Goal: Navigation & Orientation: Find specific page/section

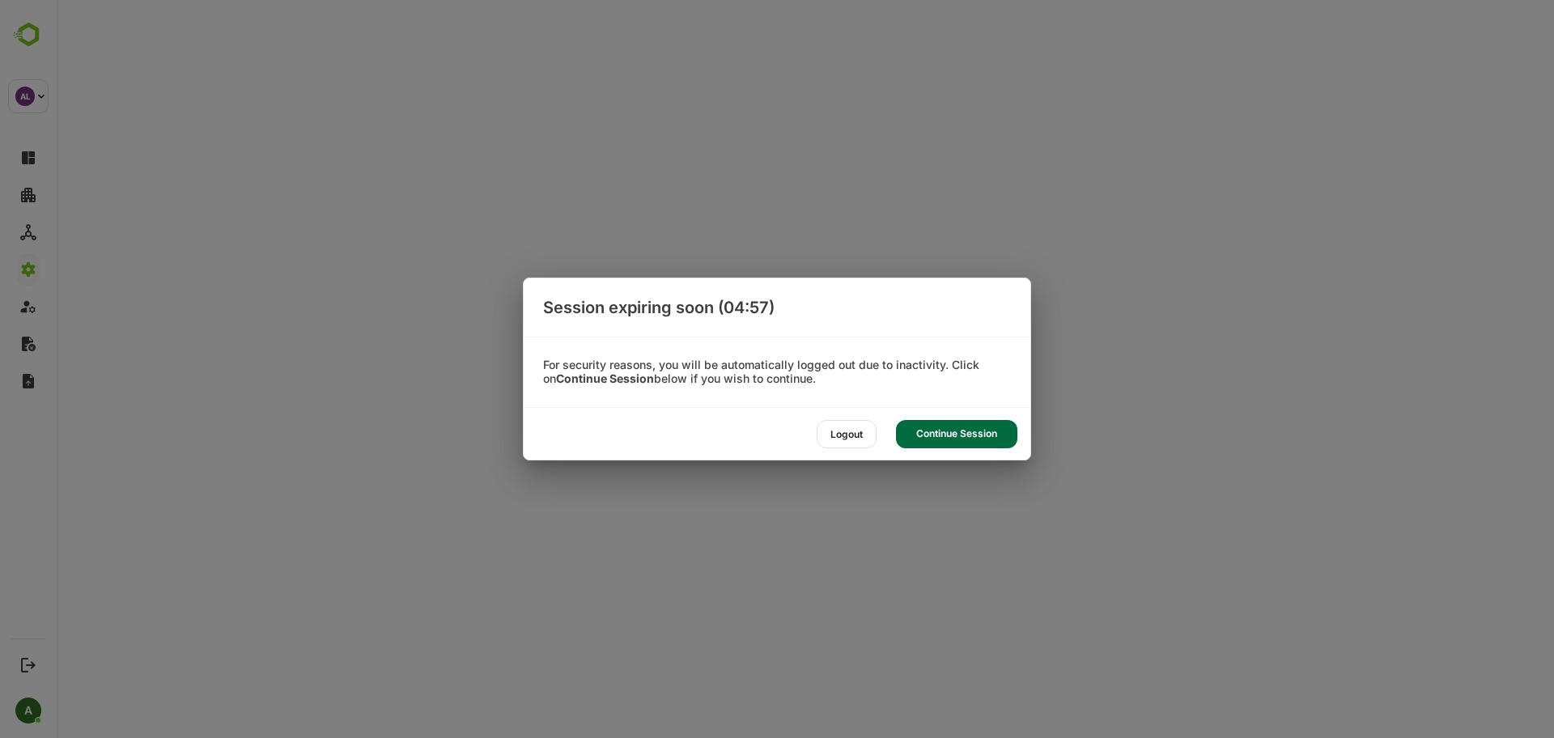
click at [924, 441] on div "Continue Session" at bounding box center [956, 434] width 121 height 28
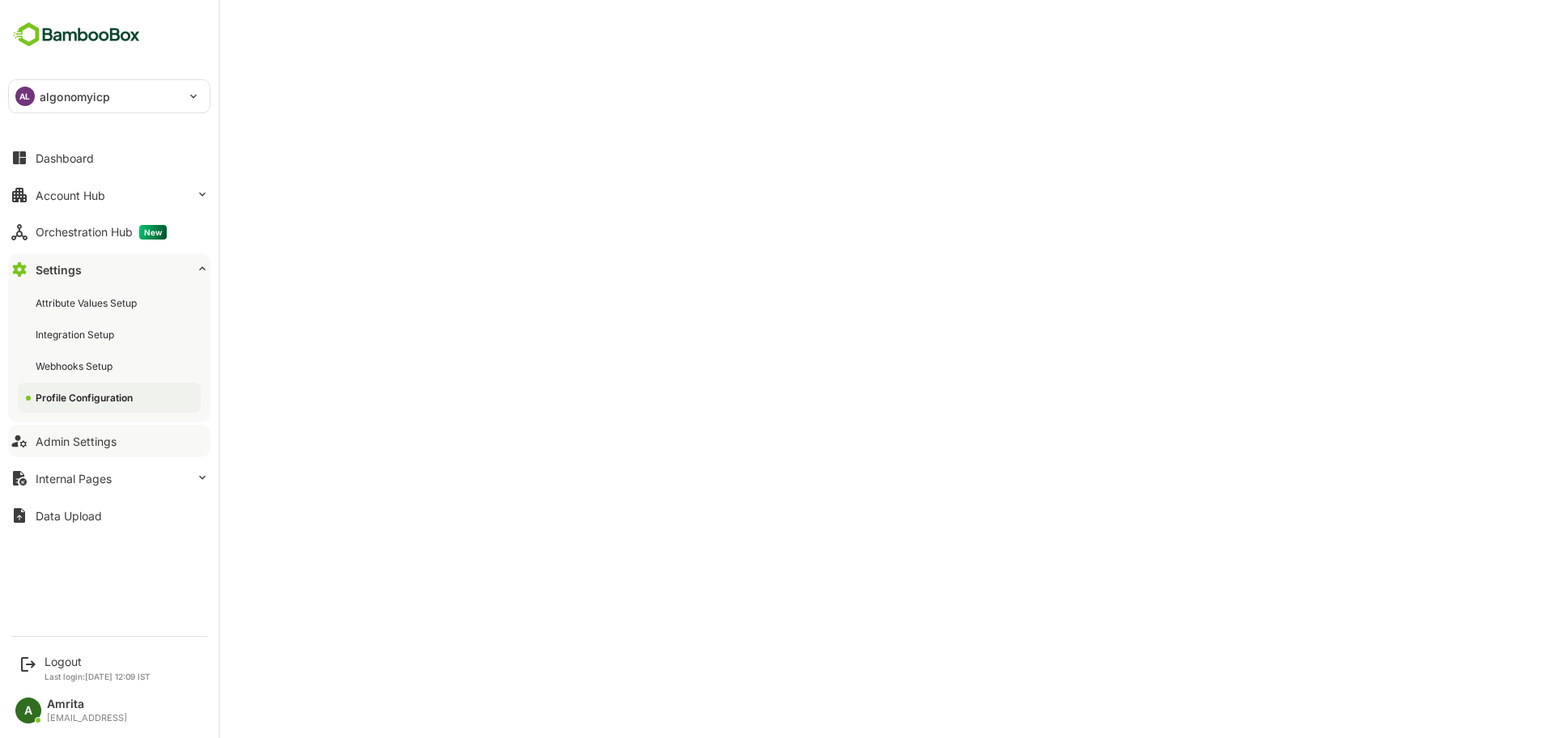
click at [55, 441] on div "Admin Settings" at bounding box center [76, 442] width 81 height 14
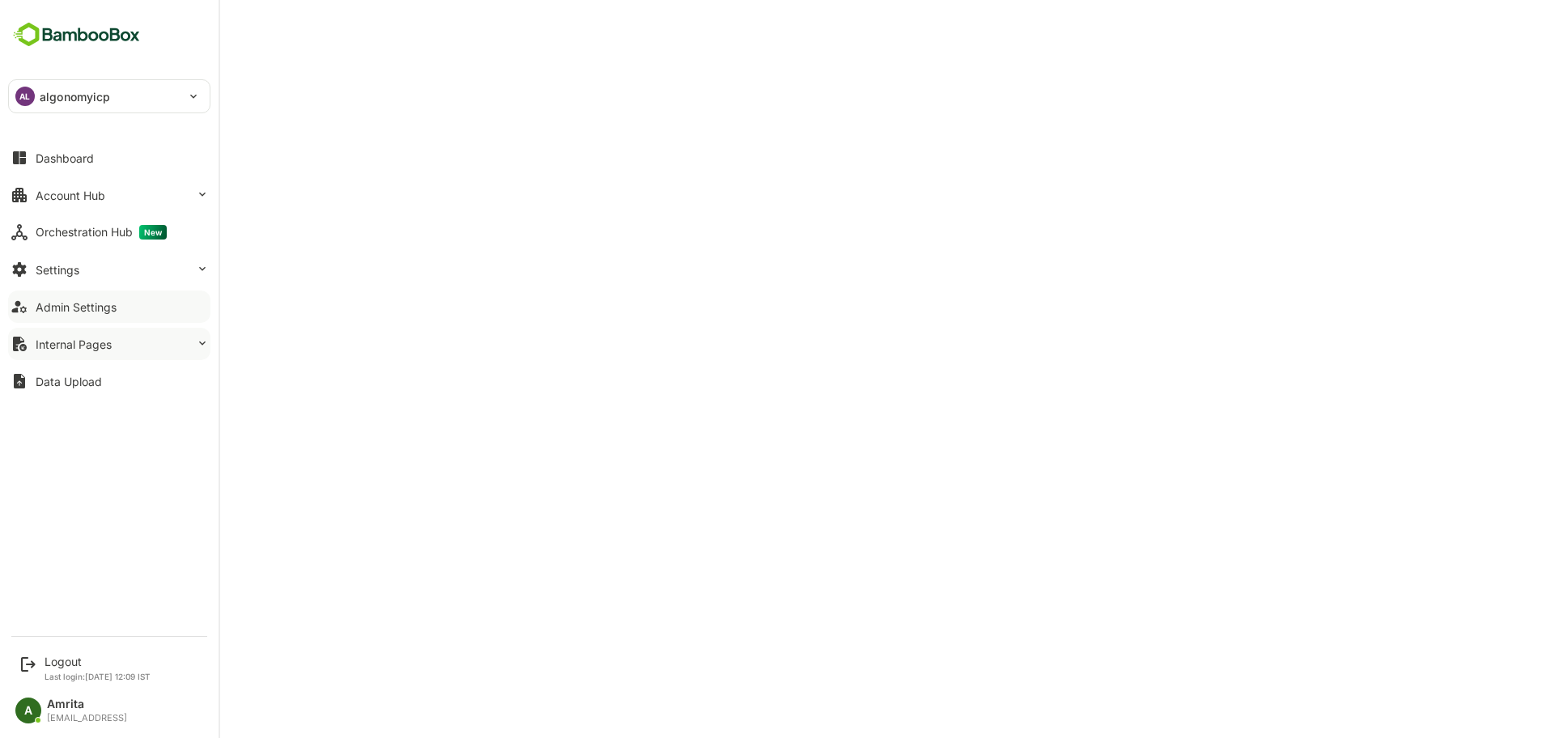
click at [96, 350] on div "Internal Pages" at bounding box center [74, 344] width 76 height 14
click at [102, 262] on button "Settings" at bounding box center [109, 269] width 202 height 32
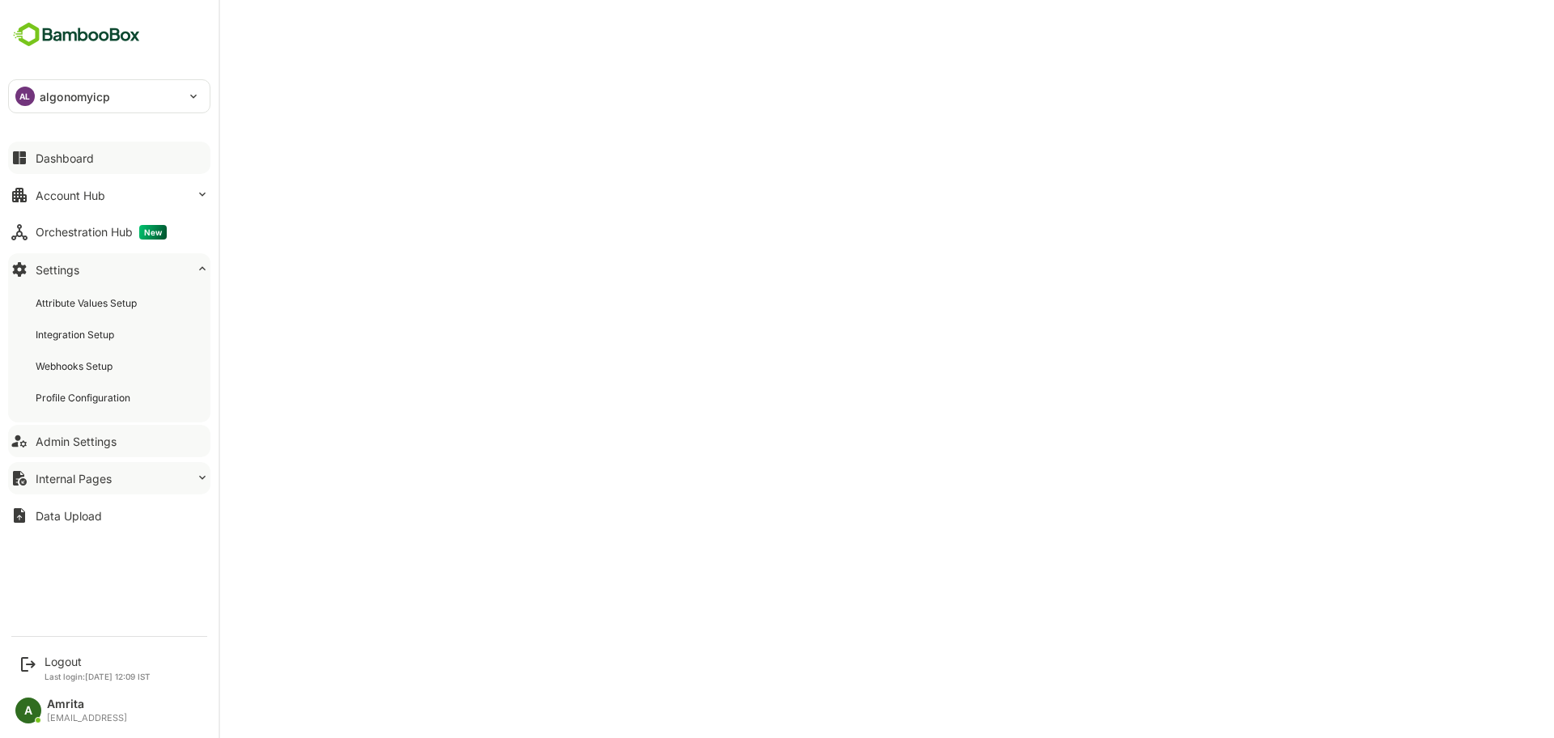
click at [117, 163] on button "Dashboard" at bounding box center [109, 158] width 202 height 32
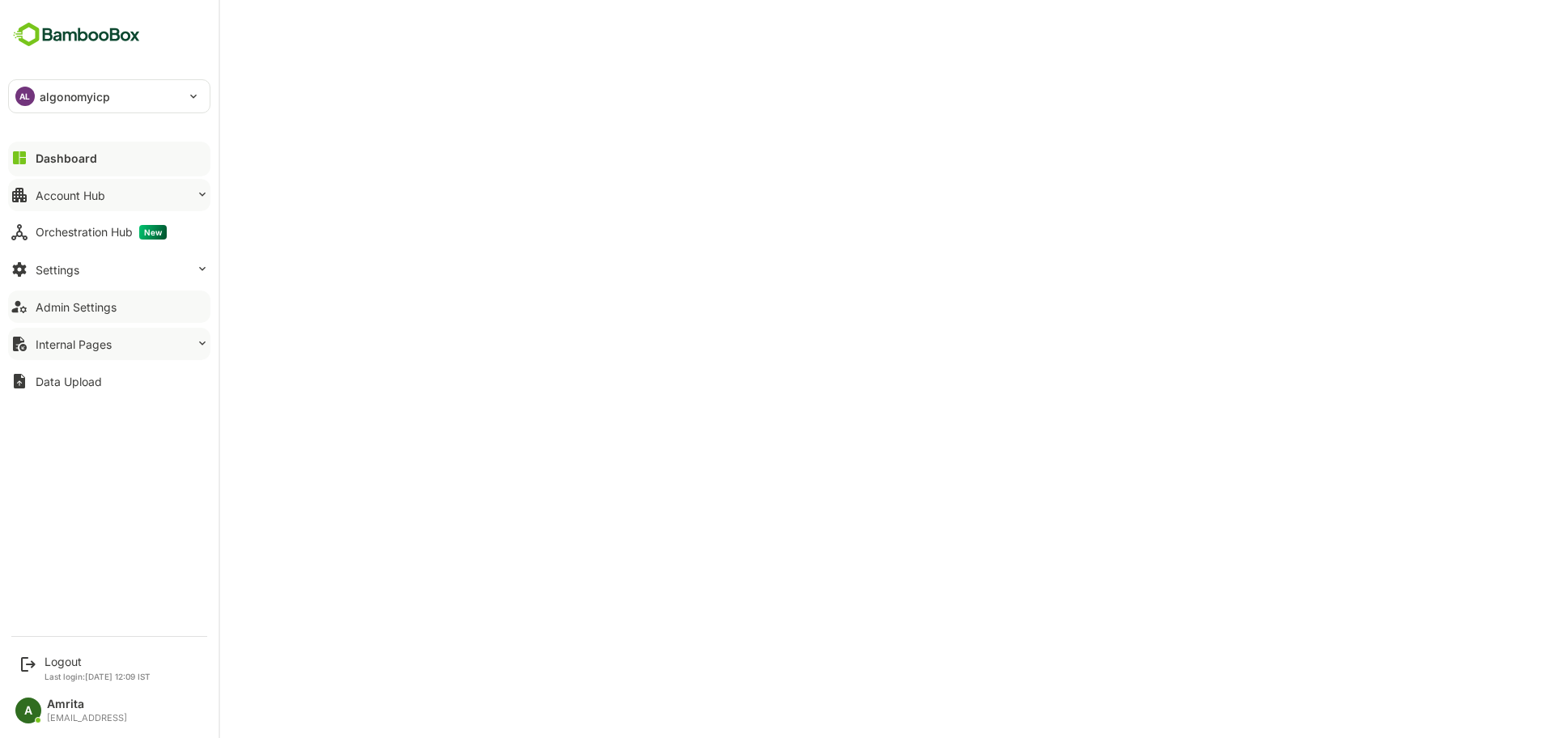
click at [104, 195] on div "Account Hub" at bounding box center [71, 196] width 70 height 14
click at [47, 307] on div "Admin Settings" at bounding box center [76, 307] width 81 height 14
click at [97, 265] on button "Settings" at bounding box center [109, 269] width 202 height 32
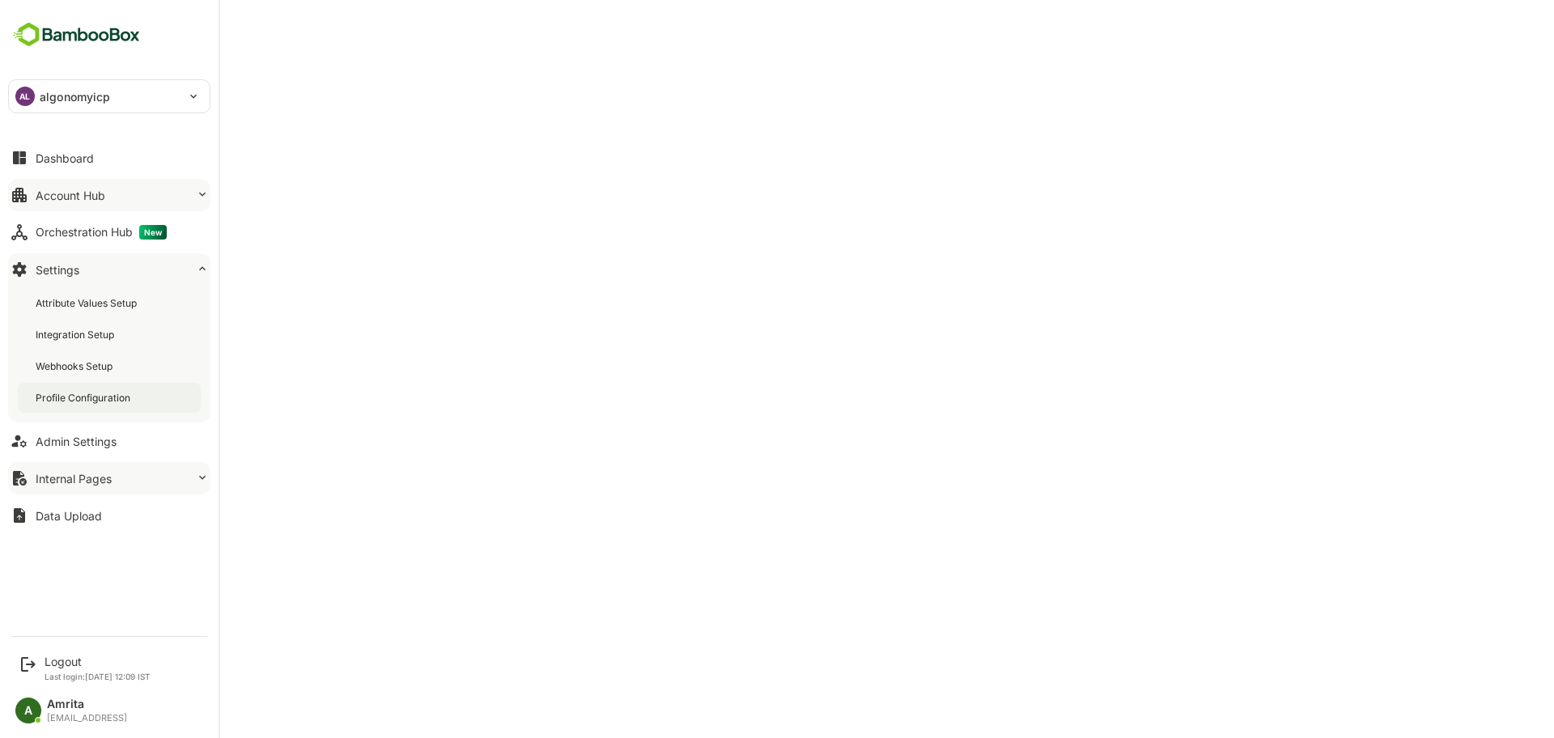
click at [97, 400] on div "Profile Configuration" at bounding box center [85, 398] width 98 height 14
click at [56, 657] on div "Logout" at bounding box center [98, 662] width 106 height 14
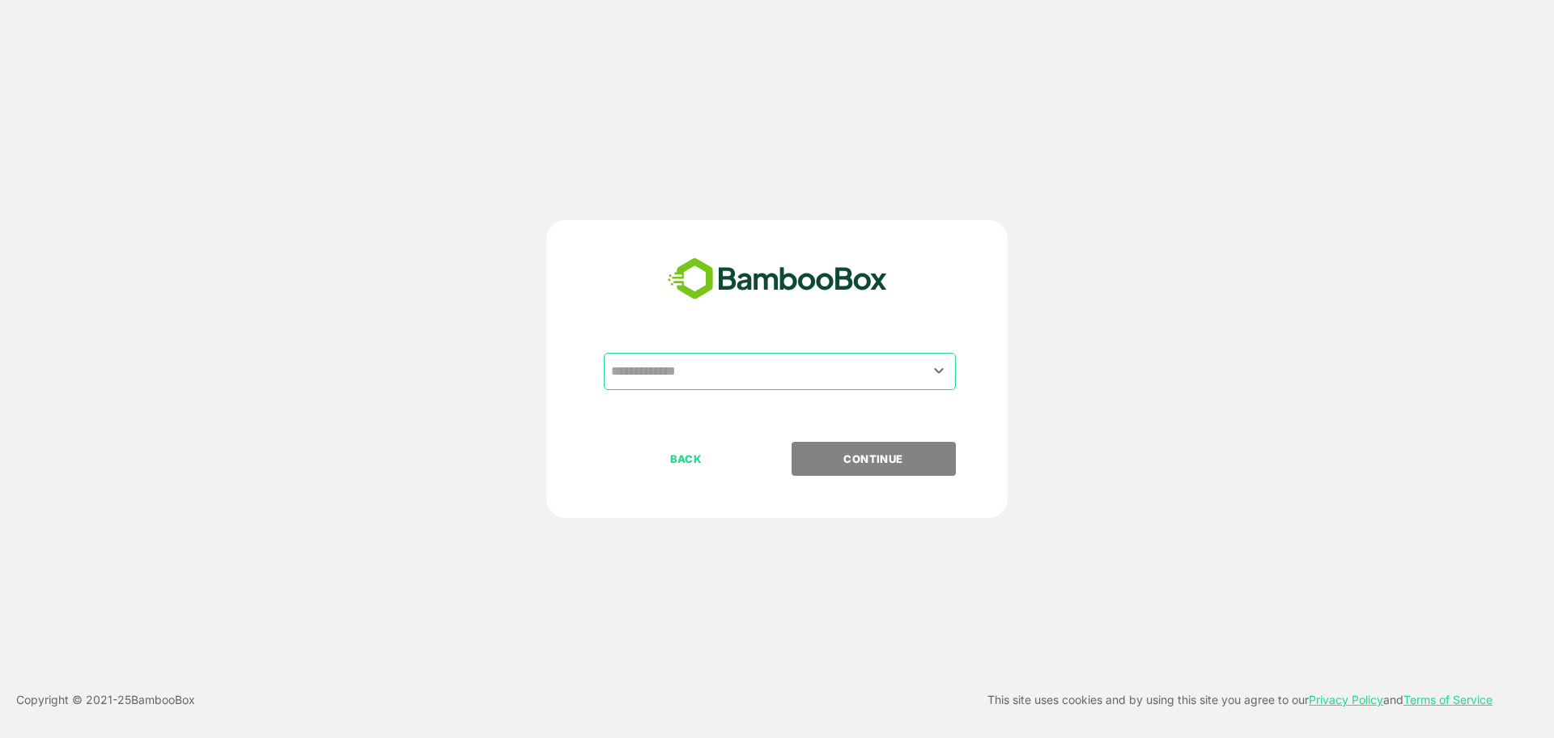
click at [940, 360] on button "Open" at bounding box center [939, 371] width 22 height 22
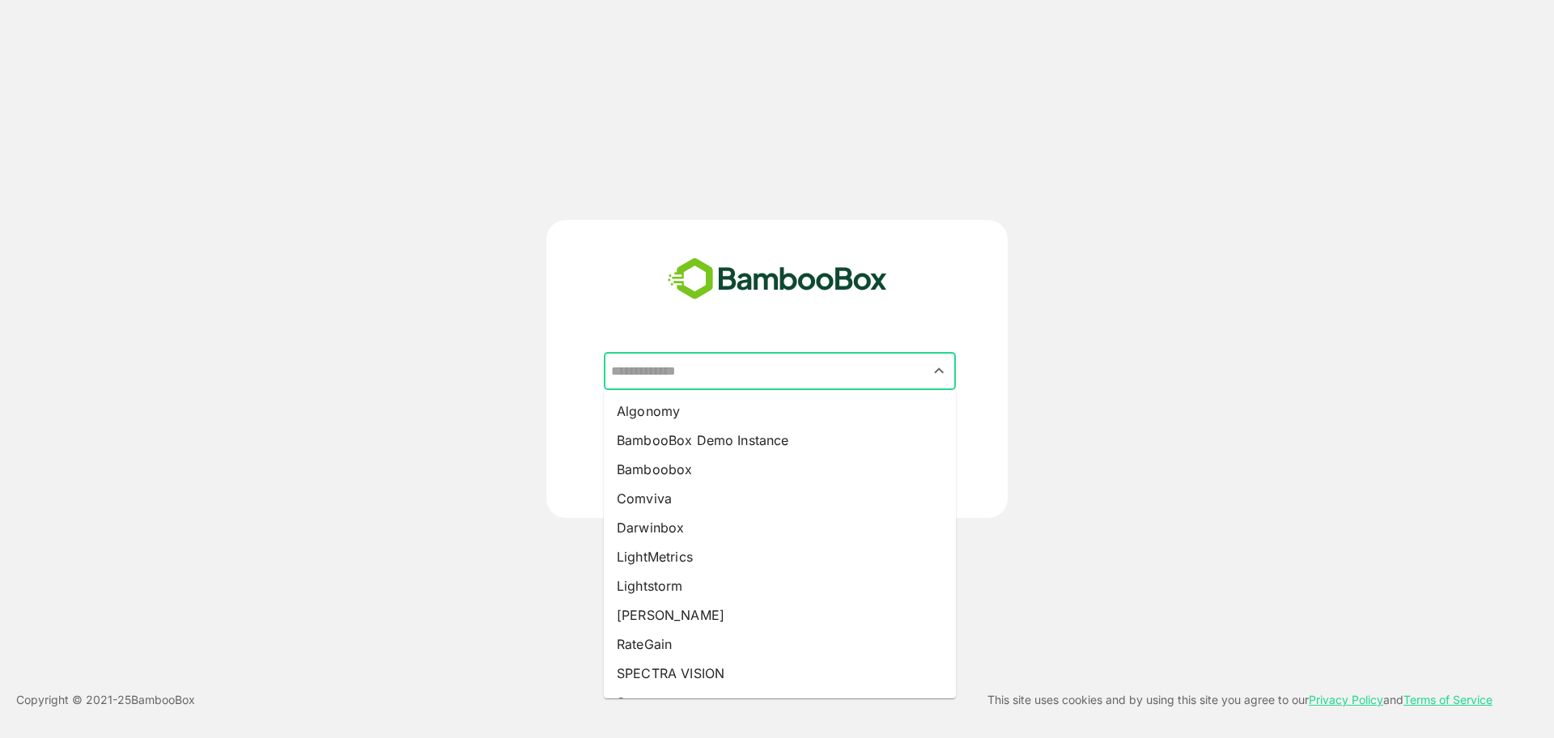
click at [785, 372] on input "text" at bounding box center [780, 371] width 346 height 31
click at [742, 492] on li "Comviva" at bounding box center [780, 498] width 352 height 29
type input "*******"
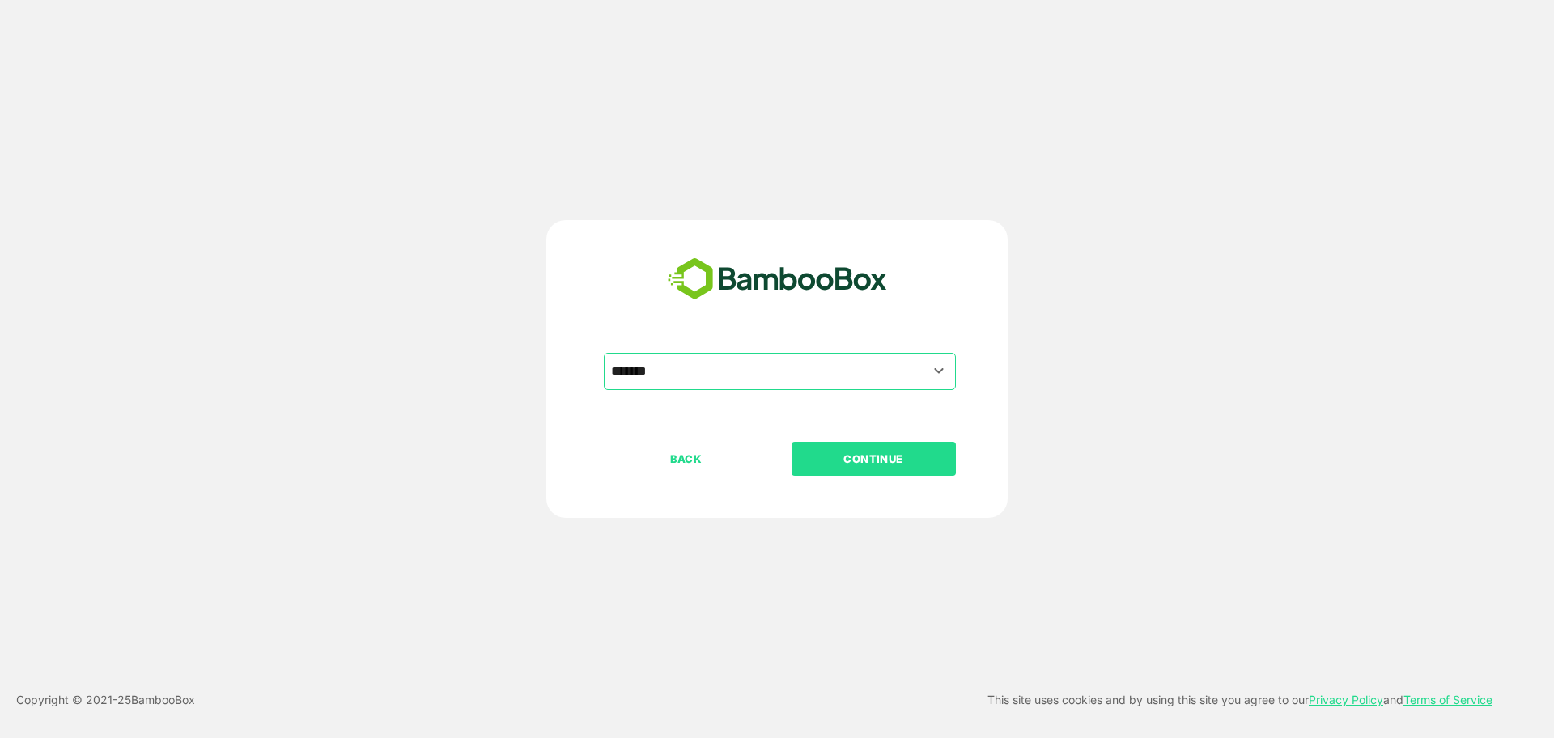
click at [833, 453] on p "CONTINUE" at bounding box center [873, 459] width 162 height 18
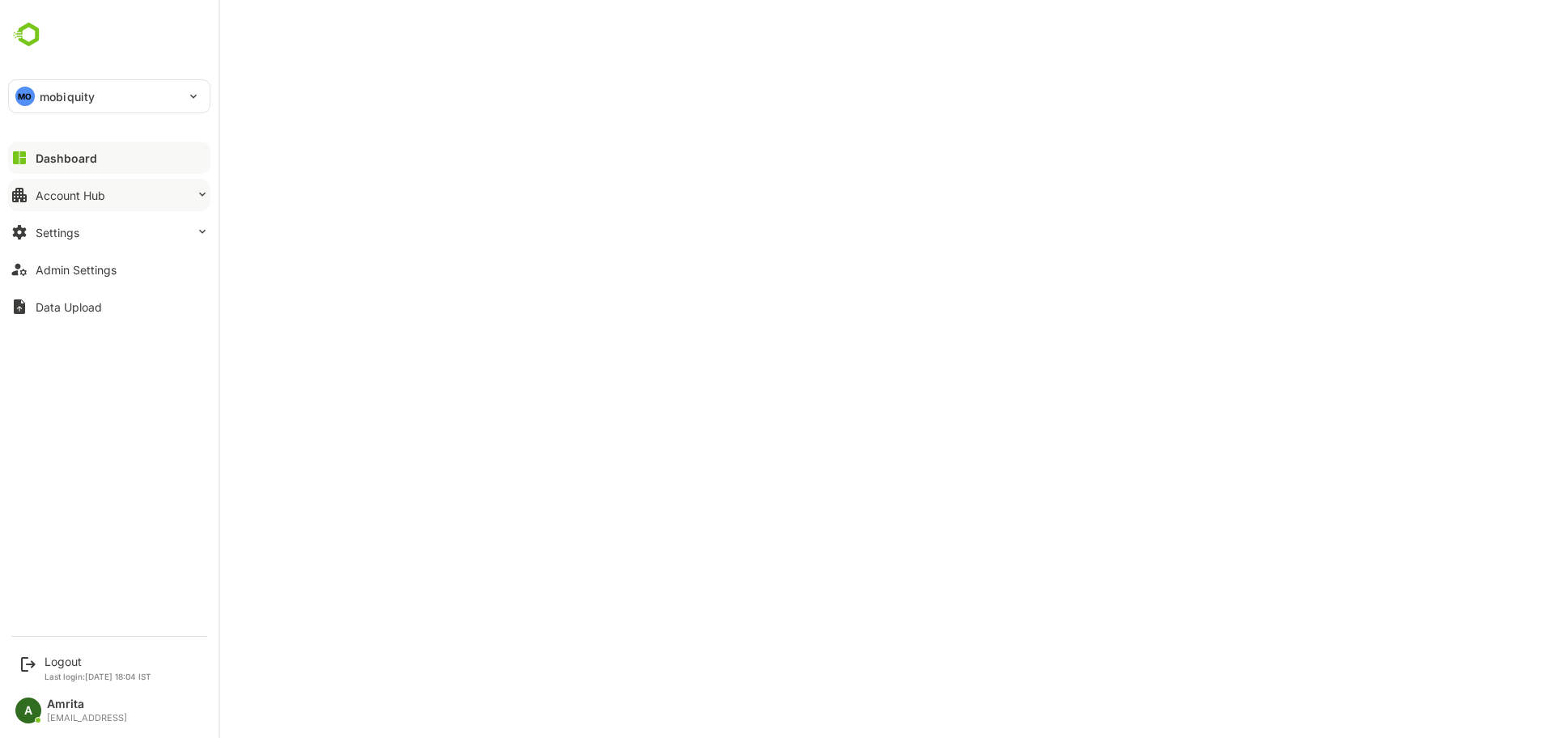
click at [61, 197] on div "Account Hub" at bounding box center [71, 196] width 70 height 14
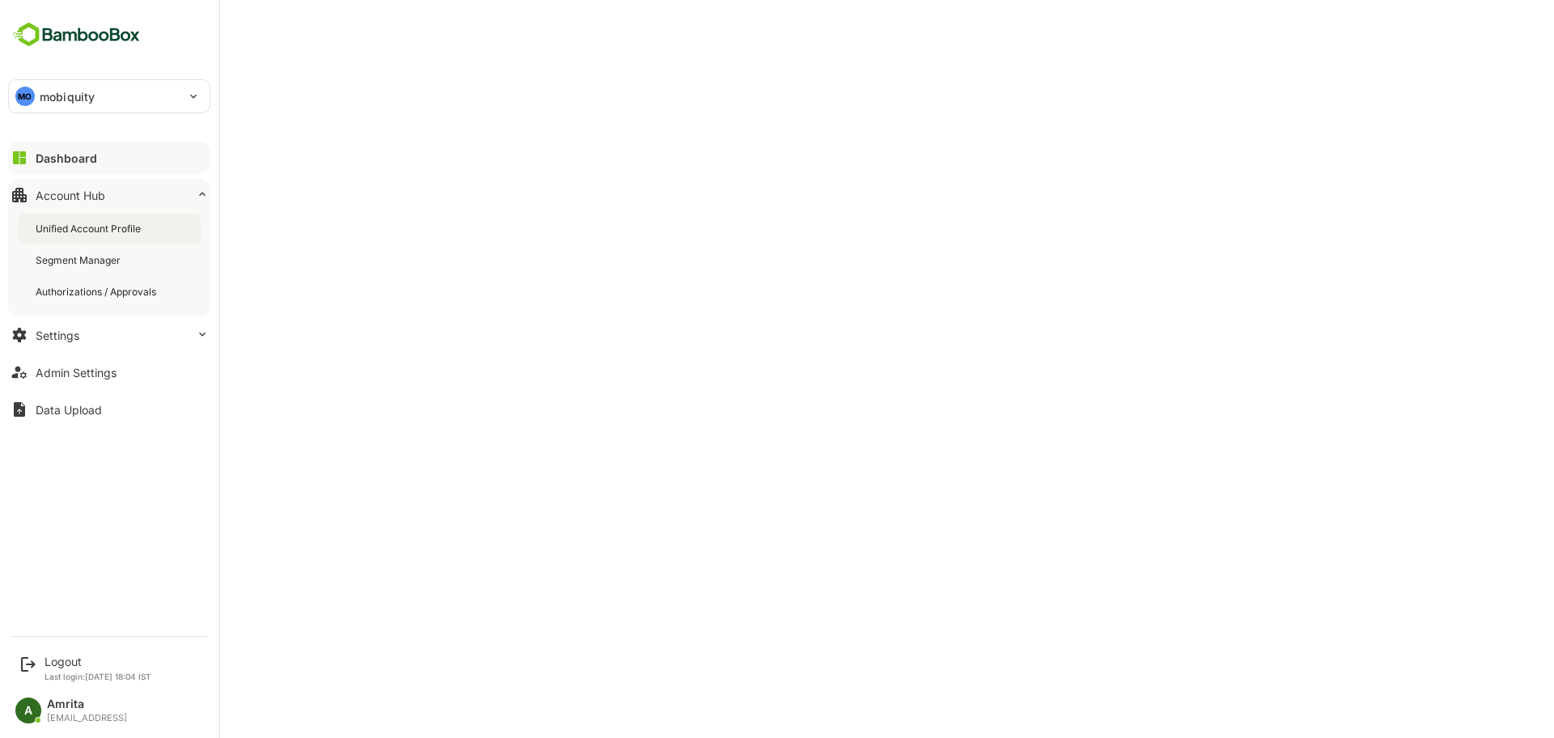
click at [129, 233] on div "Unified Account Profile" at bounding box center [90, 229] width 108 height 14
click at [64, 659] on div "Logout" at bounding box center [98, 662] width 107 height 14
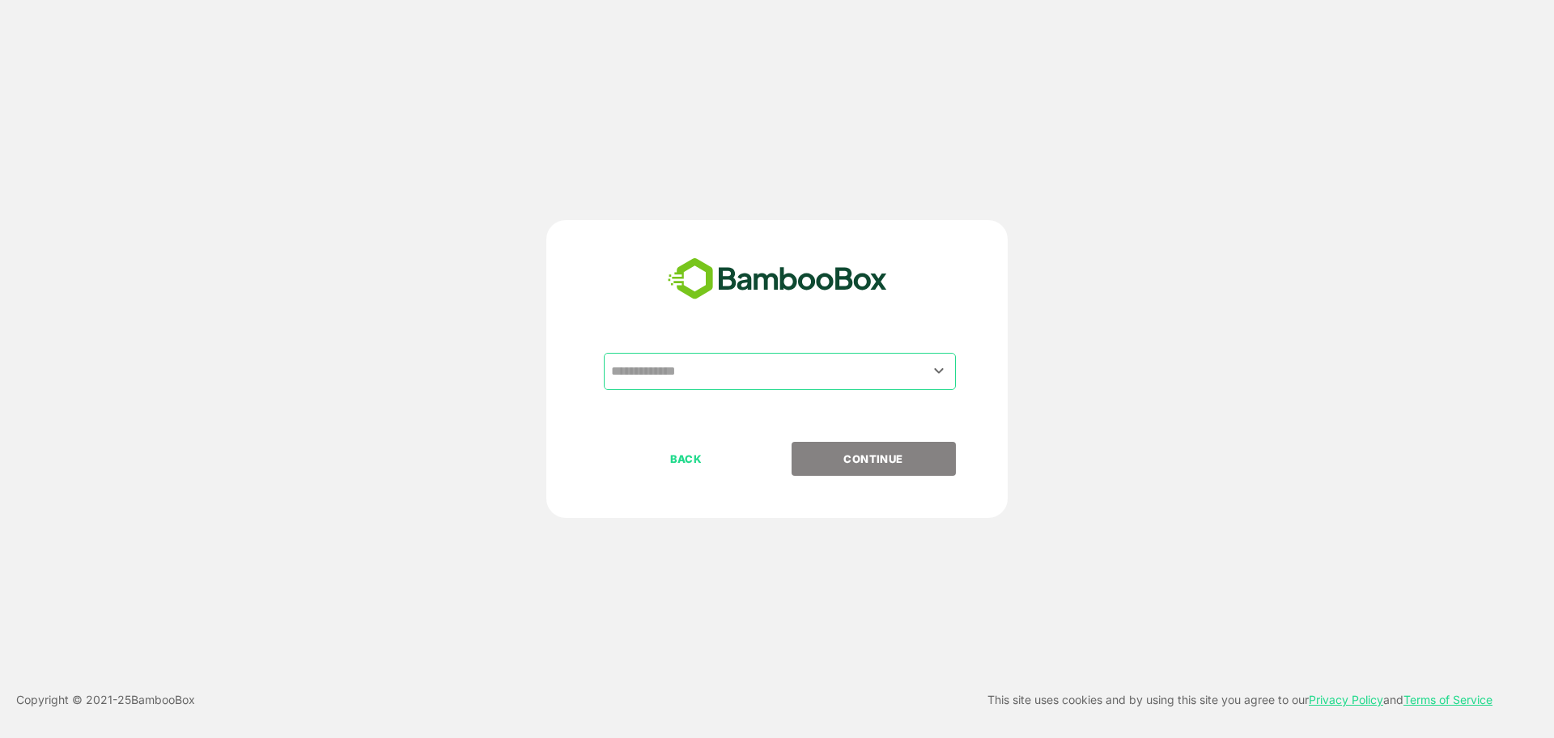
click at [746, 363] on input "text" at bounding box center [780, 371] width 346 height 31
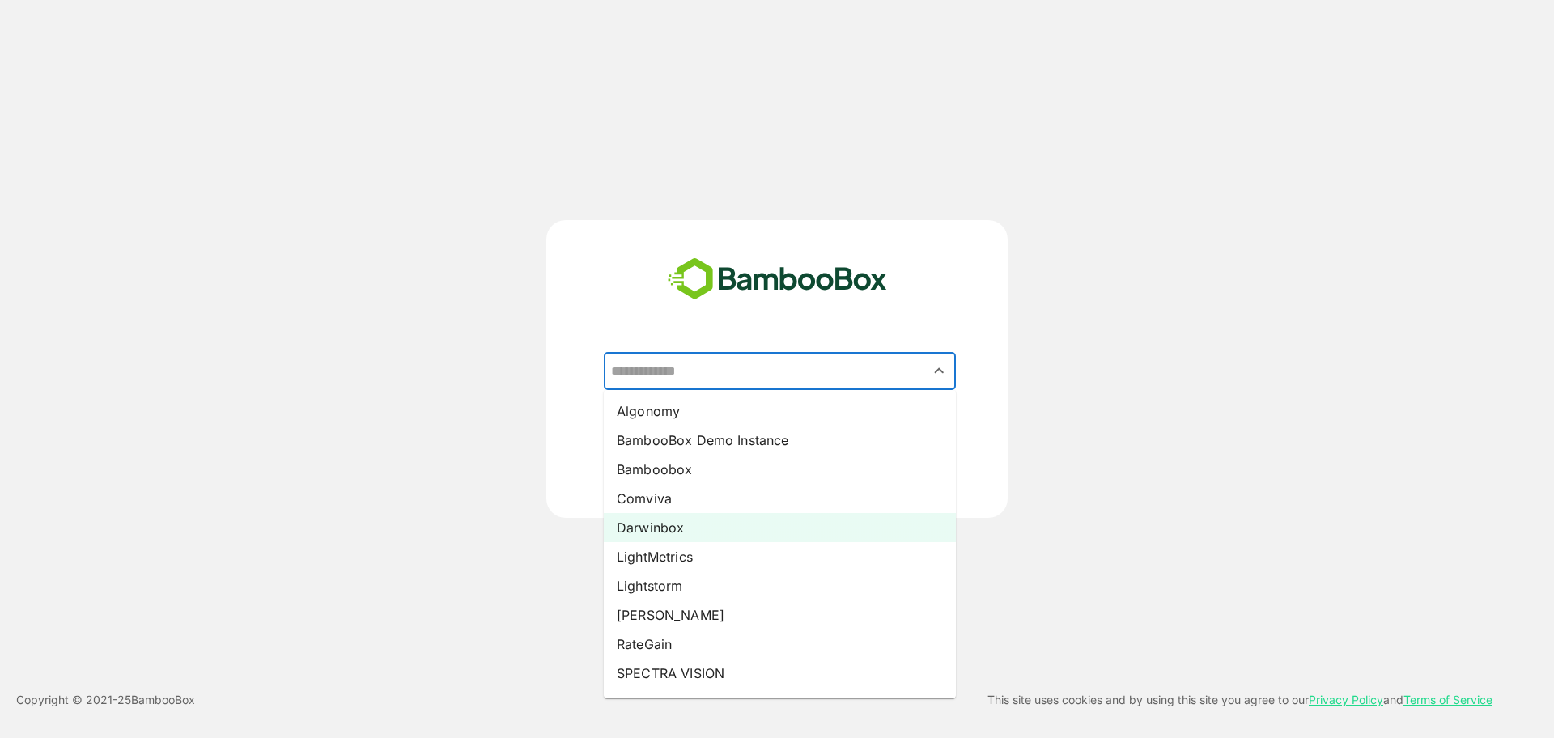
click at [686, 526] on li "Darwinbox" at bounding box center [780, 527] width 352 height 29
type input "*********"
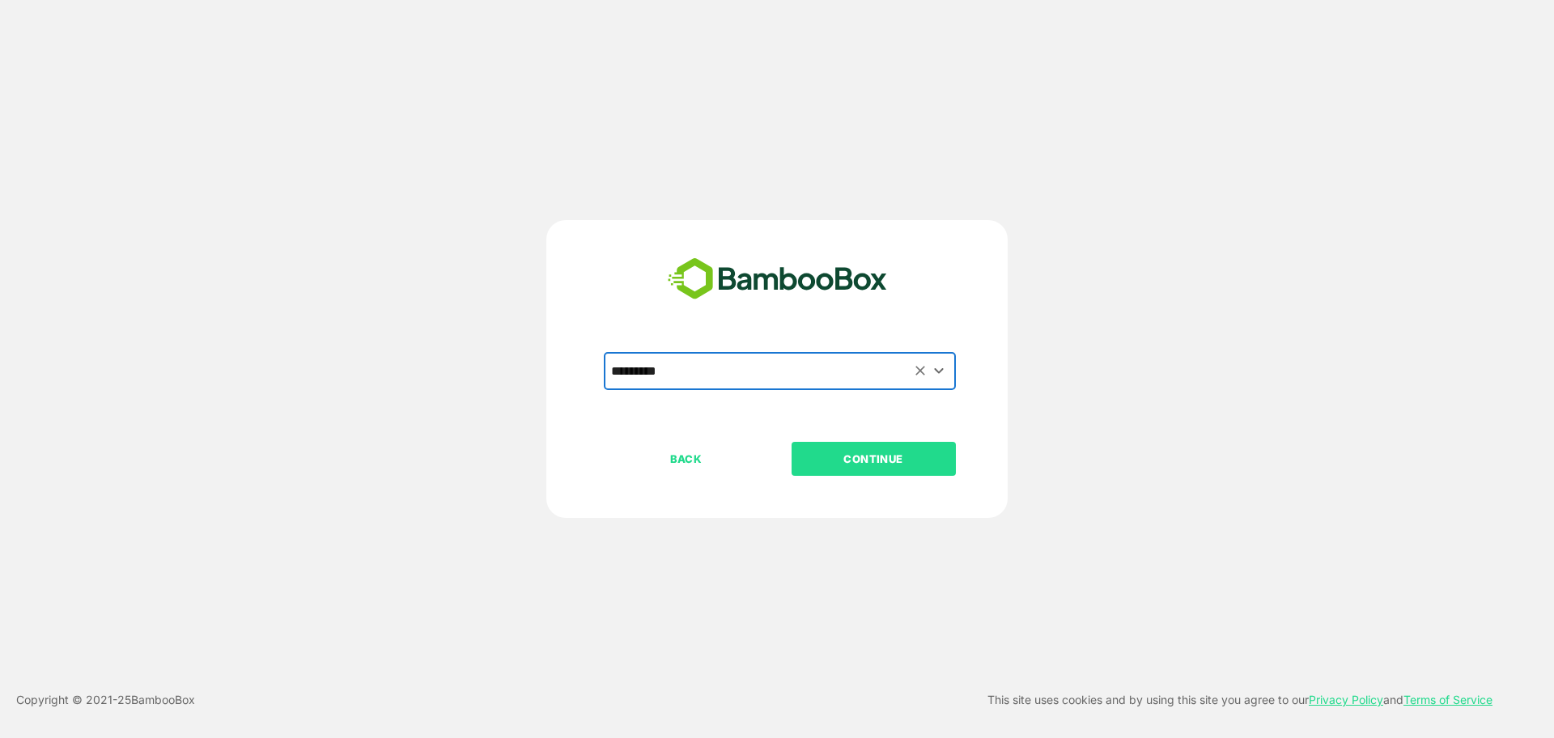
click at [846, 452] on p "CONTINUE" at bounding box center [873, 459] width 162 height 18
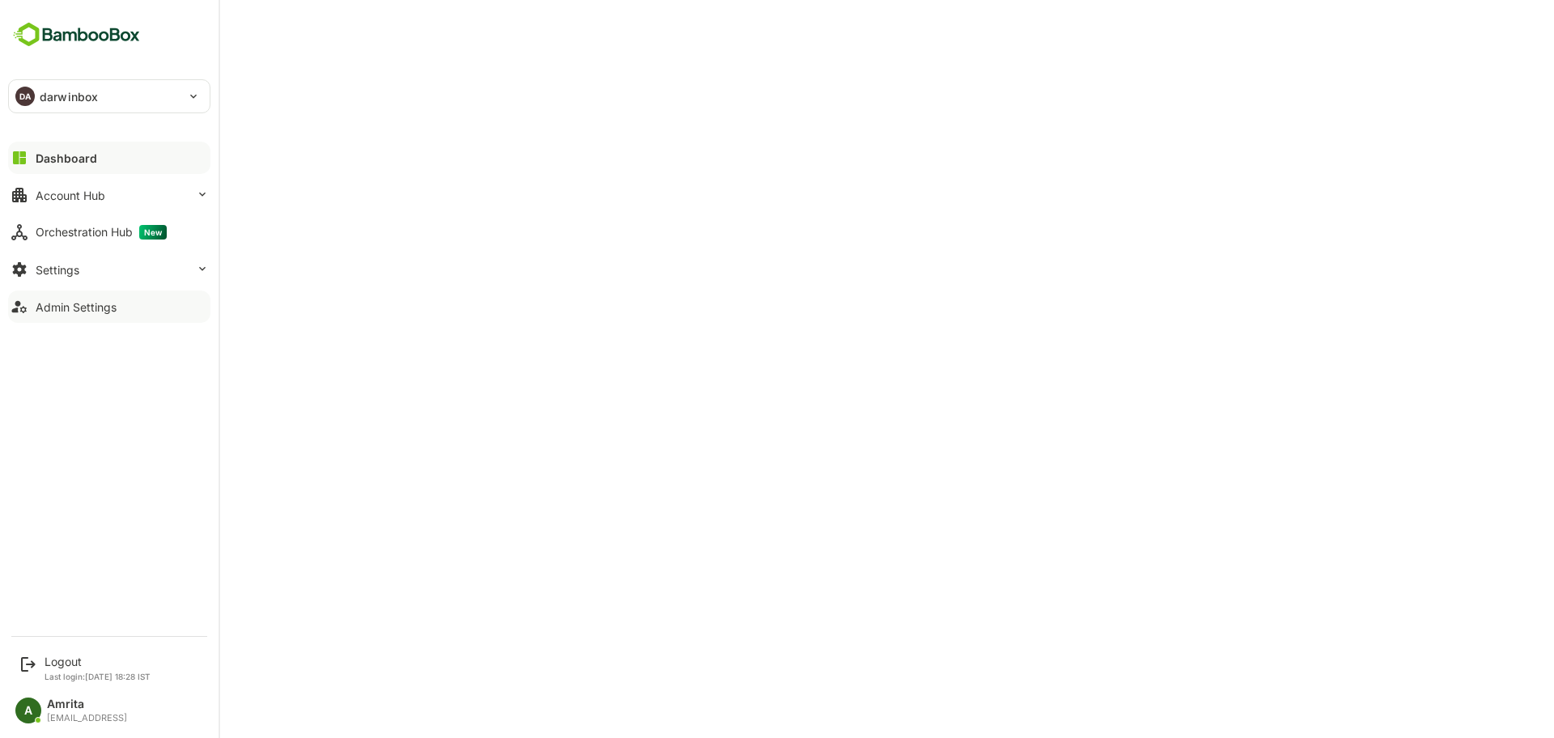
click at [61, 312] on div "Admin Settings" at bounding box center [76, 307] width 81 height 14
click at [55, 193] on div "Account Hub" at bounding box center [71, 196] width 70 height 14
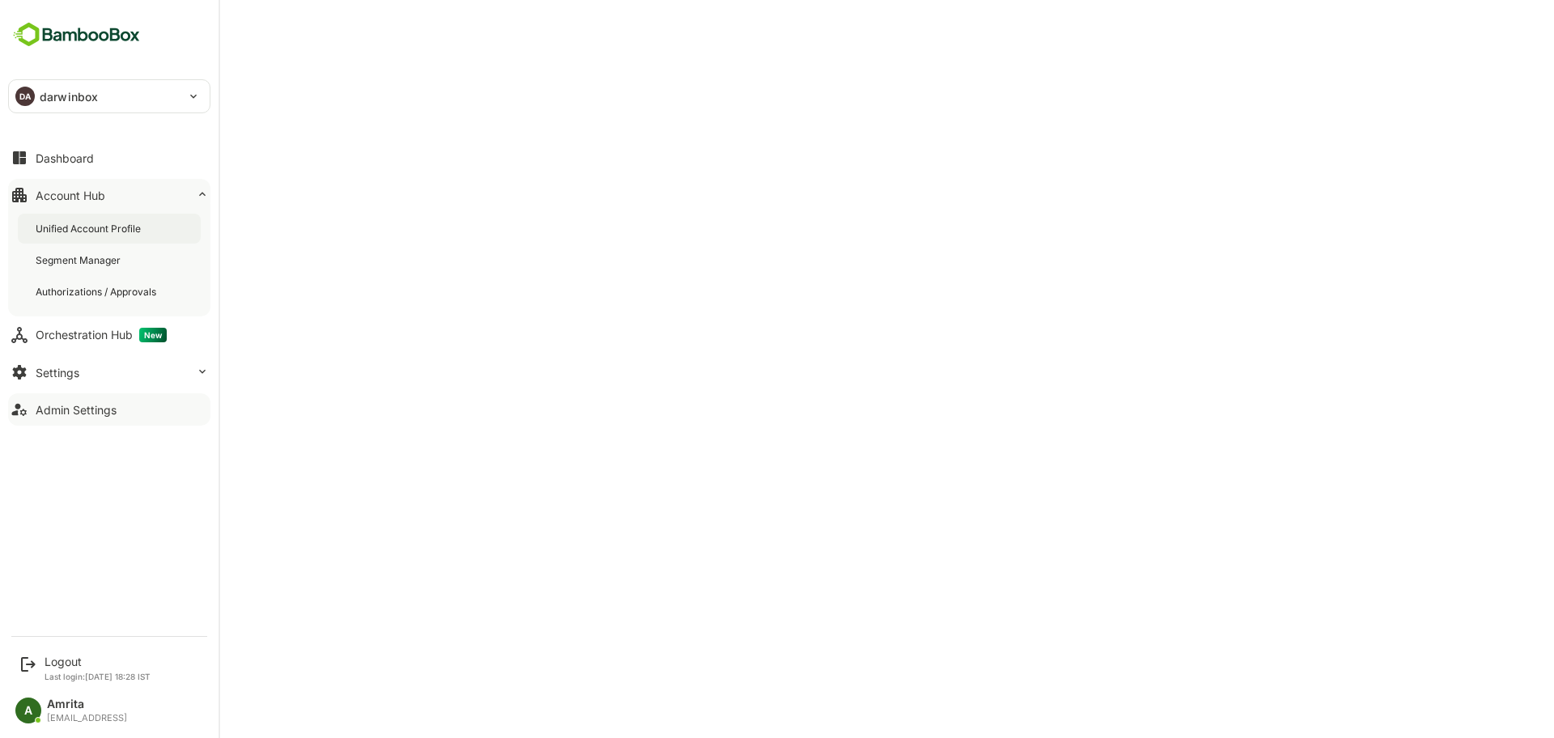
click at [139, 226] on div "Unified Account Profile" at bounding box center [90, 229] width 108 height 14
click at [53, 664] on div "Logout" at bounding box center [98, 662] width 106 height 14
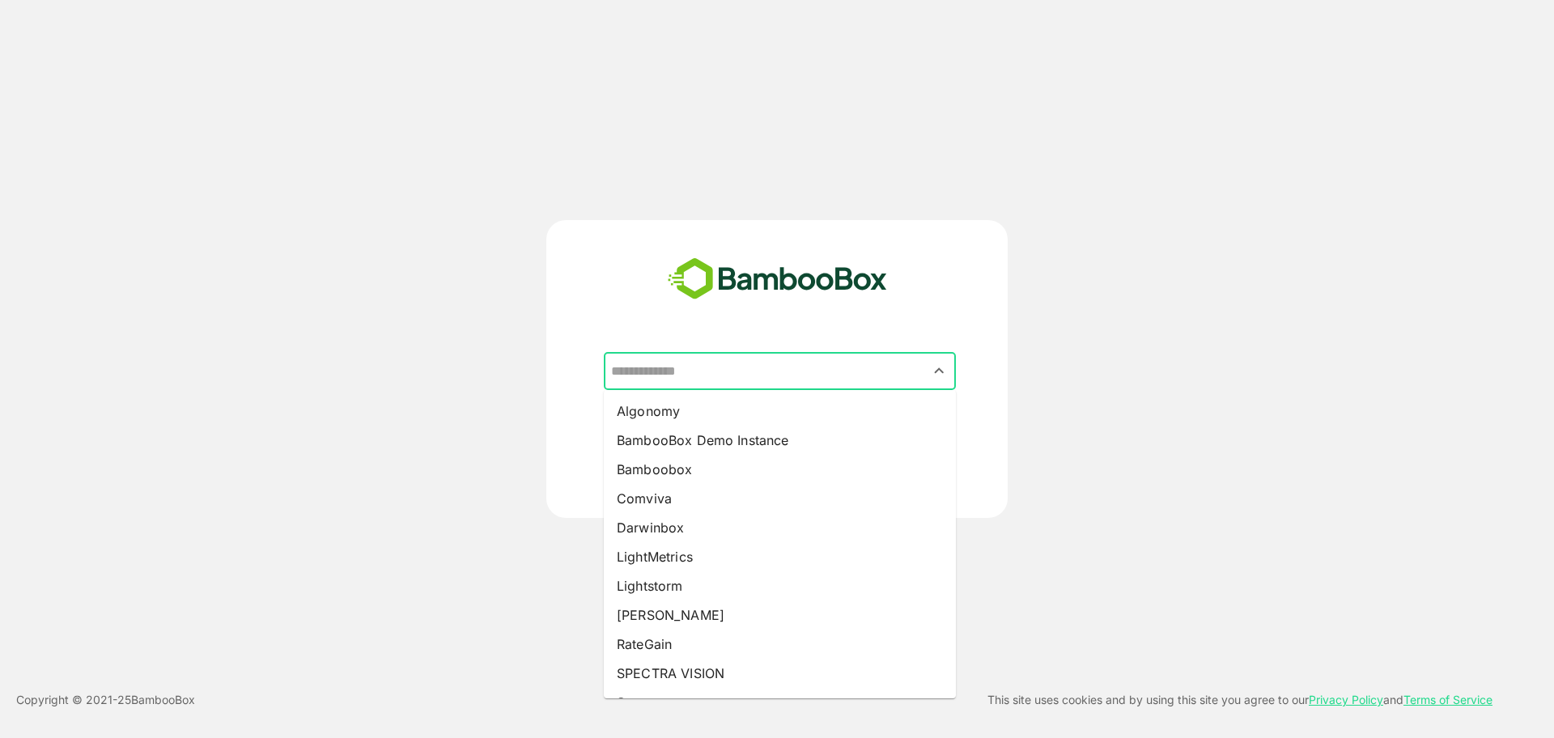
click at [698, 380] on input "text" at bounding box center [780, 371] width 346 height 31
click at [672, 552] on li "LightMetrics" at bounding box center [780, 556] width 352 height 29
type input "**********"
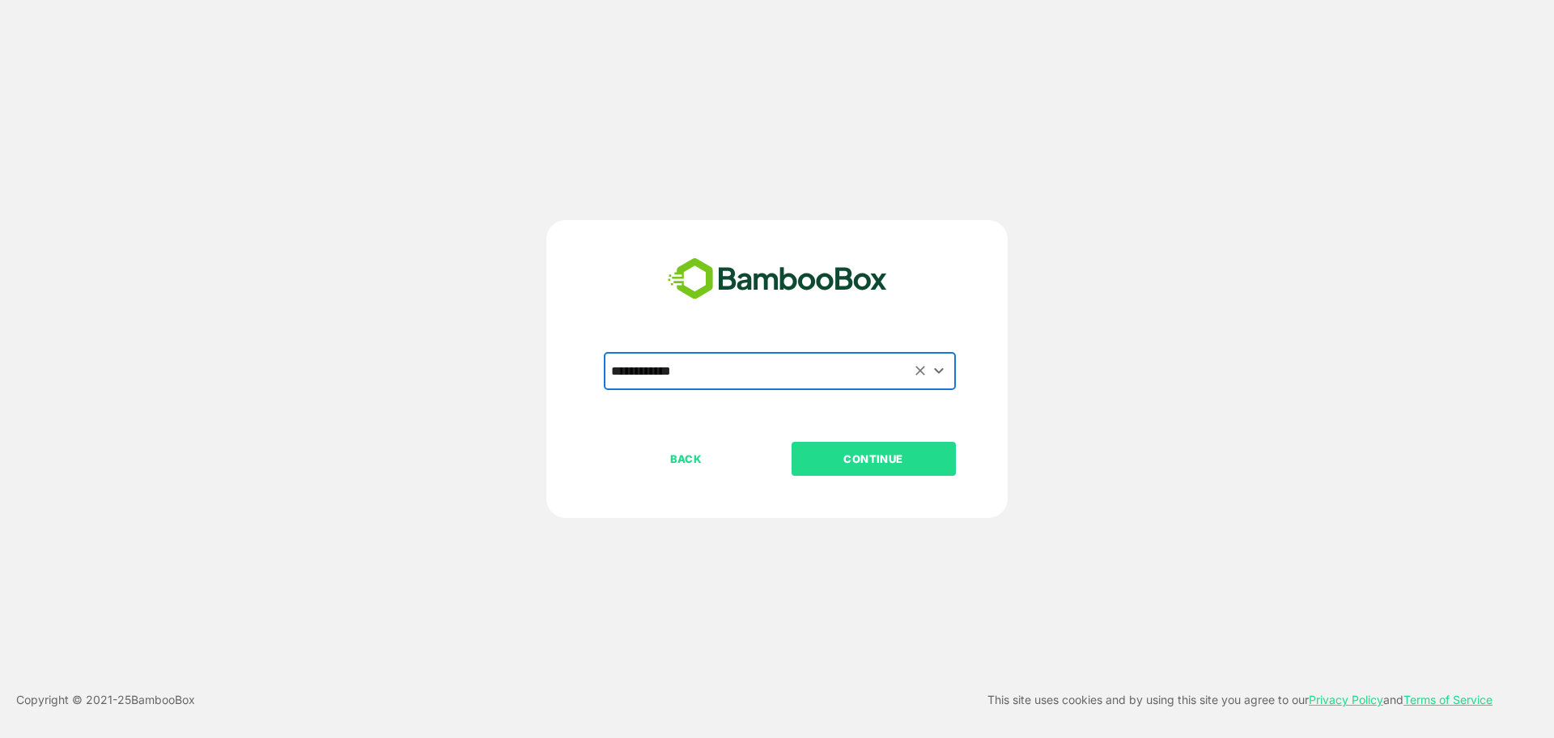
click at [882, 452] on p "CONTINUE" at bounding box center [873, 459] width 162 height 18
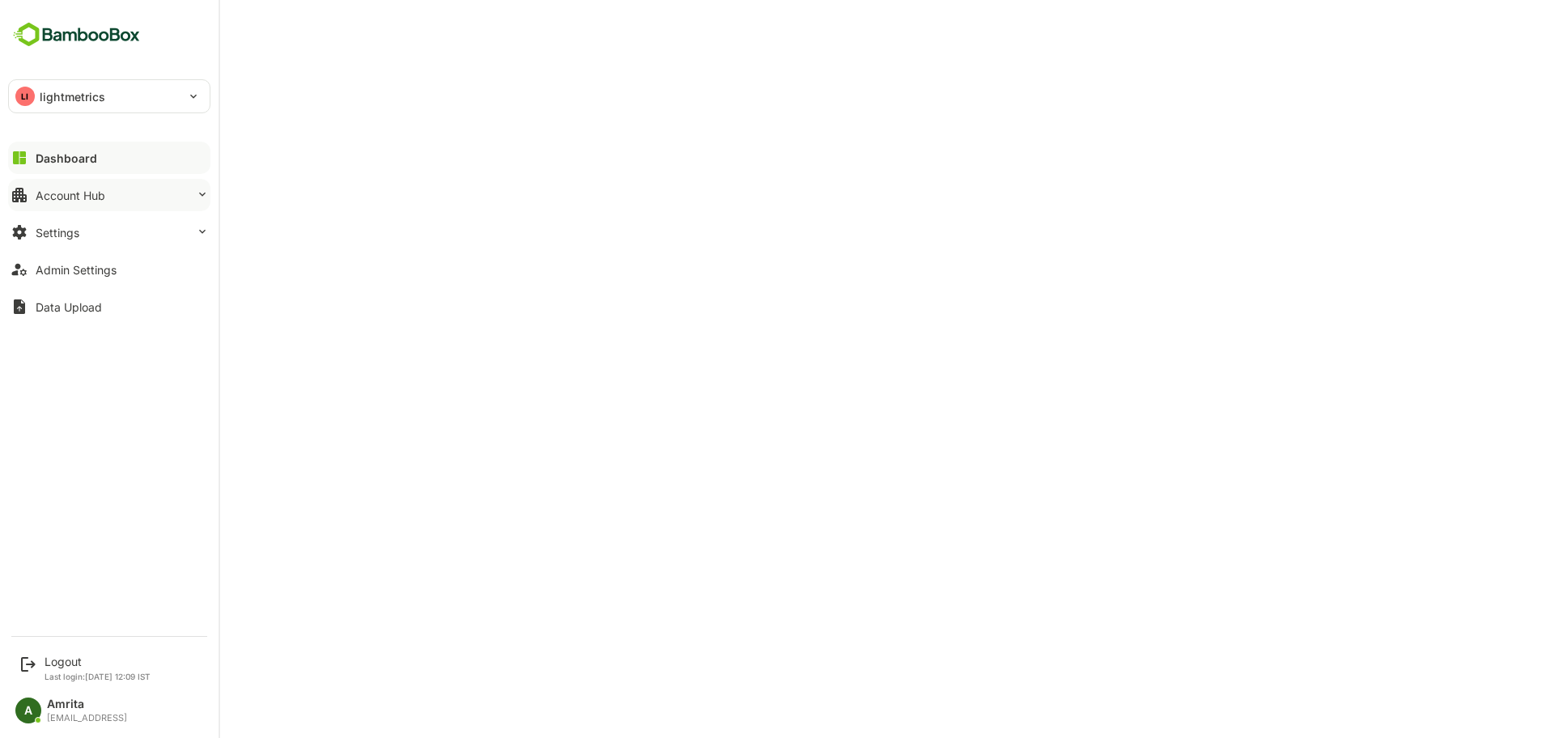
click at [42, 196] on div "Account Hub" at bounding box center [71, 196] width 70 height 14
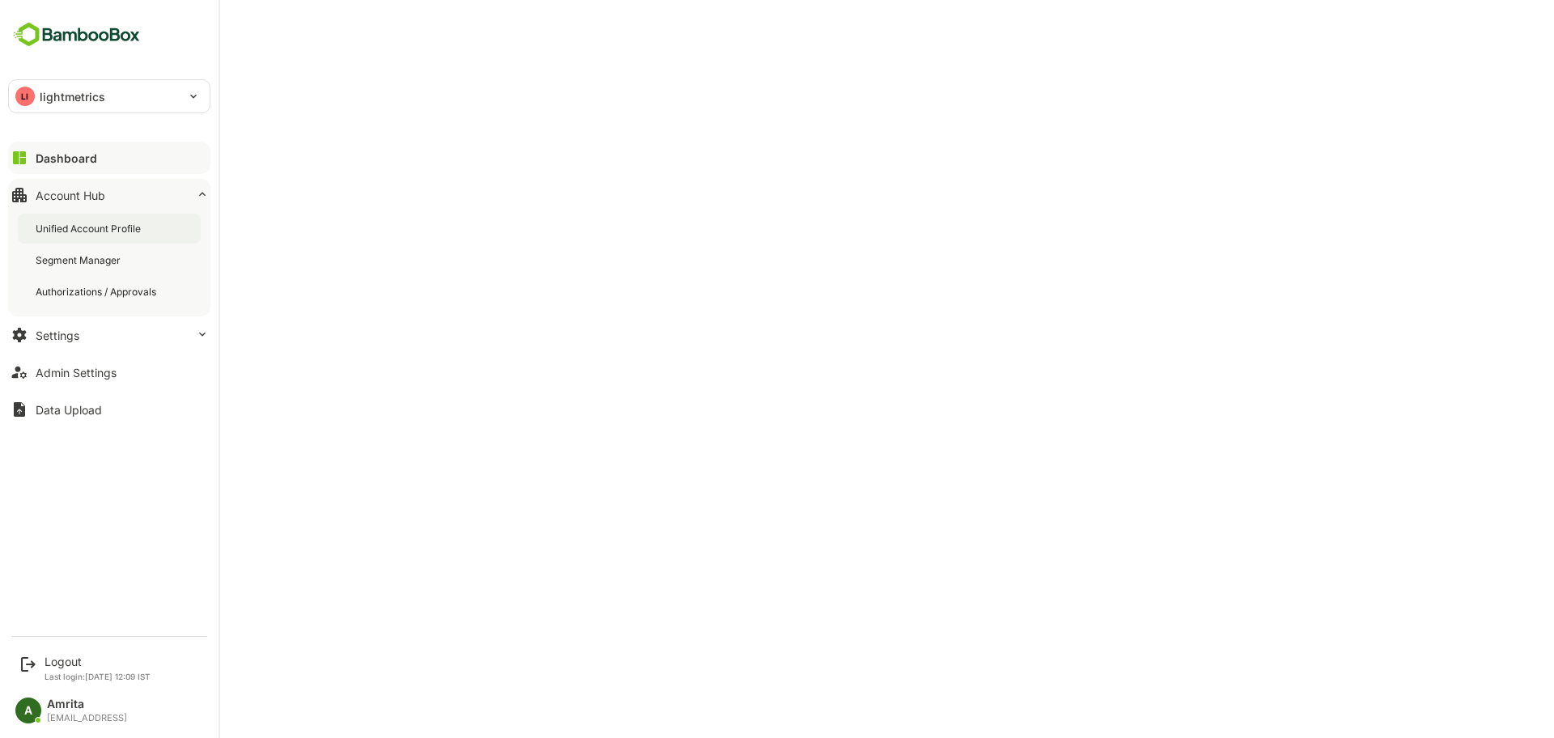
click at [104, 225] on div "Unified Account Profile" at bounding box center [90, 229] width 108 height 14
click at [110, 366] on div "Admin Settings" at bounding box center [76, 373] width 81 height 14
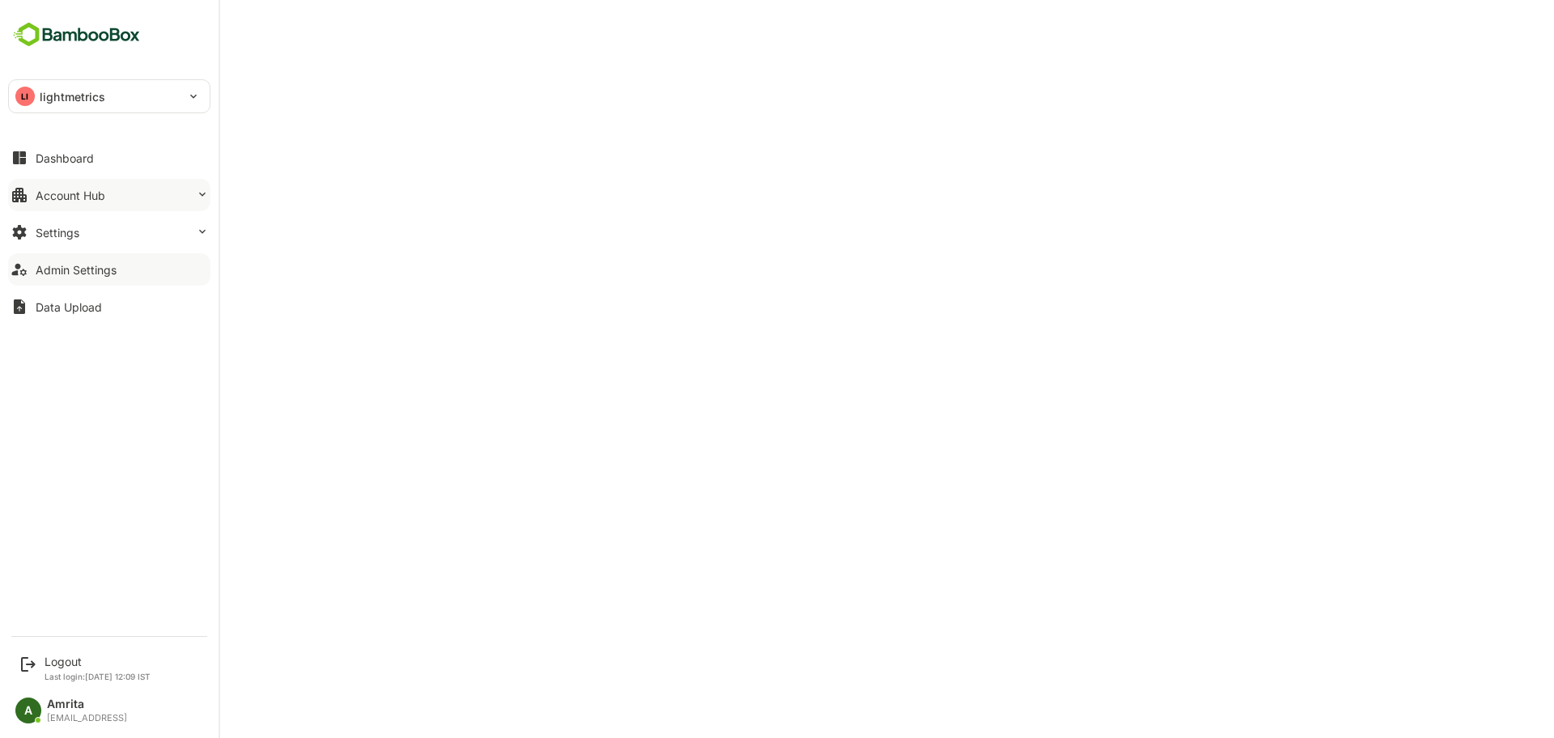
click at [54, 199] on div "Account Hub" at bounding box center [71, 196] width 70 height 14
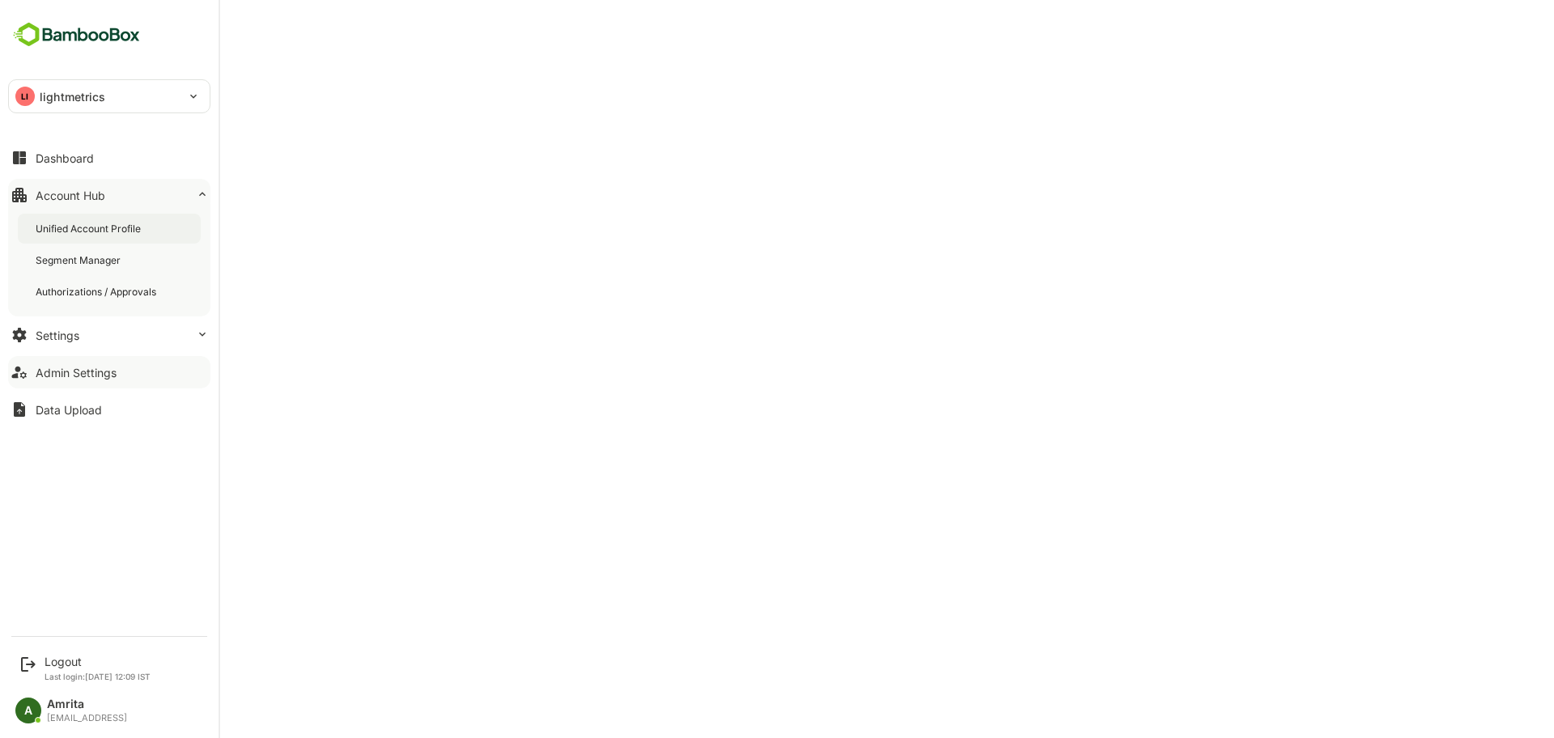
click at [119, 228] on div "Unified Account Profile" at bounding box center [90, 229] width 108 height 14
click at [23, 160] on icon at bounding box center [19, 157] width 13 height 13
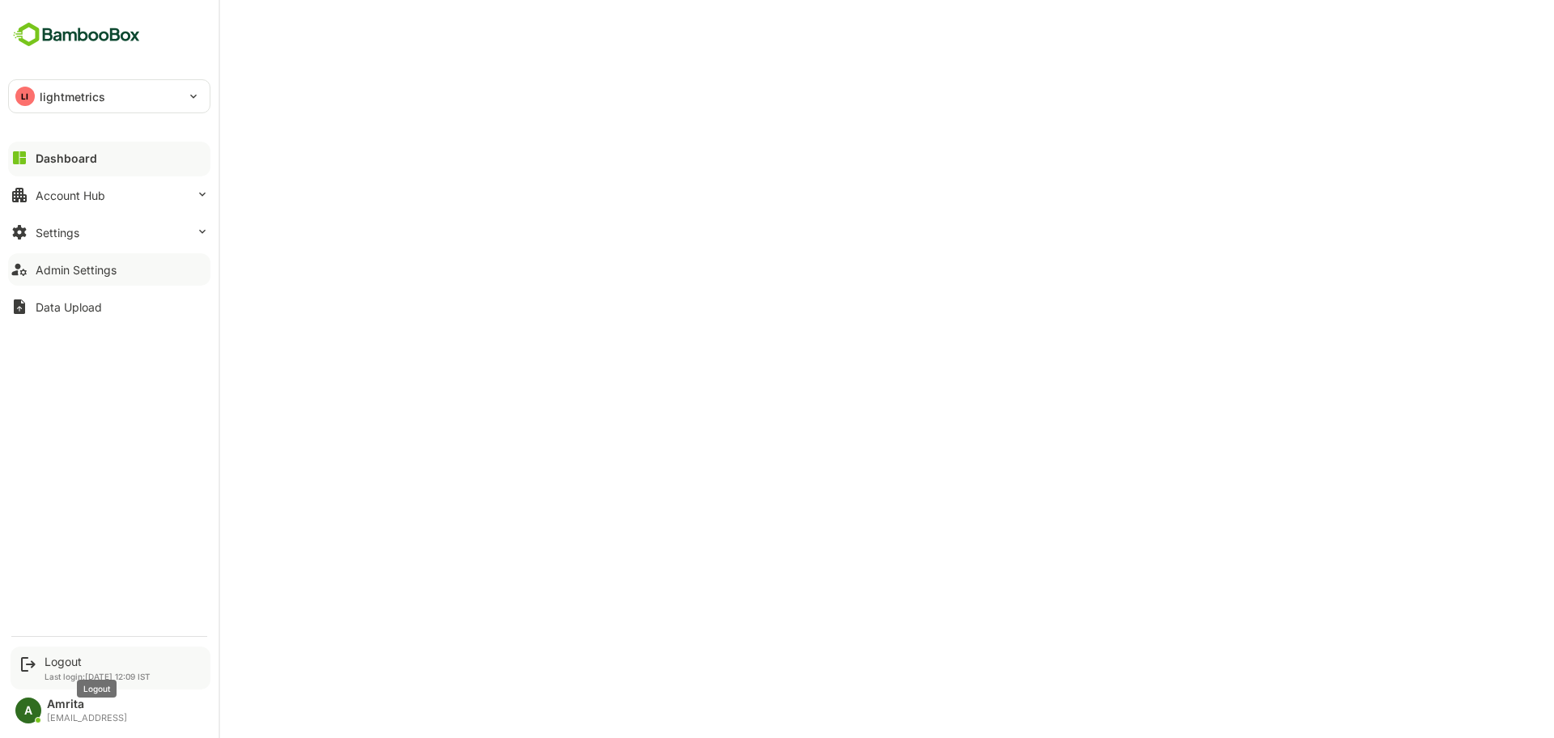
click at [56, 657] on div "Logout" at bounding box center [98, 662] width 106 height 14
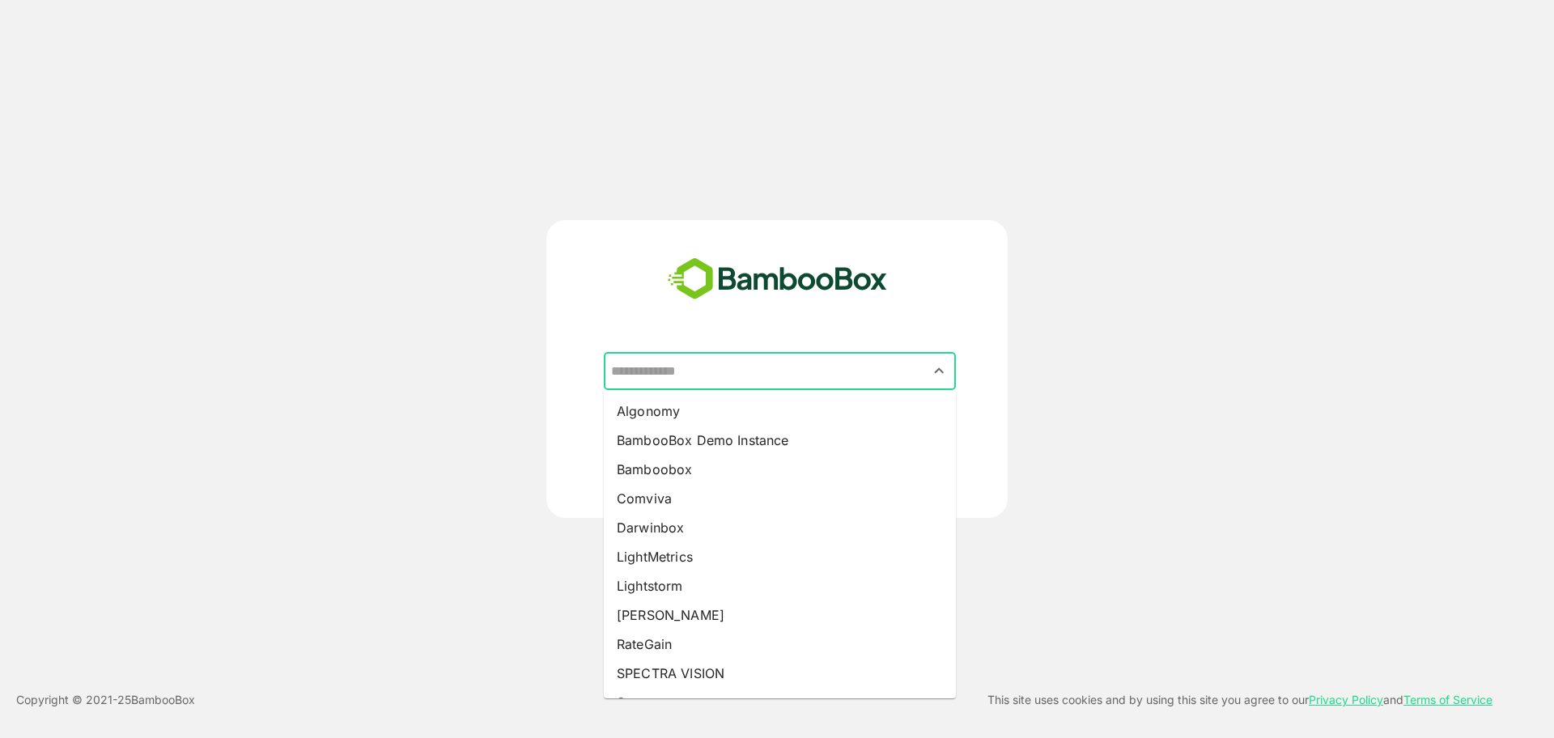
click at [667, 370] on input "text" at bounding box center [780, 371] width 346 height 31
click at [672, 597] on li "Lightstorm" at bounding box center [780, 585] width 352 height 29
type input "**********"
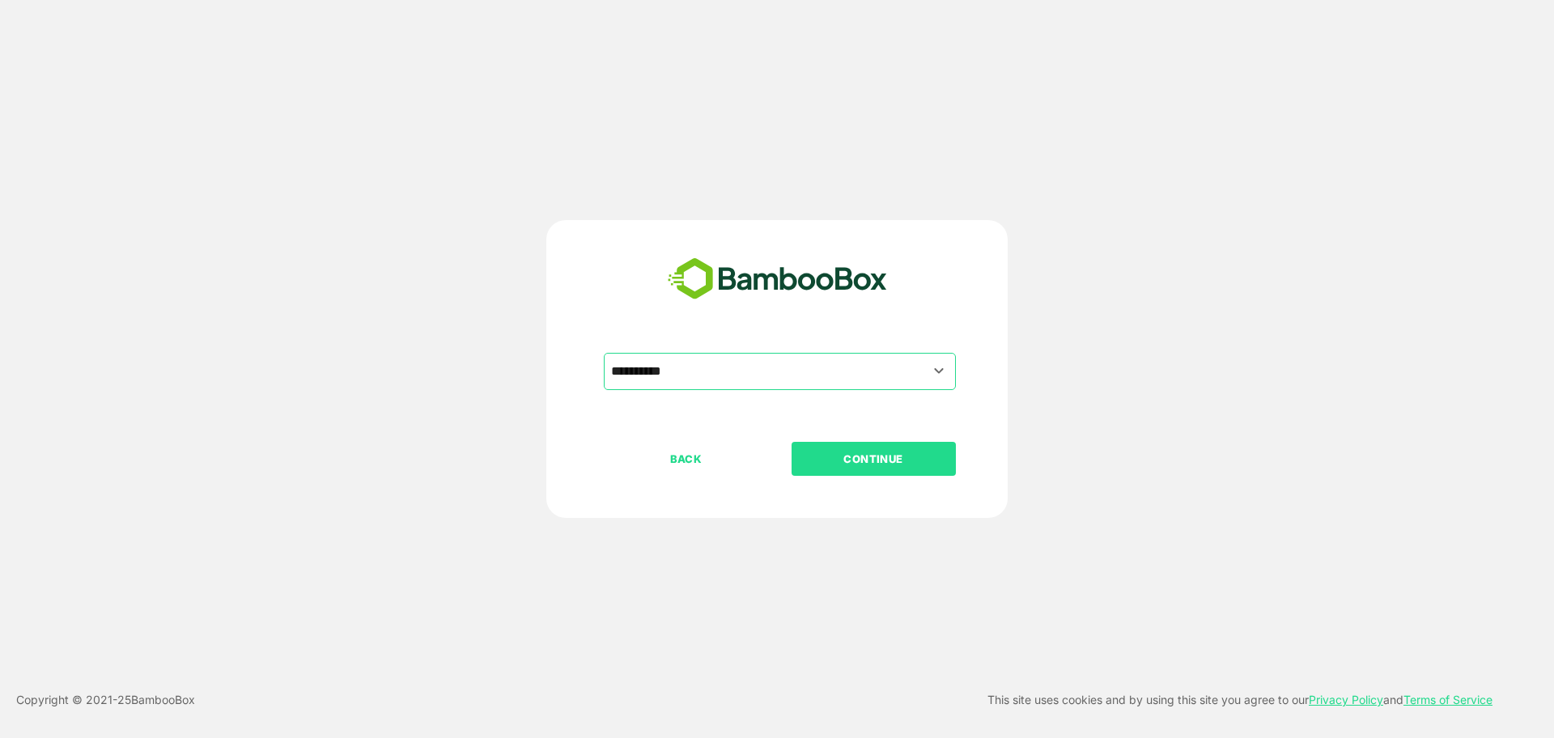
click at [838, 461] on p "CONTINUE" at bounding box center [873, 459] width 162 height 18
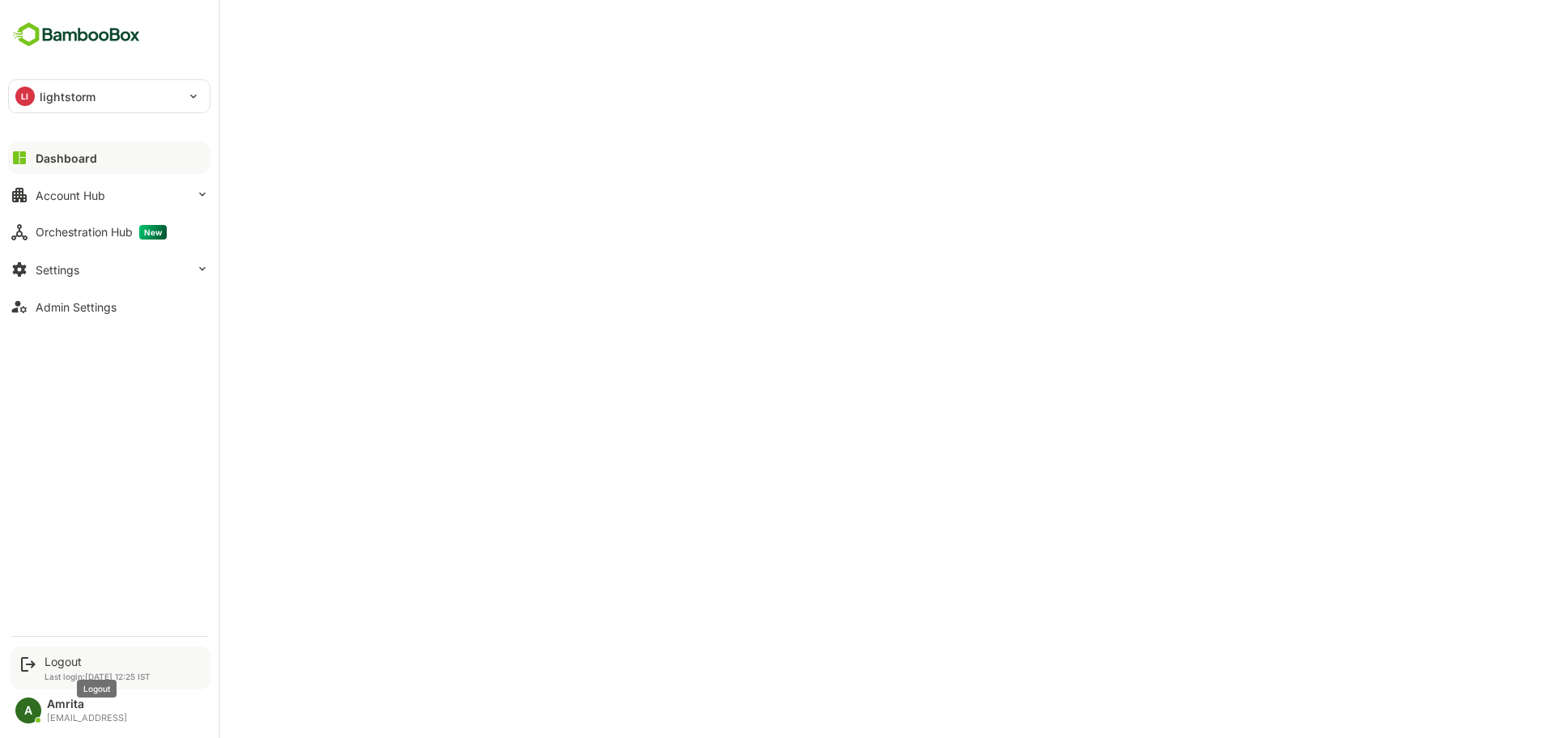
click at [65, 659] on div "Logout" at bounding box center [98, 662] width 106 height 14
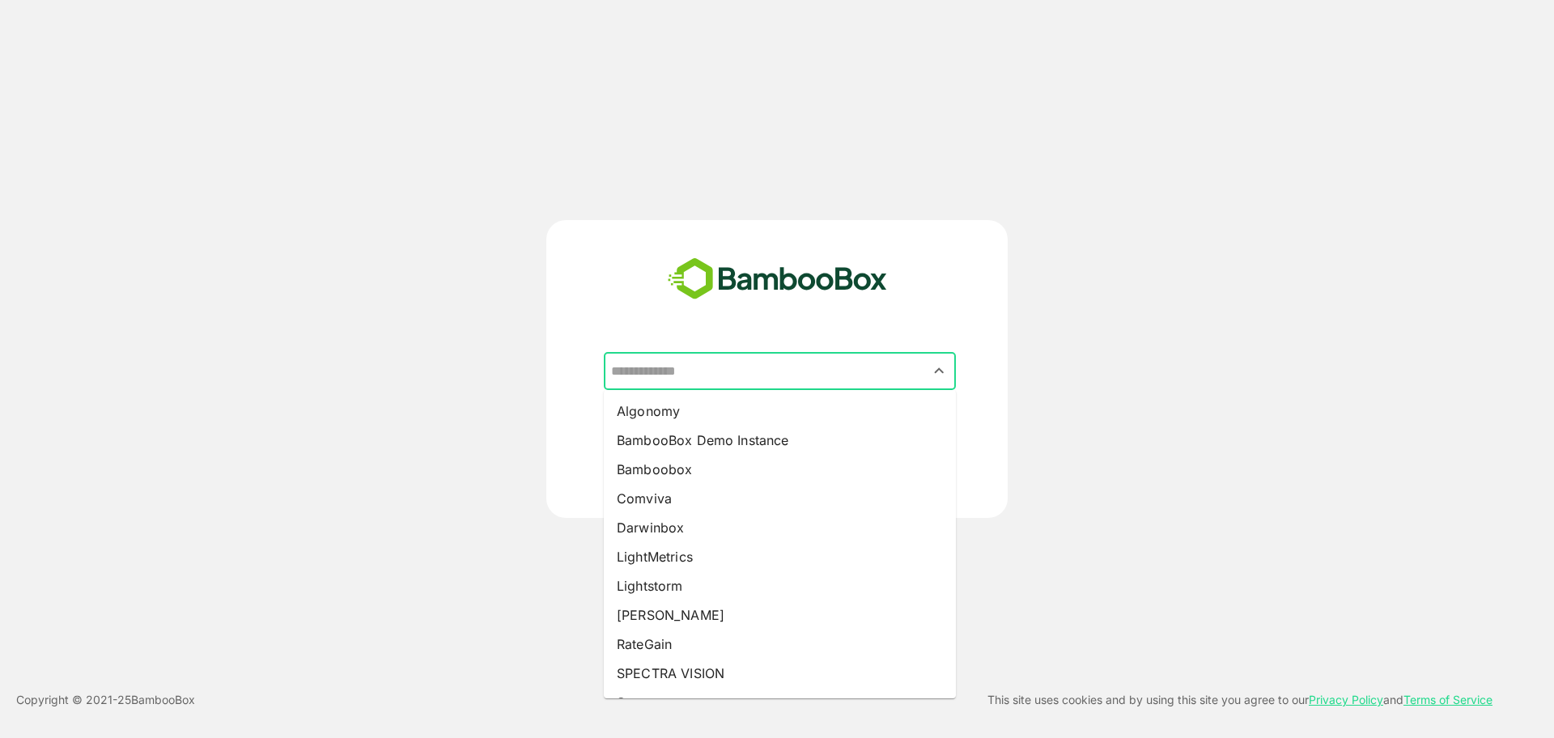
click at [843, 380] on input "text" at bounding box center [780, 371] width 346 height 31
drag, startPoint x: 710, startPoint y: 604, endPoint x: 729, endPoint y: 653, distance: 52.8
click at [729, 653] on ul "Algonomy BambooBox Demo Instance Bamboobox Comviva Darwinbox LightMetrics Light…" at bounding box center [780, 544] width 352 height 308
click at [727, 651] on li "RateGain" at bounding box center [780, 644] width 352 height 29
type input "********"
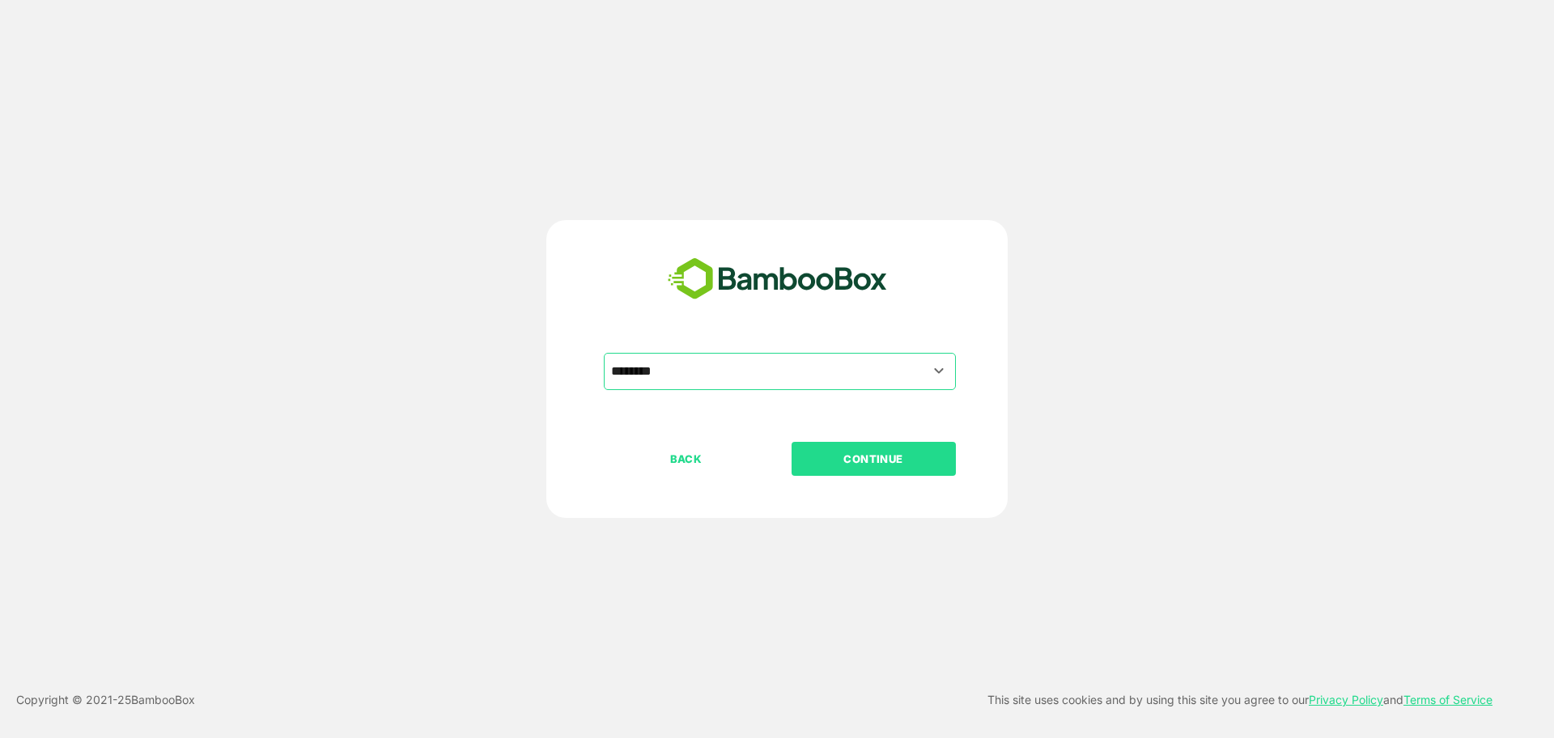
click at [852, 460] on p "CONTINUE" at bounding box center [873, 459] width 162 height 18
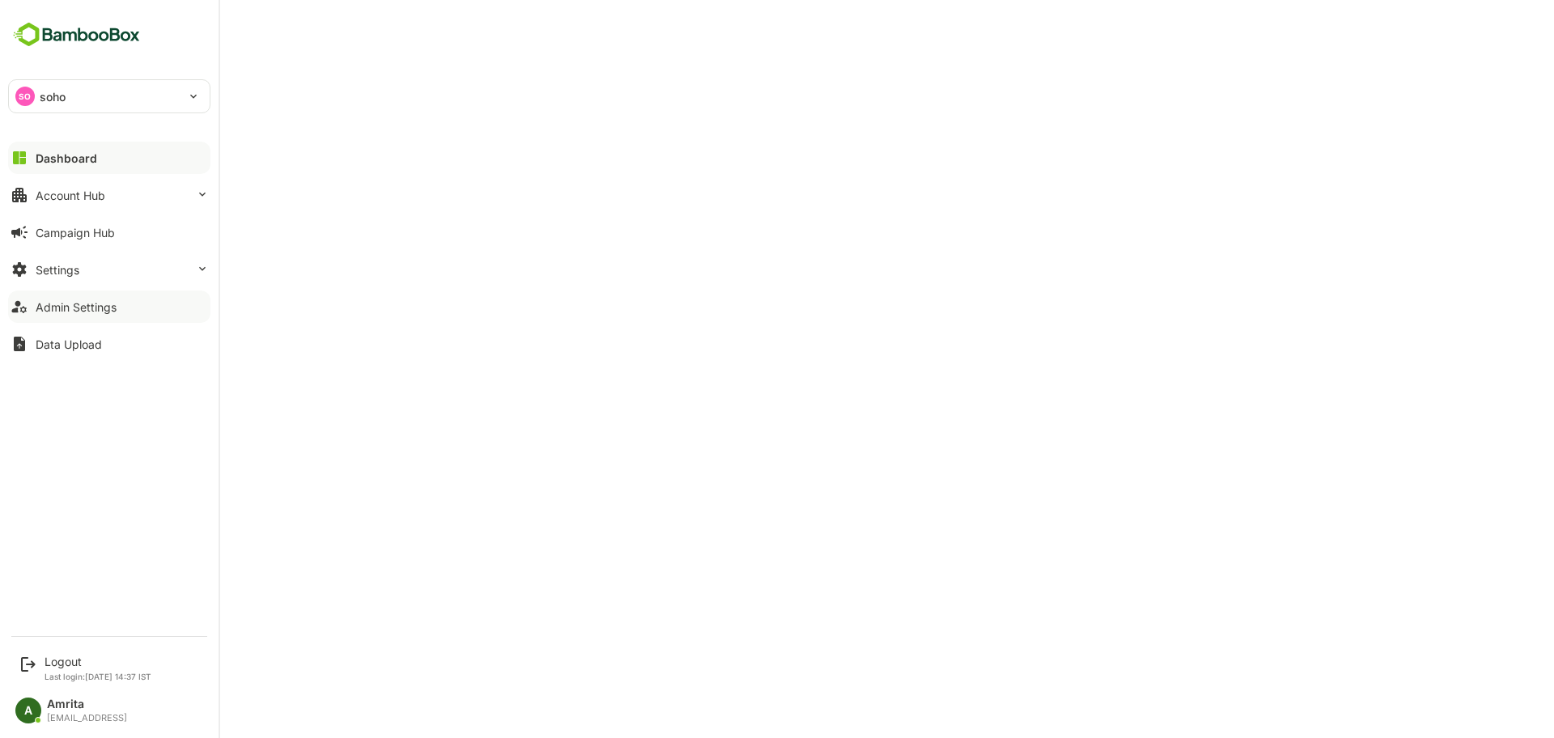
click at [71, 312] on div "Admin Settings" at bounding box center [76, 307] width 81 height 14
click at [49, 186] on button "Account Hub" at bounding box center [109, 195] width 202 height 32
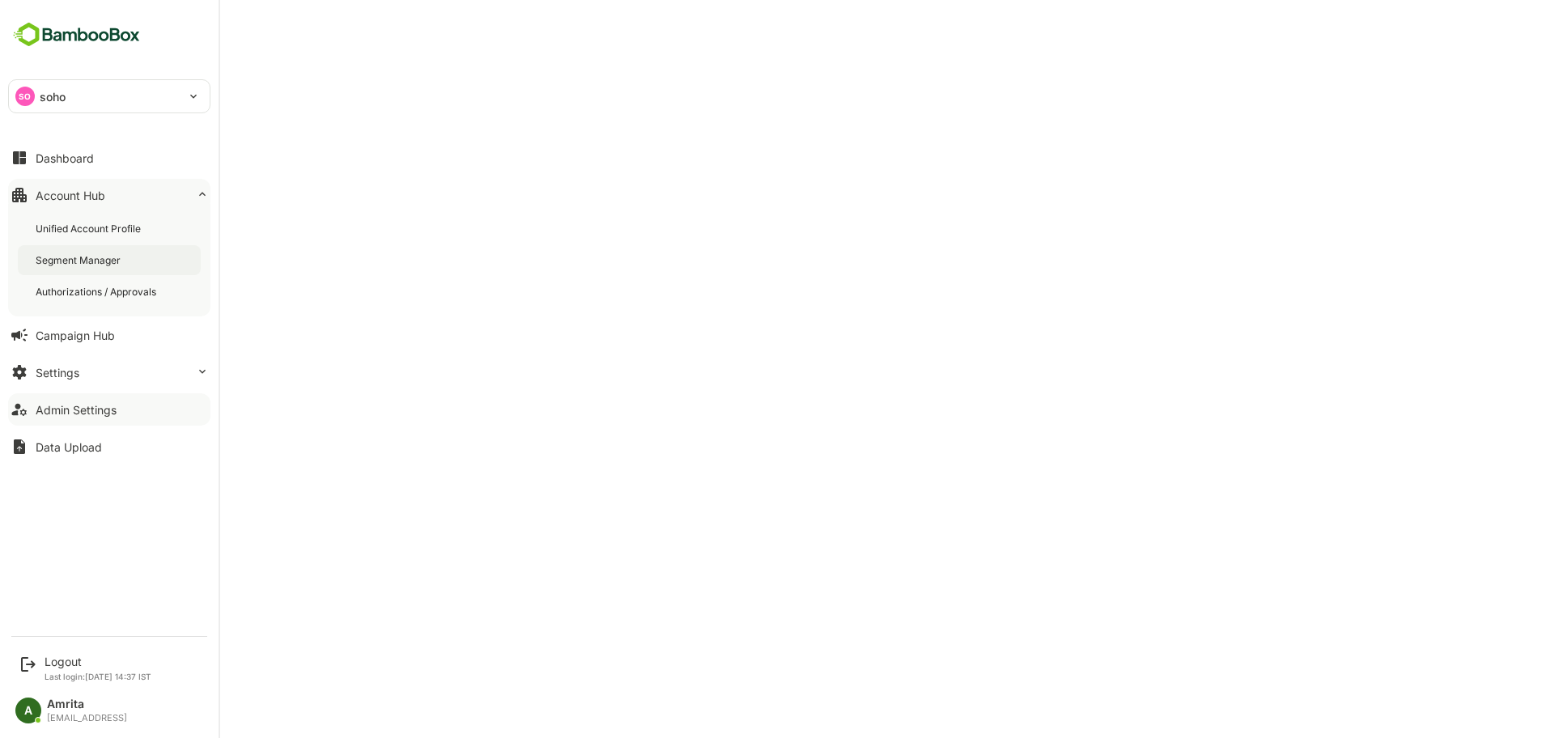
click at [64, 253] on div "Segment Manager" at bounding box center [80, 260] width 88 height 14
click at [61, 231] on div "Unified Account Profile" at bounding box center [90, 229] width 108 height 14
click at [81, 375] on button "Settings" at bounding box center [109, 372] width 202 height 32
click at [62, 409] on div "Admin Settings" at bounding box center [76, 410] width 81 height 14
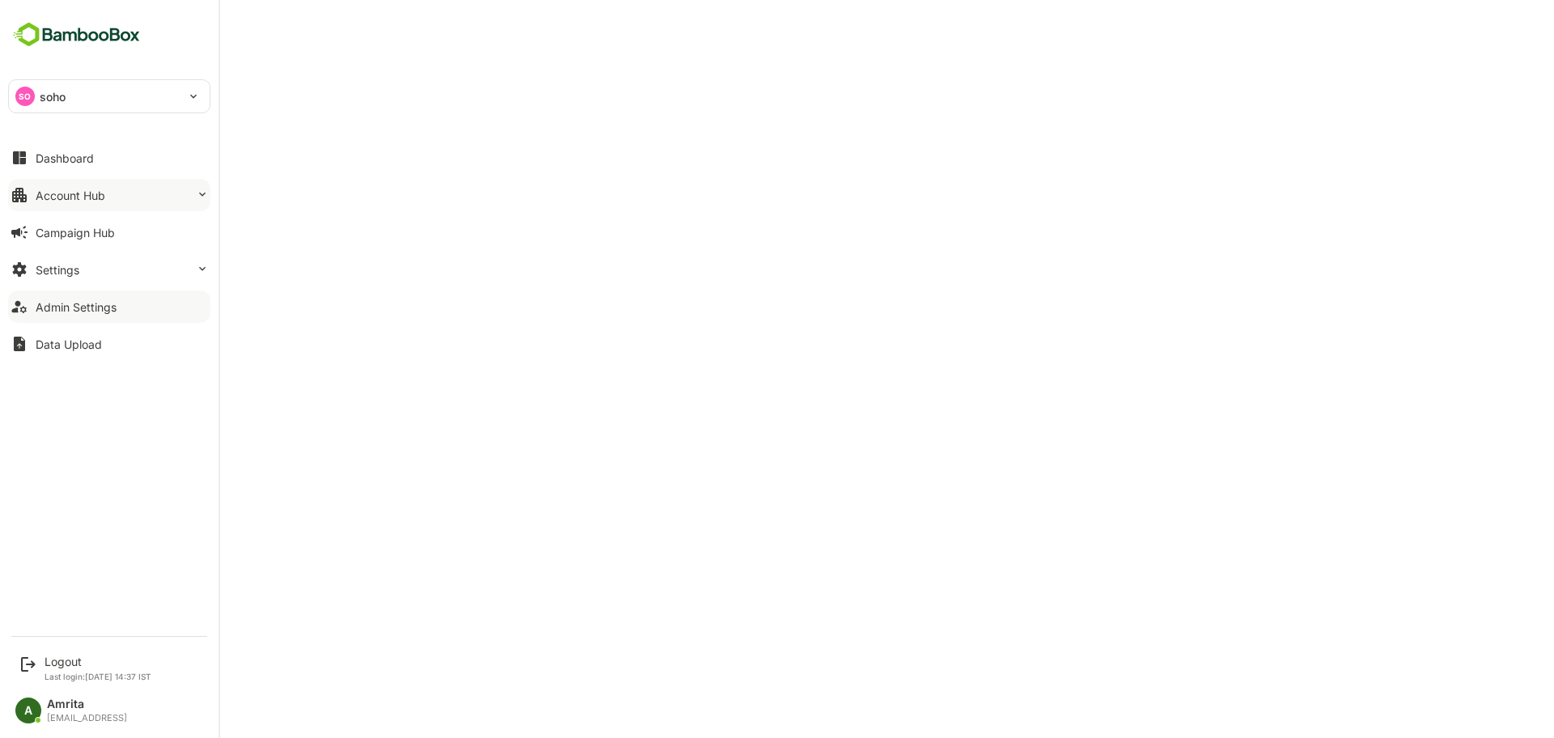
click at [77, 199] on div "Account Hub" at bounding box center [71, 196] width 70 height 14
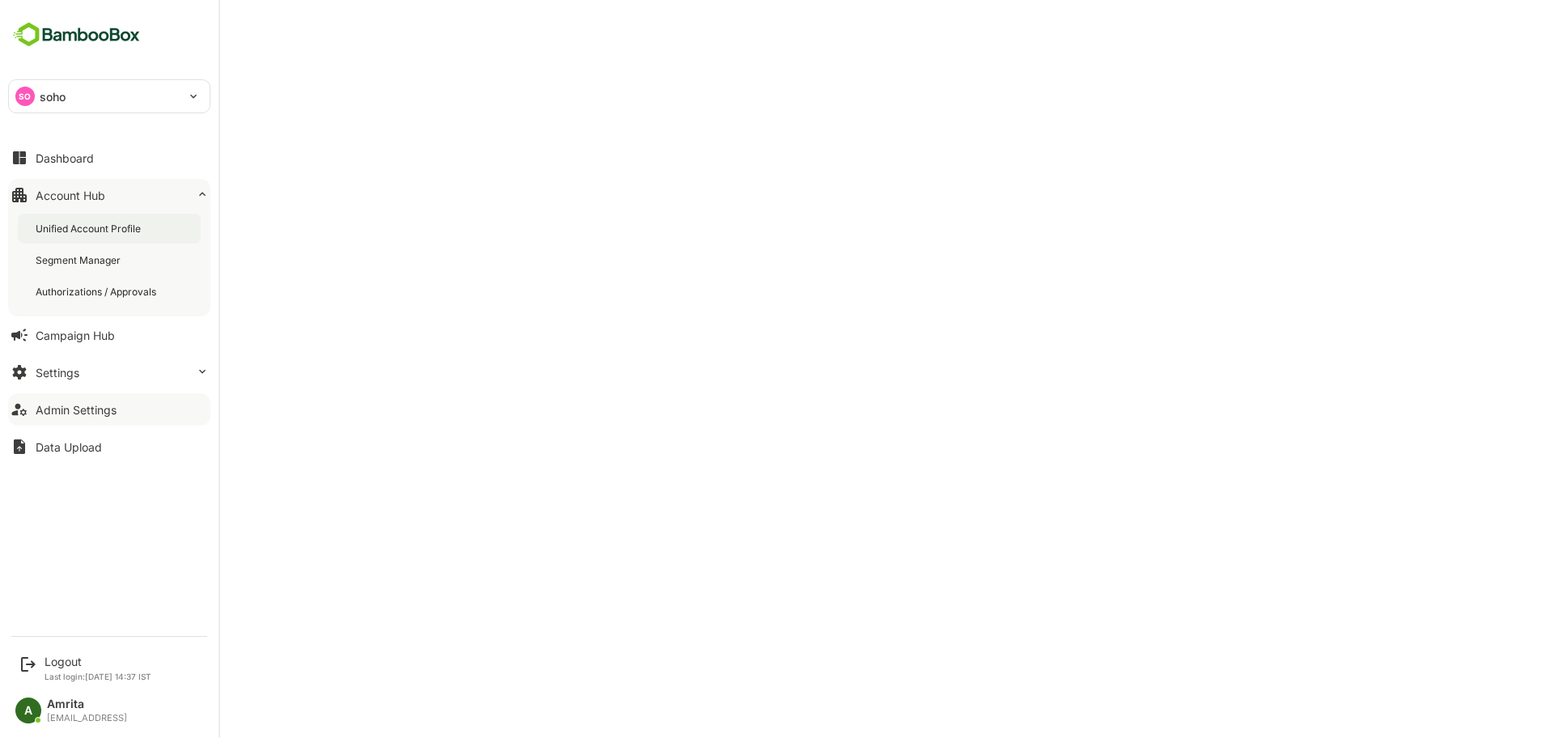
click at [86, 239] on div "Unified Account Profile" at bounding box center [109, 229] width 183 height 30
click at [30, 159] on button "Dashboard" at bounding box center [109, 158] width 202 height 32
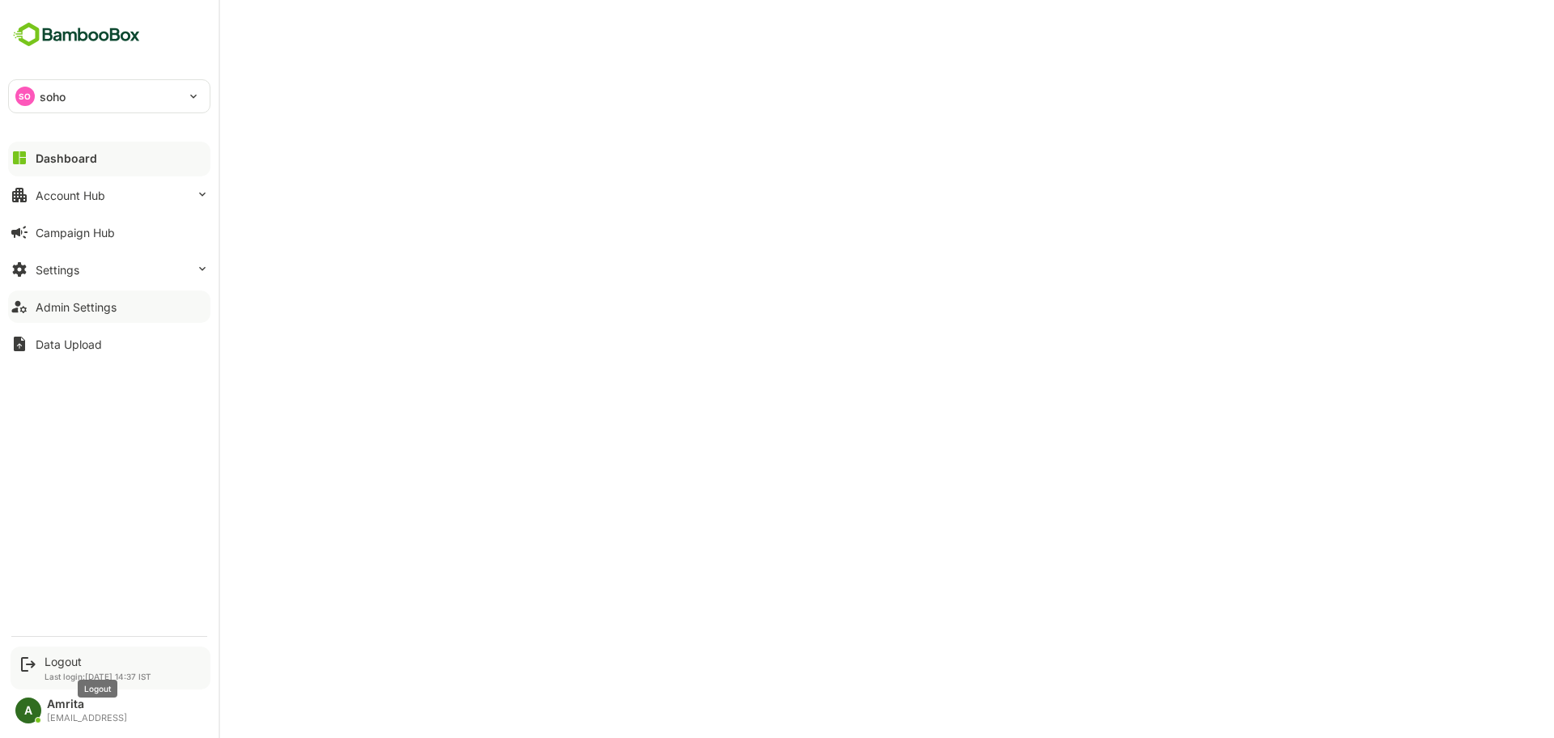
click at [57, 666] on div "Logout" at bounding box center [98, 662] width 107 height 14
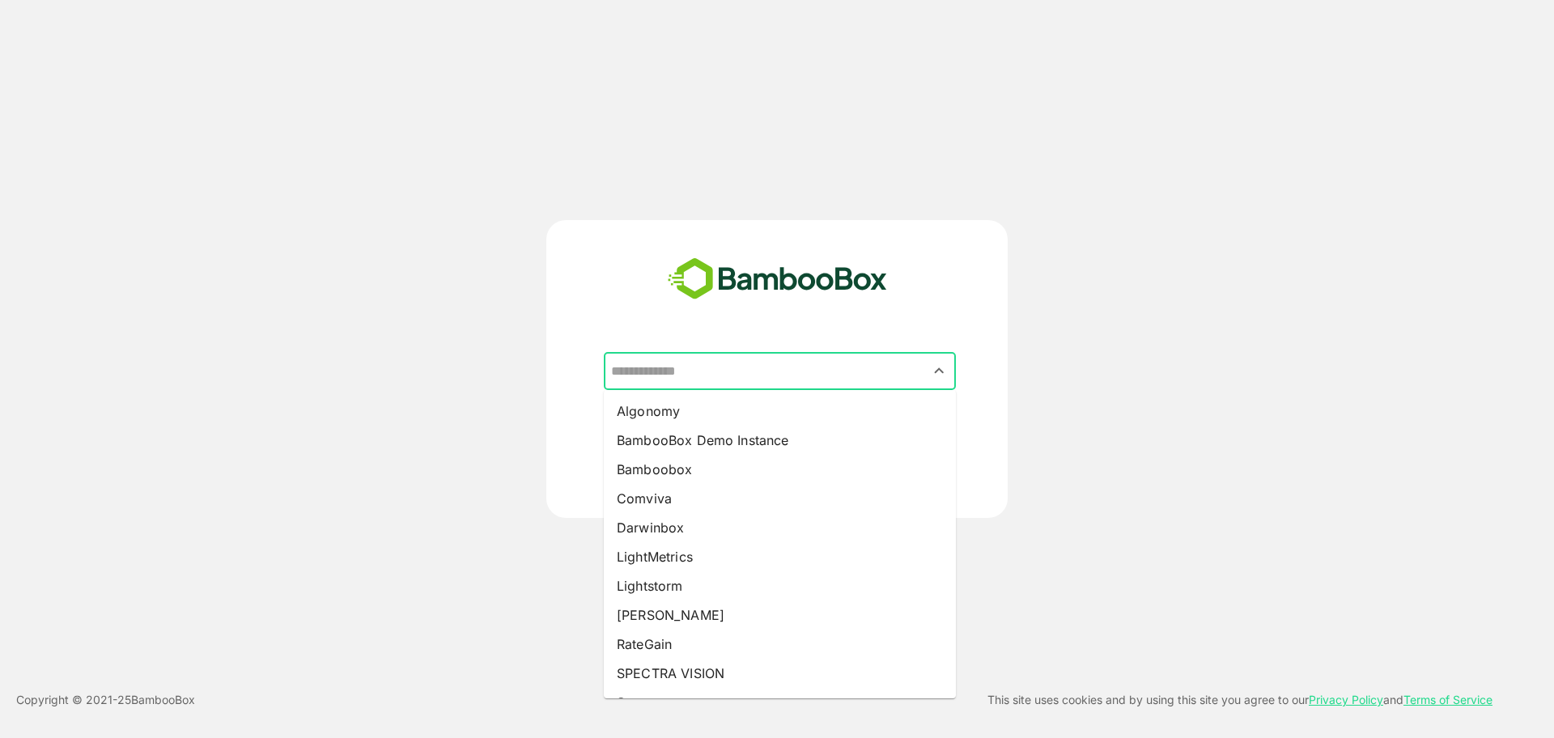
click at [685, 378] on input "text" at bounding box center [780, 371] width 346 height 31
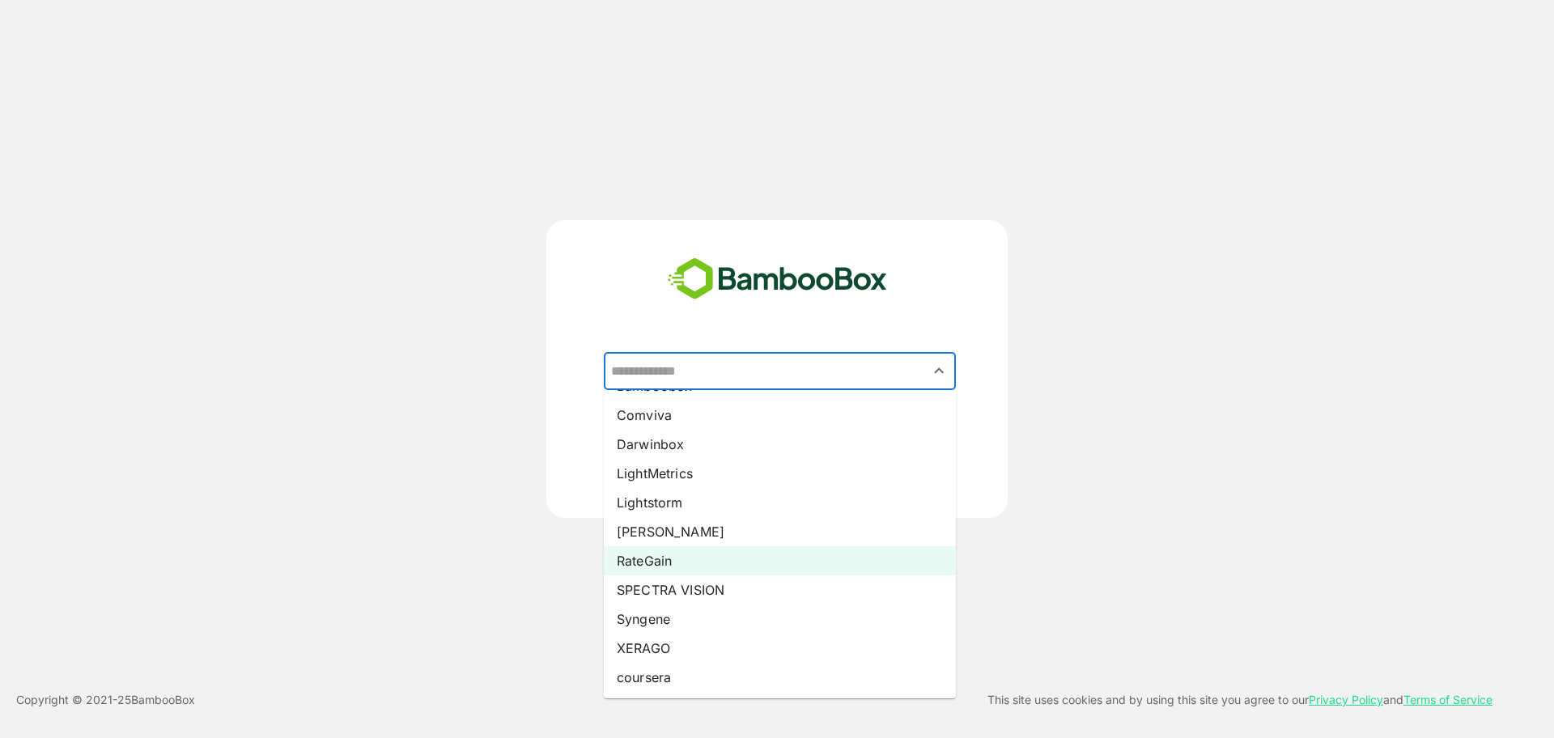
scroll to position [83, 0]
click at [666, 555] on li "RateGain" at bounding box center [780, 561] width 352 height 29
type input "********"
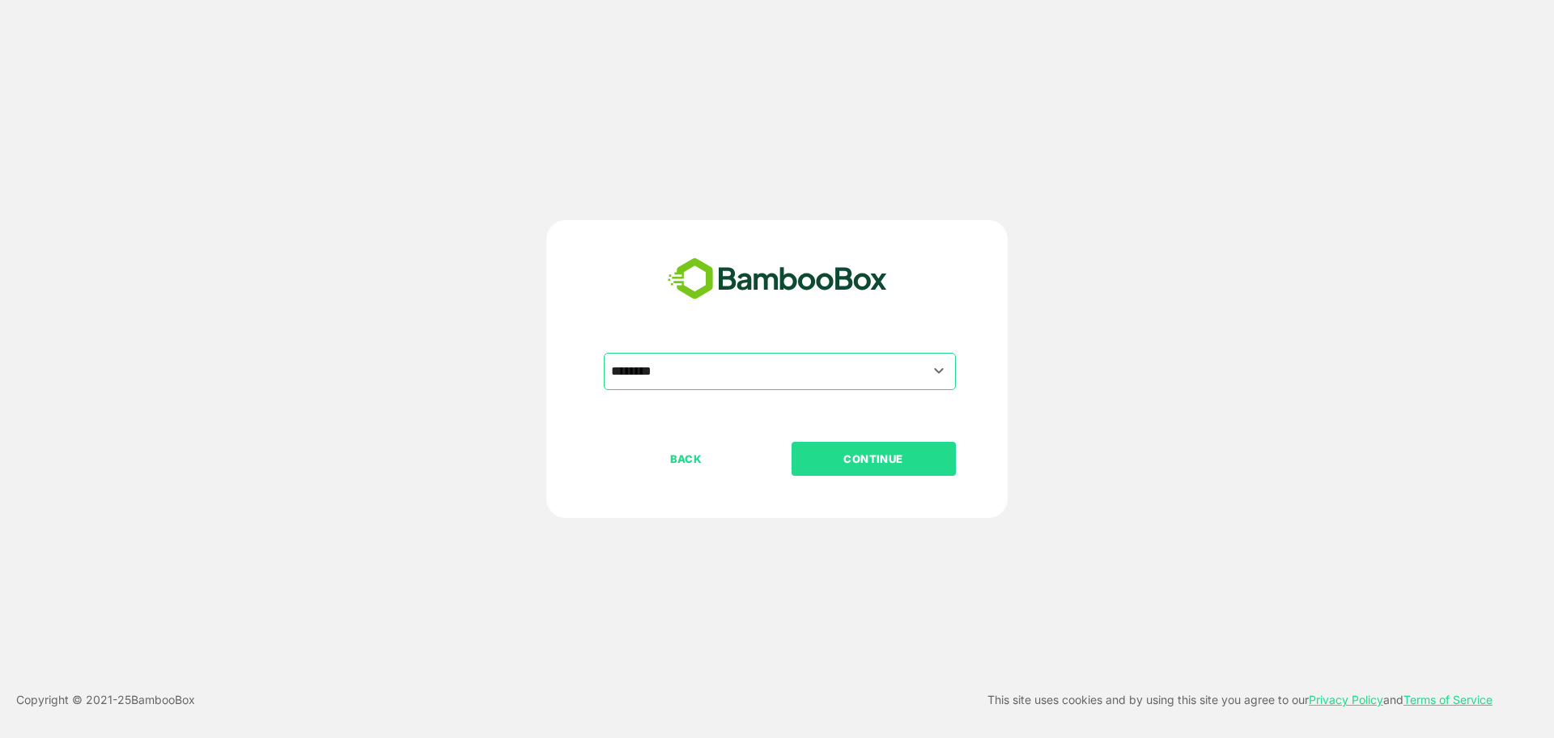
click at [842, 446] on button "CONTINUE" at bounding box center [873, 459] width 164 height 34
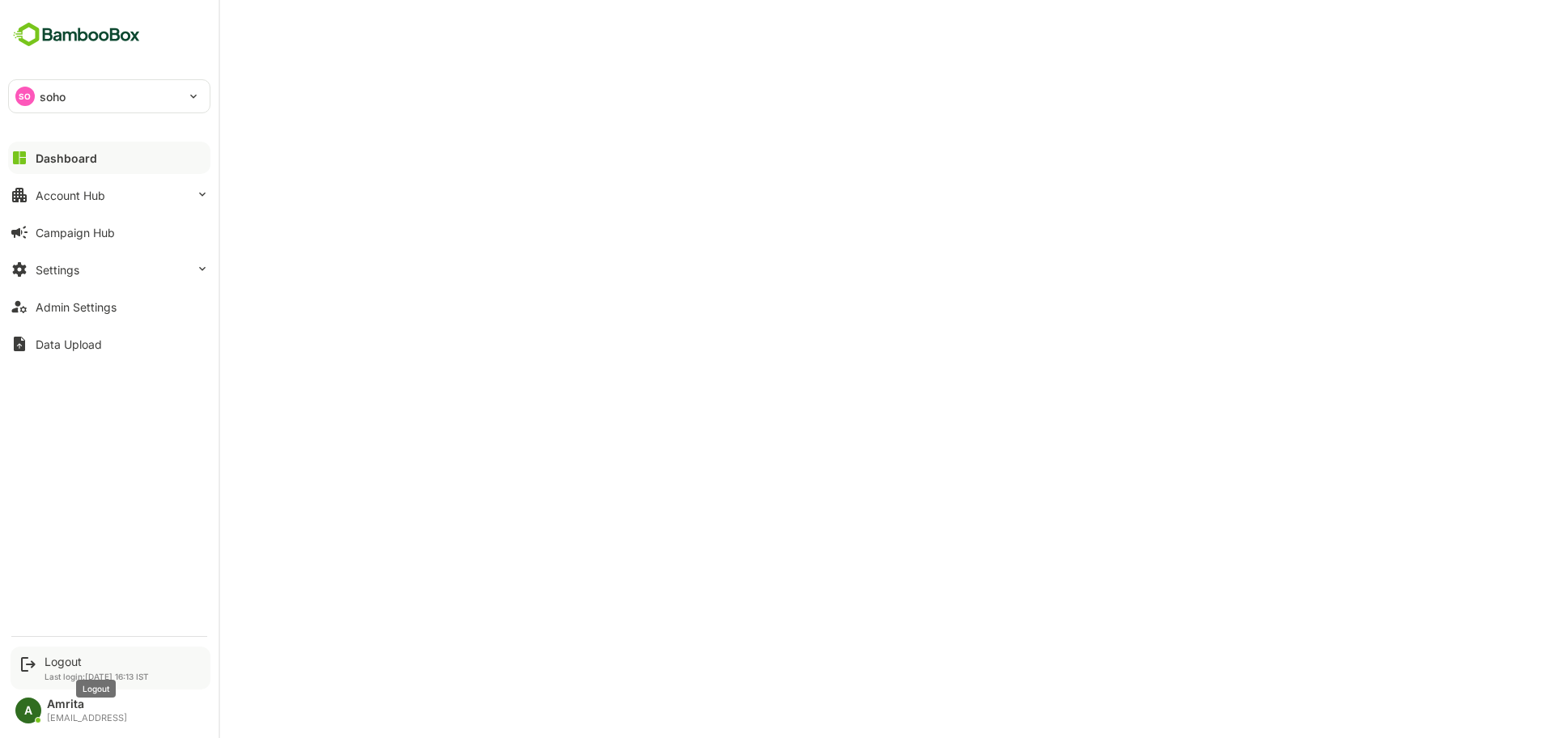
click at [56, 660] on div "Logout" at bounding box center [97, 662] width 104 height 14
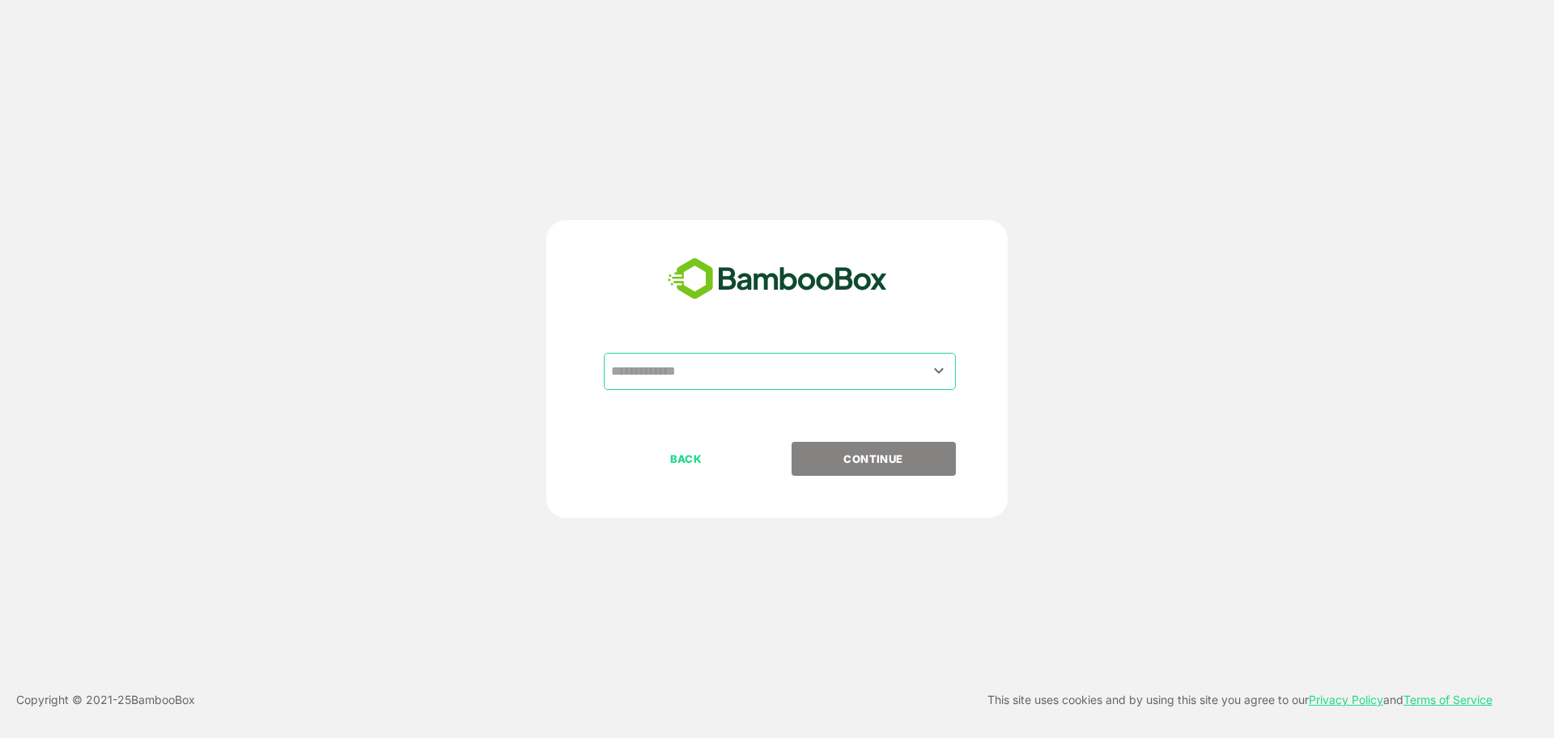
click at [690, 386] on input "text" at bounding box center [780, 371] width 346 height 31
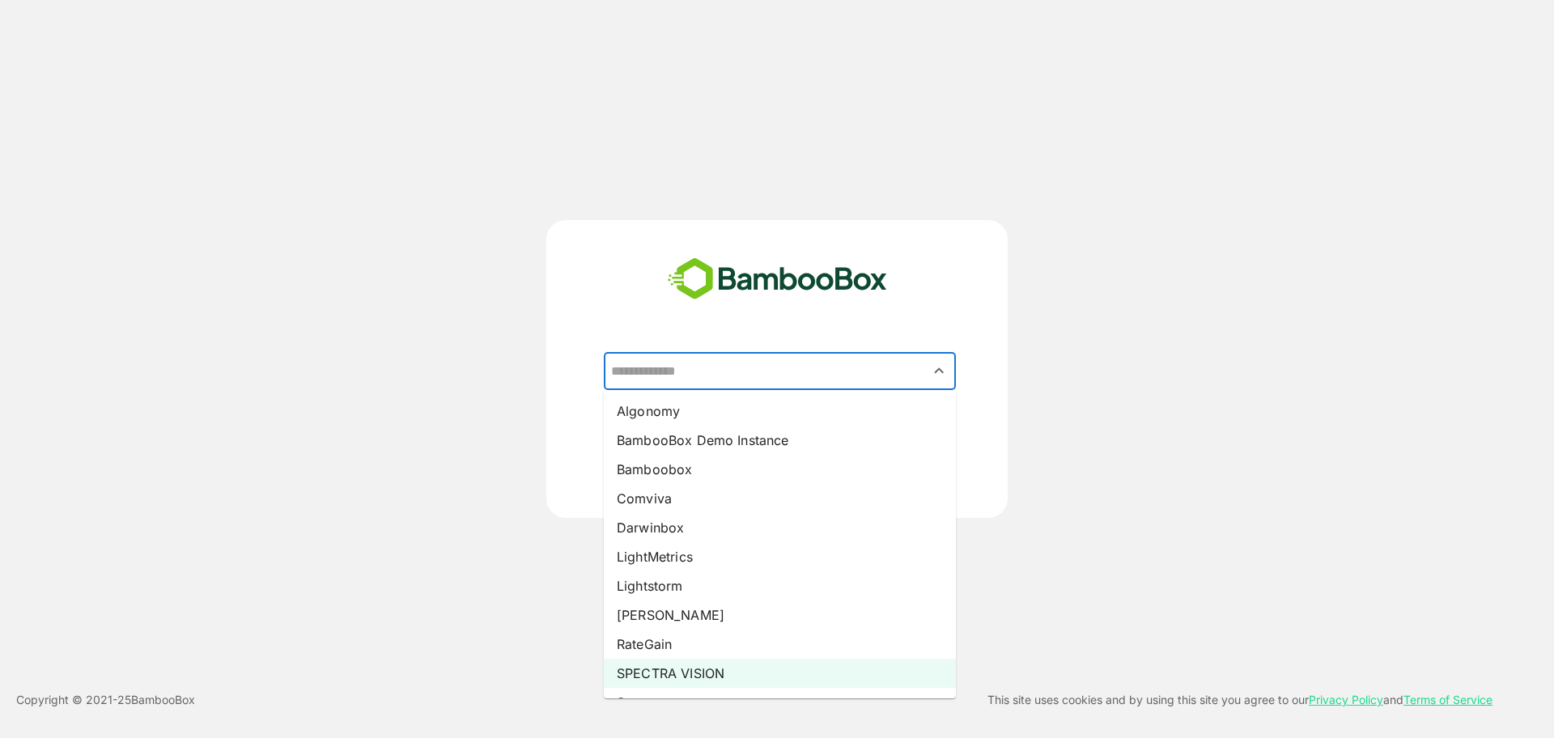
click at [686, 672] on li "SPECTRA VISION" at bounding box center [780, 673] width 352 height 29
type input "**********"
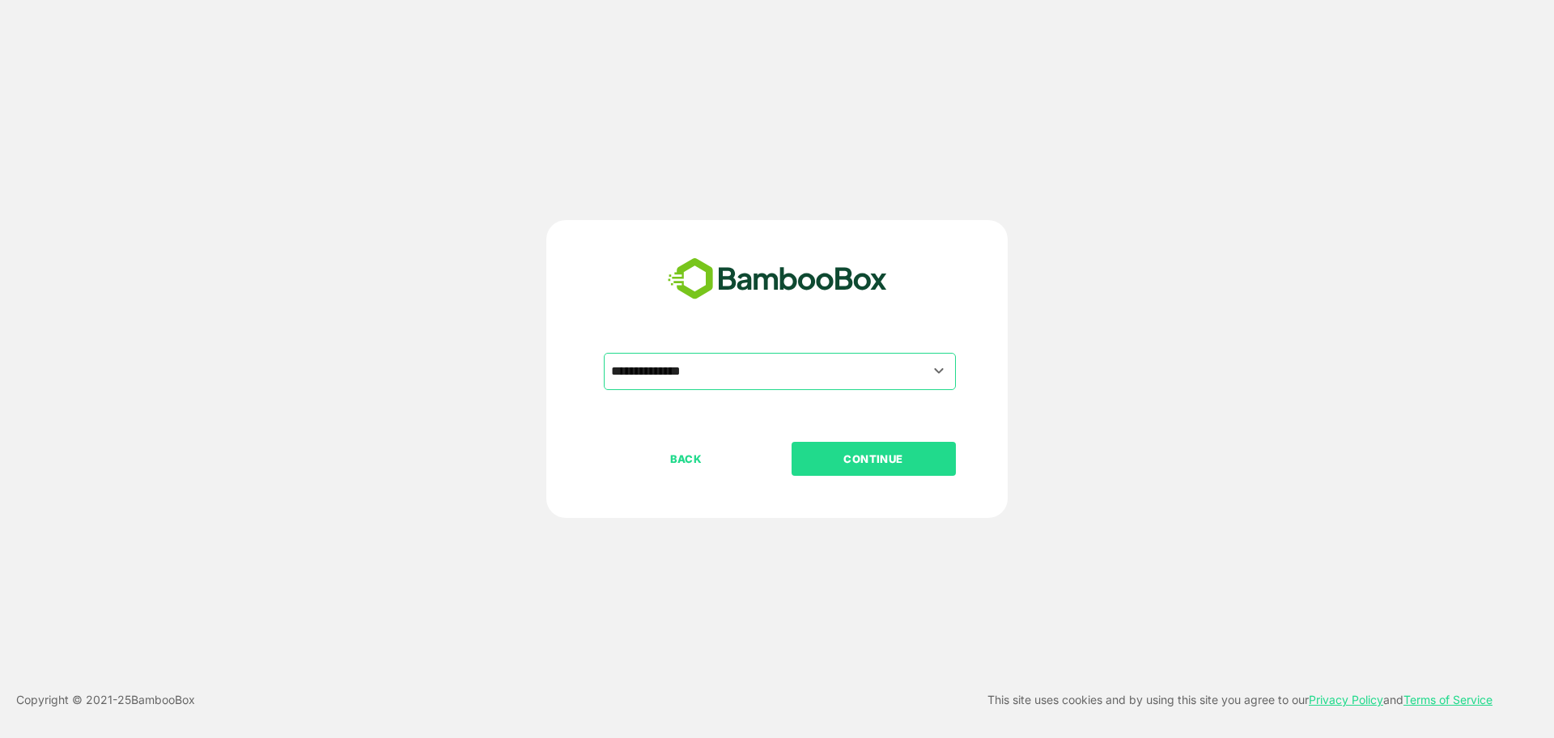
click at [847, 464] on p "CONTINUE" at bounding box center [873, 459] width 162 height 18
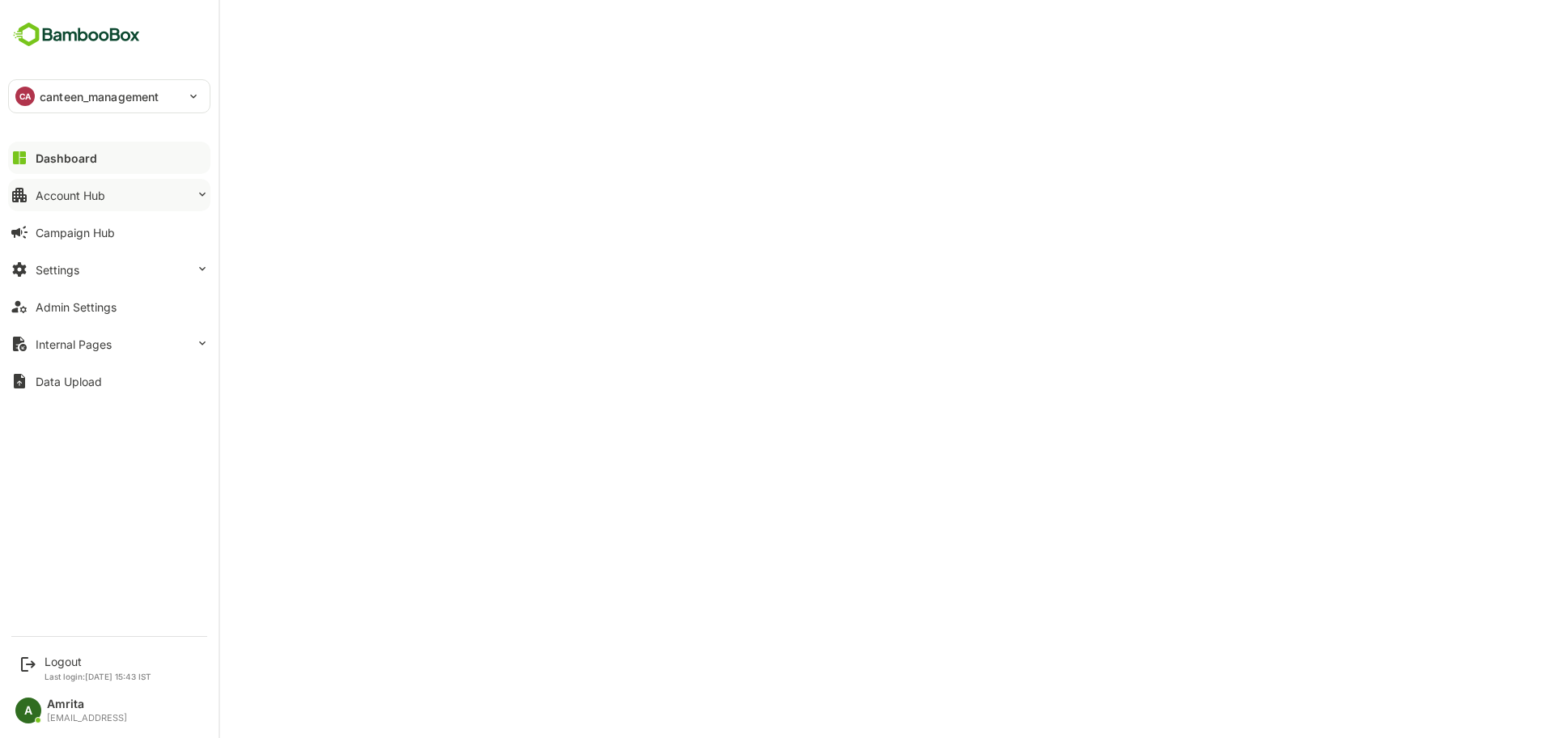
click at [36, 192] on div "Account Hub" at bounding box center [71, 196] width 70 height 14
click at [75, 197] on div "Account Hub" at bounding box center [71, 196] width 70 height 14
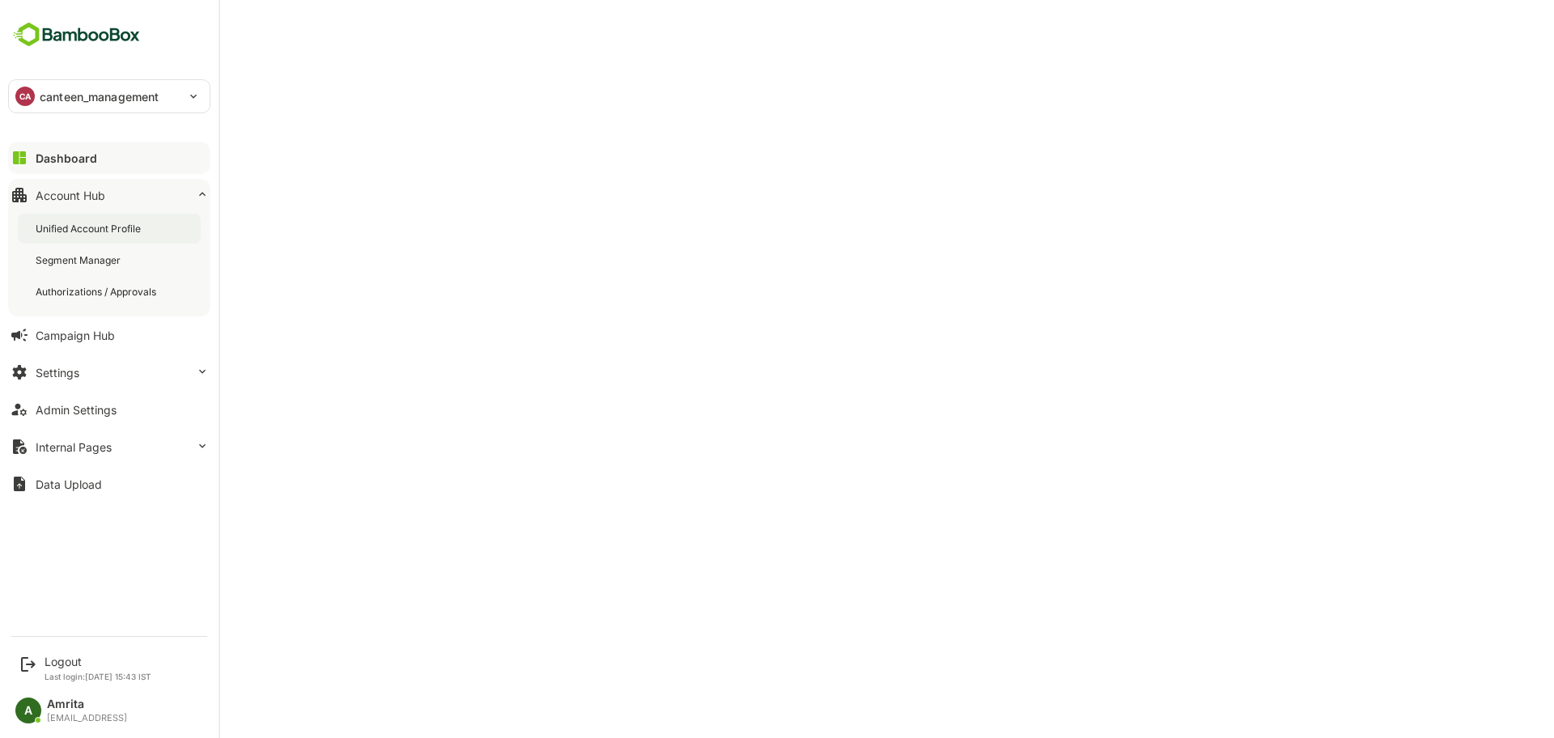
click at [97, 238] on div "Unified Account Profile" at bounding box center [109, 229] width 183 height 30
click at [56, 657] on div "Logout" at bounding box center [98, 662] width 107 height 14
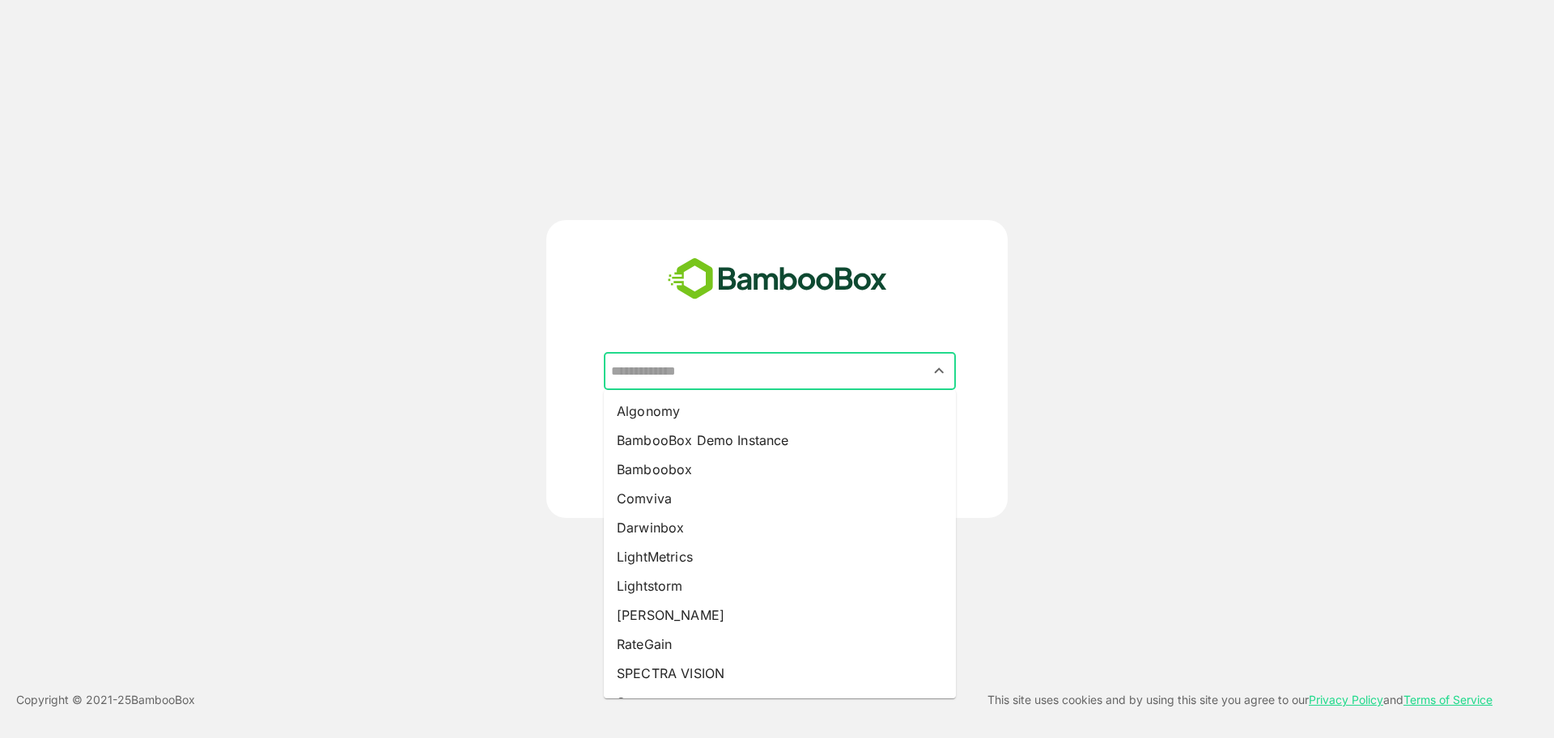
click at [709, 363] on input "text" at bounding box center [780, 371] width 346 height 31
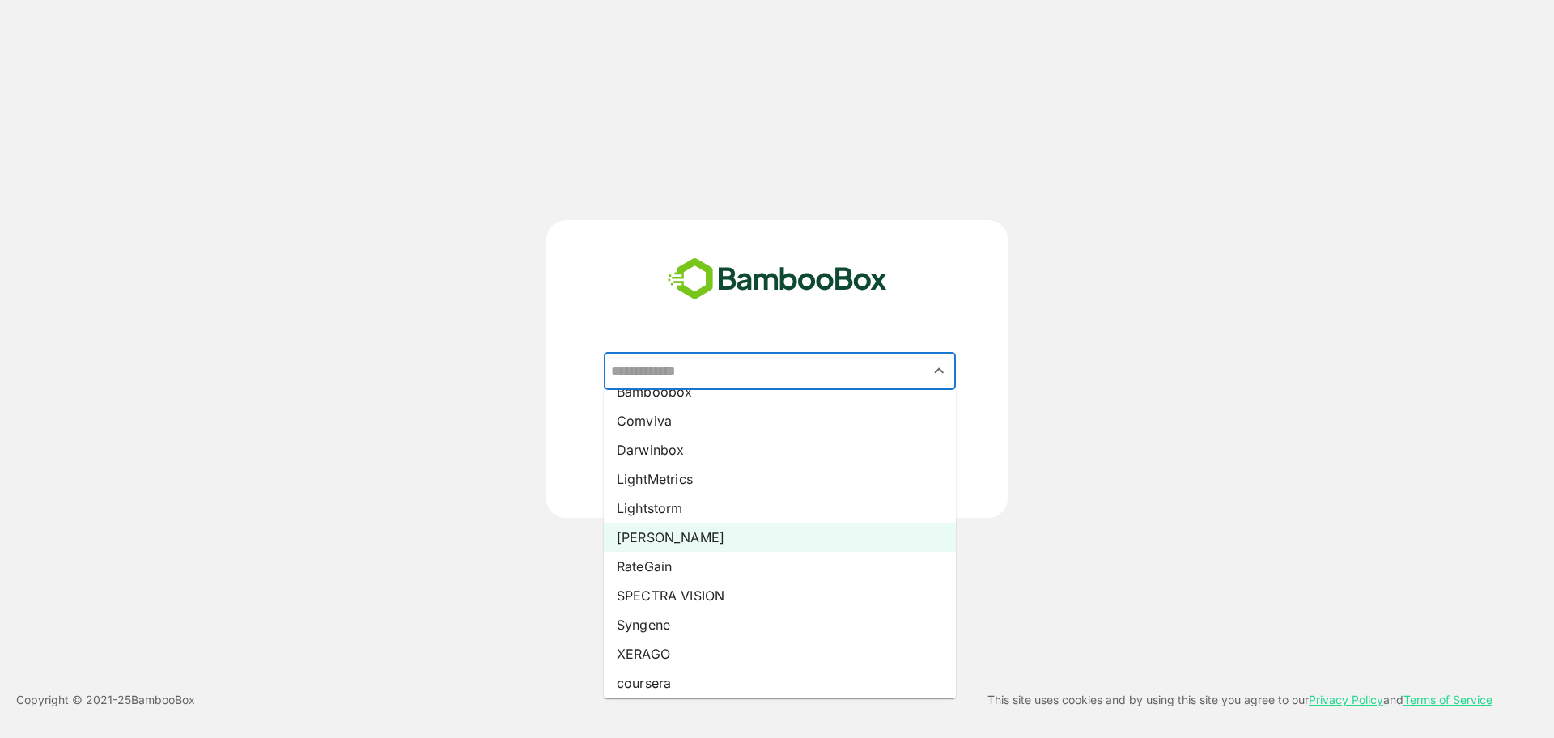
scroll to position [83, 0]
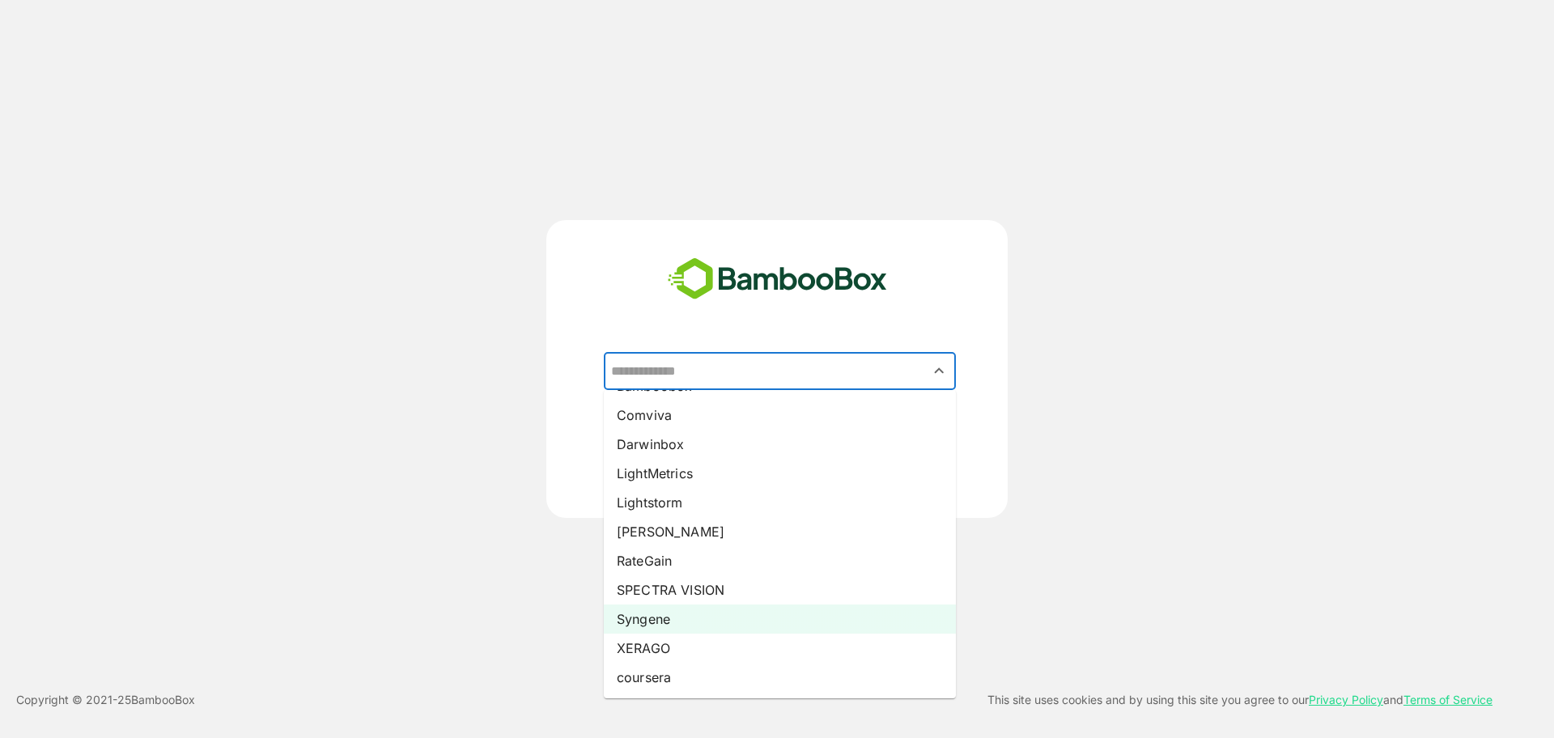
click at [683, 616] on li "Syngene" at bounding box center [780, 618] width 352 height 29
type input "*******"
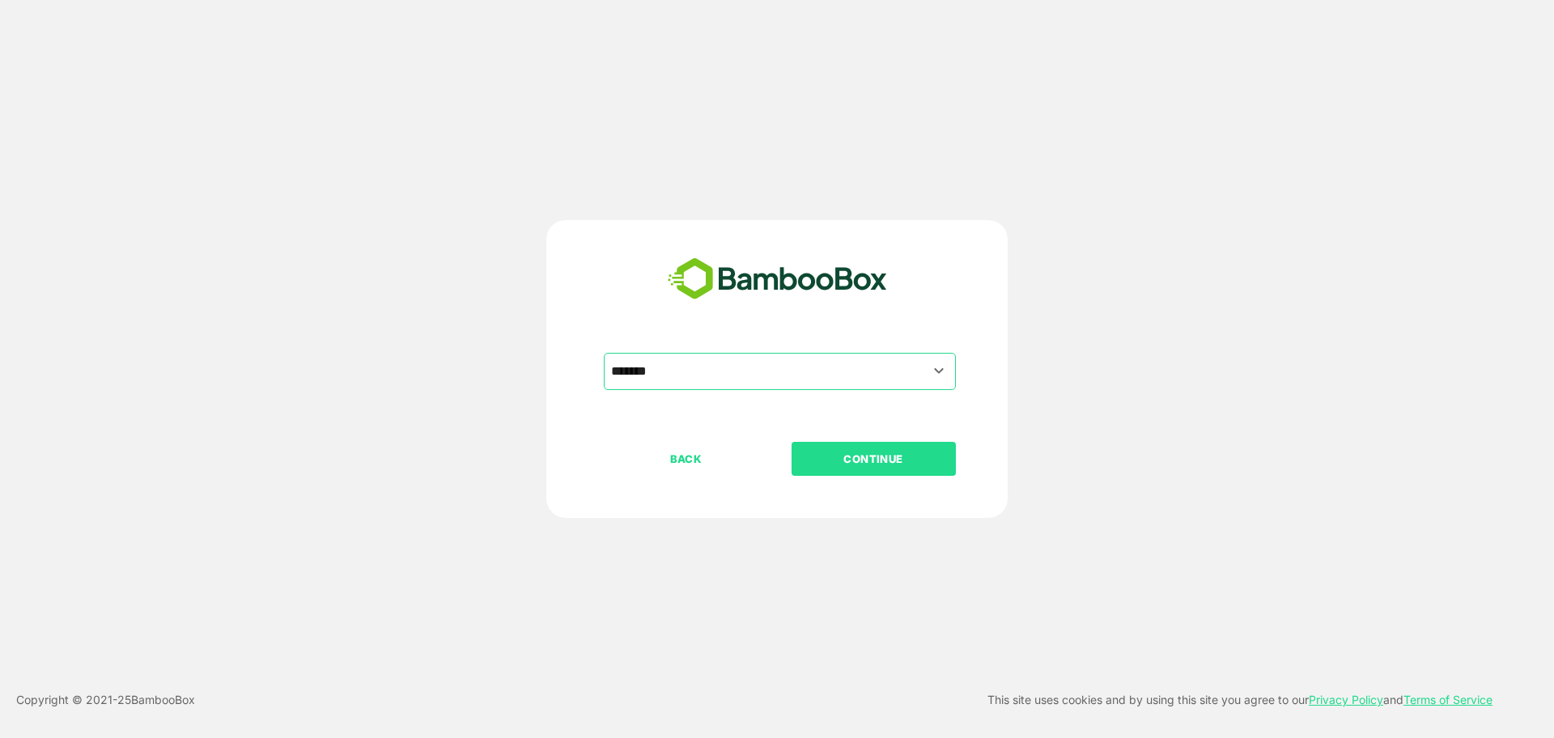
click at [865, 466] on p "CONTINUE" at bounding box center [873, 459] width 162 height 18
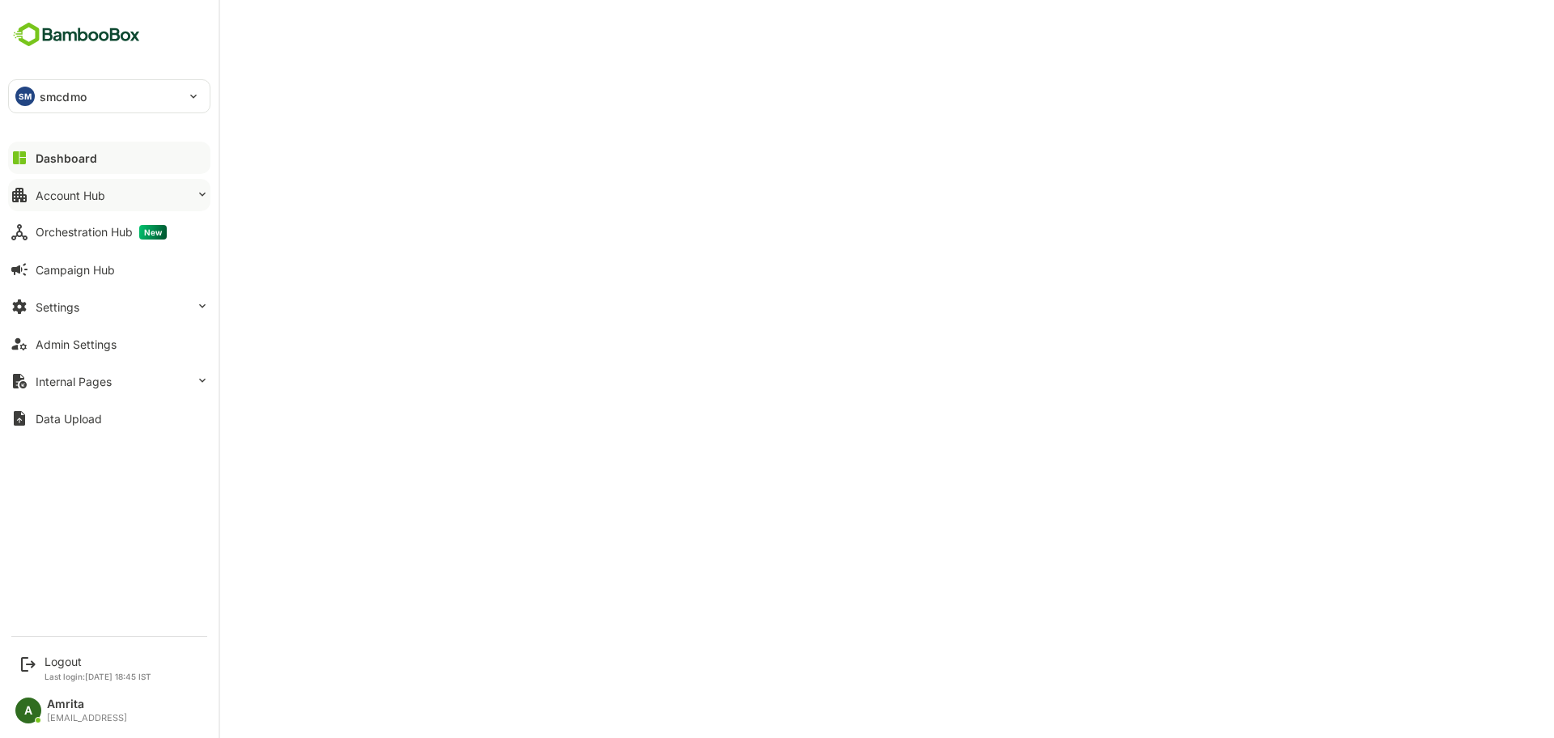
click at [128, 203] on button "Account Hub" at bounding box center [109, 195] width 202 height 32
click at [41, 208] on button "Account Hub" at bounding box center [109, 195] width 202 height 32
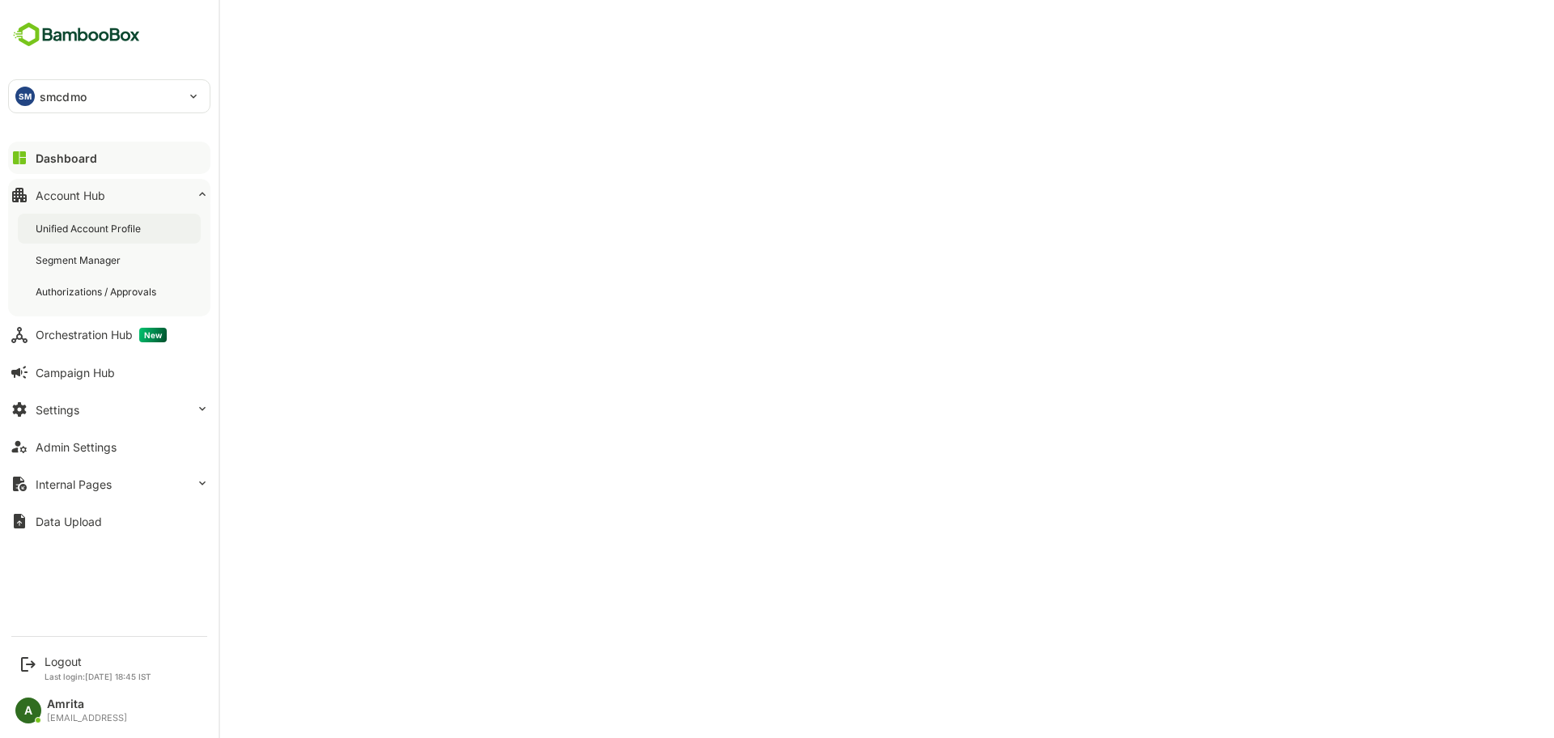
click at [52, 228] on div "Unified Account Profile" at bounding box center [90, 229] width 108 height 14
click at [66, 443] on div "Admin Settings" at bounding box center [76, 447] width 81 height 14
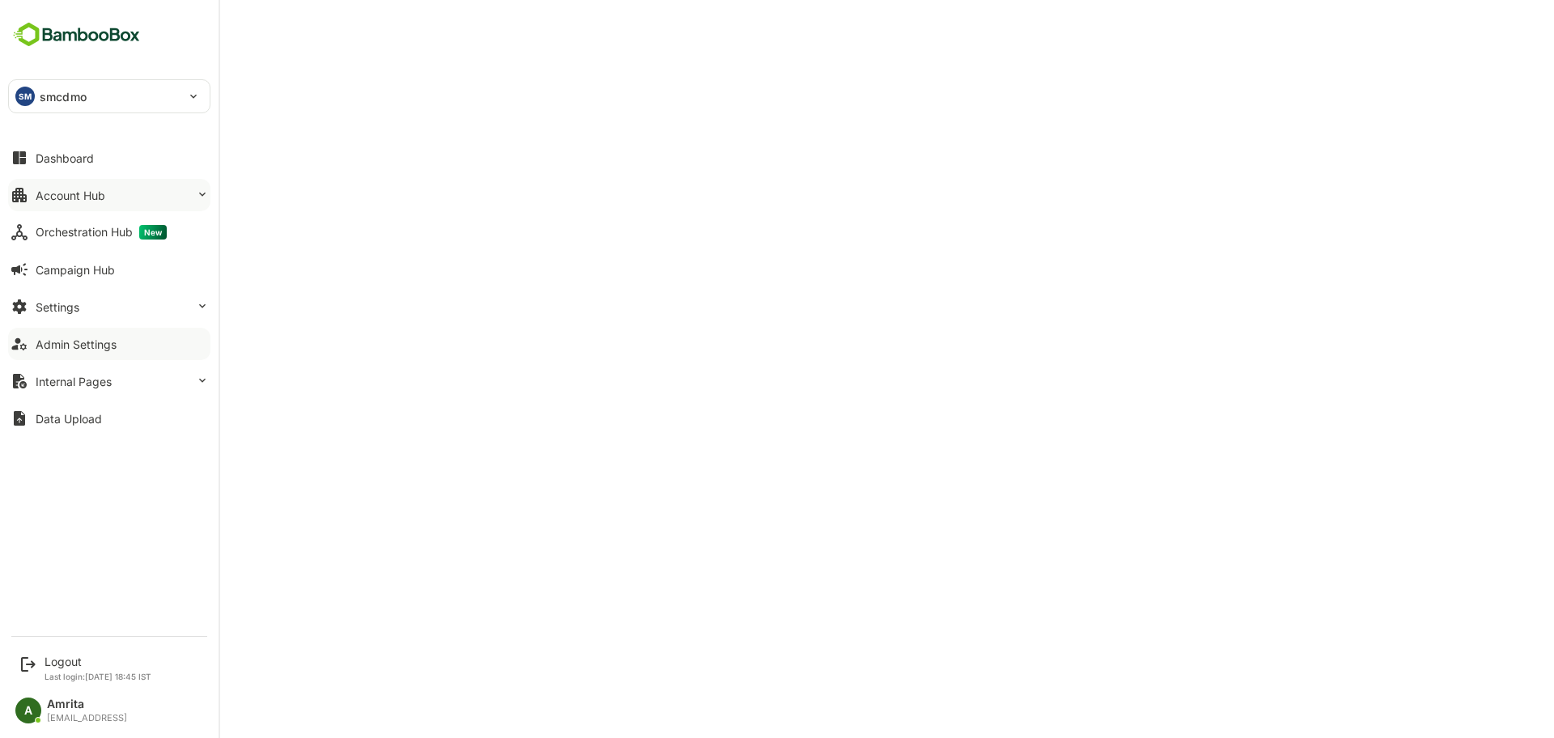
click at [80, 200] on div "Account Hub" at bounding box center [71, 196] width 70 height 14
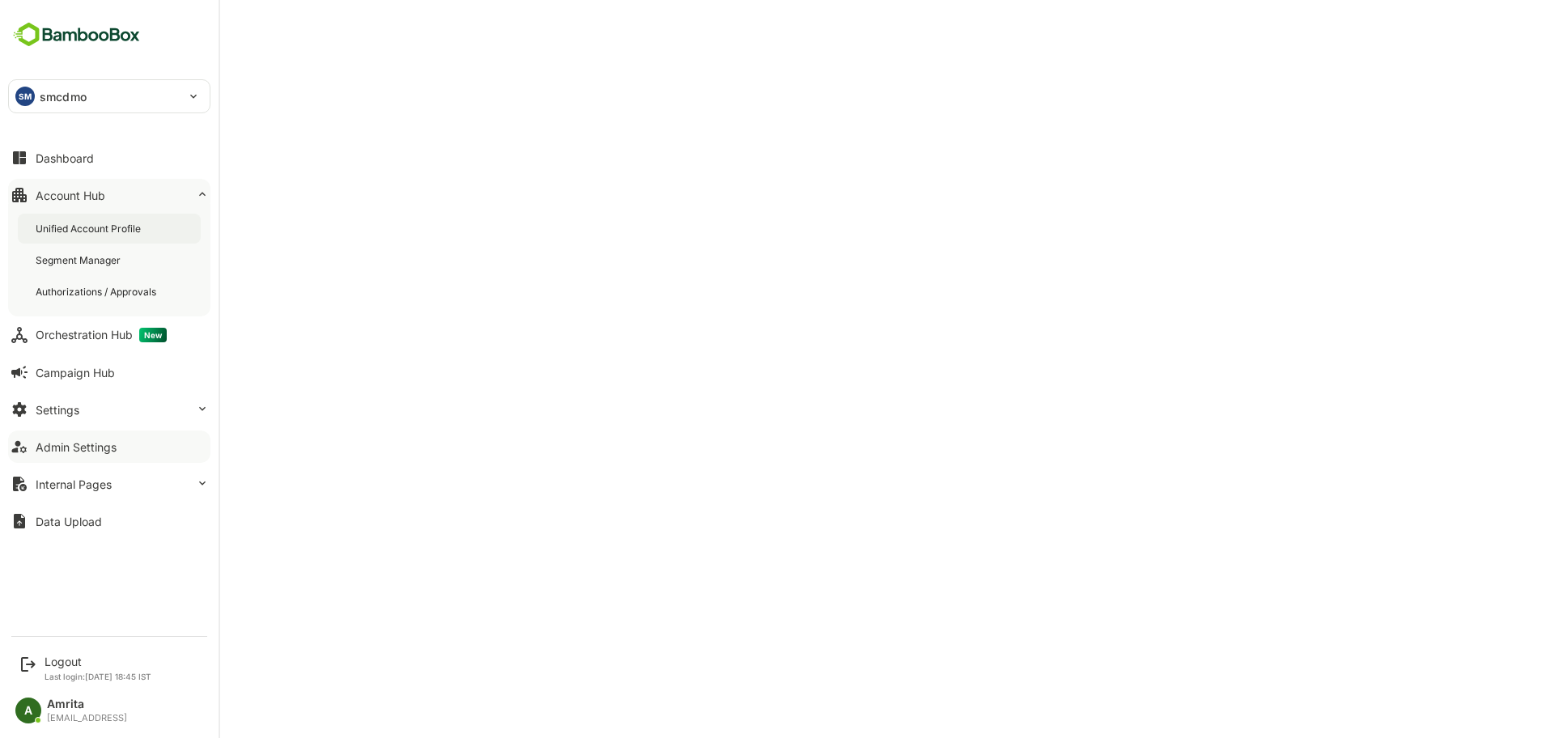
click at [119, 241] on div "Unified Account Profile" at bounding box center [109, 229] width 183 height 30
click at [62, 665] on div "Logout" at bounding box center [98, 662] width 107 height 14
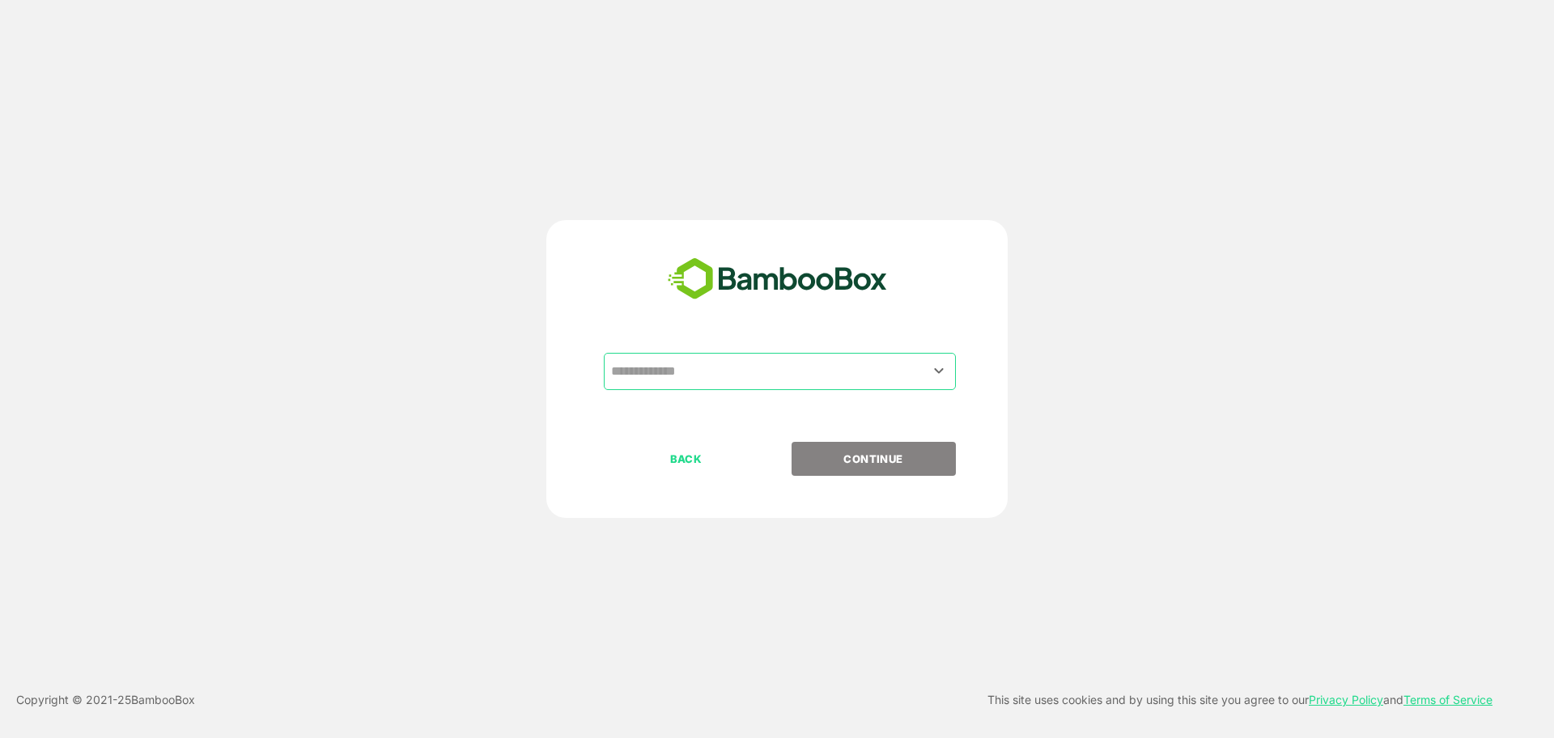
click at [848, 372] on input "text" at bounding box center [780, 371] width 346 height 31
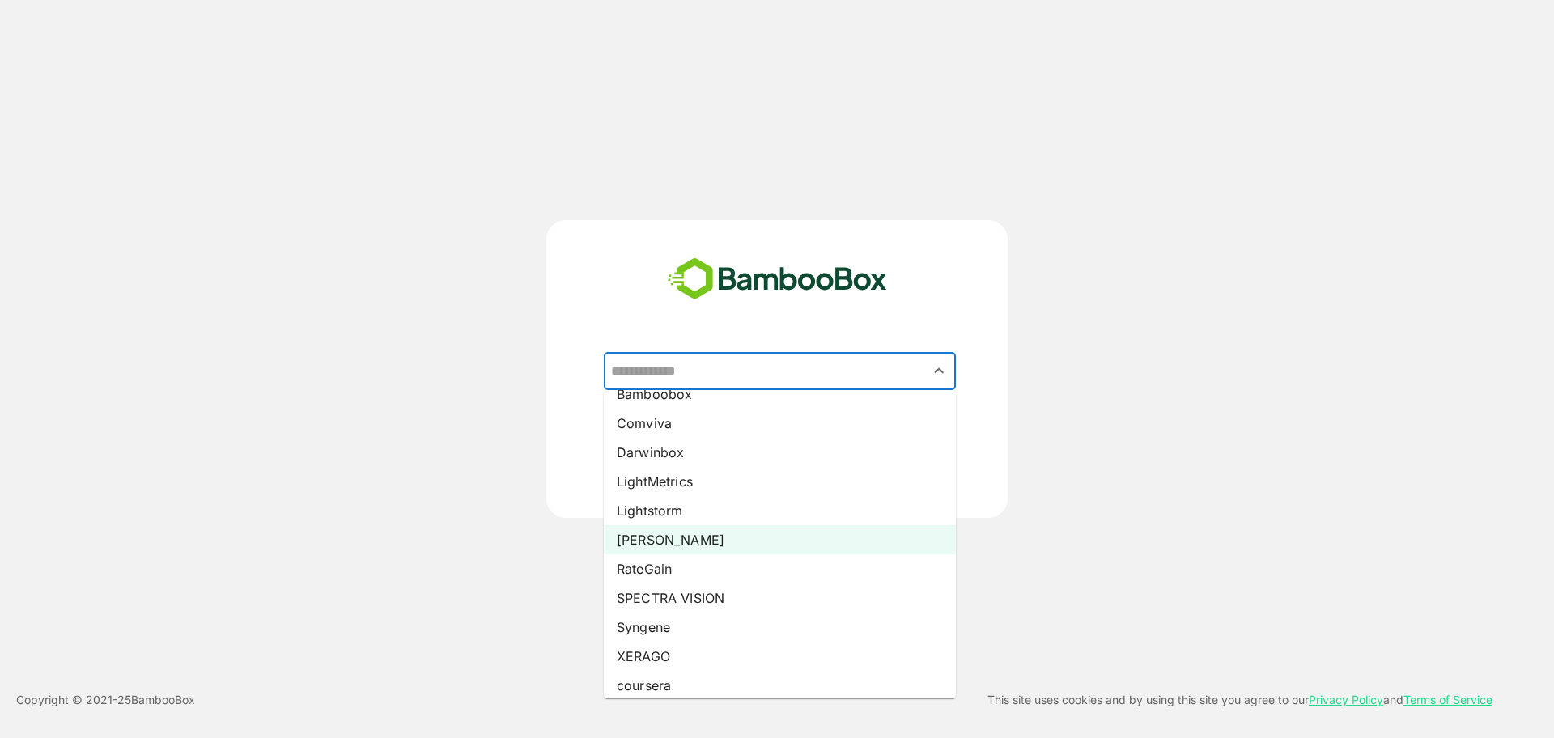
scroll to position [83, 0]
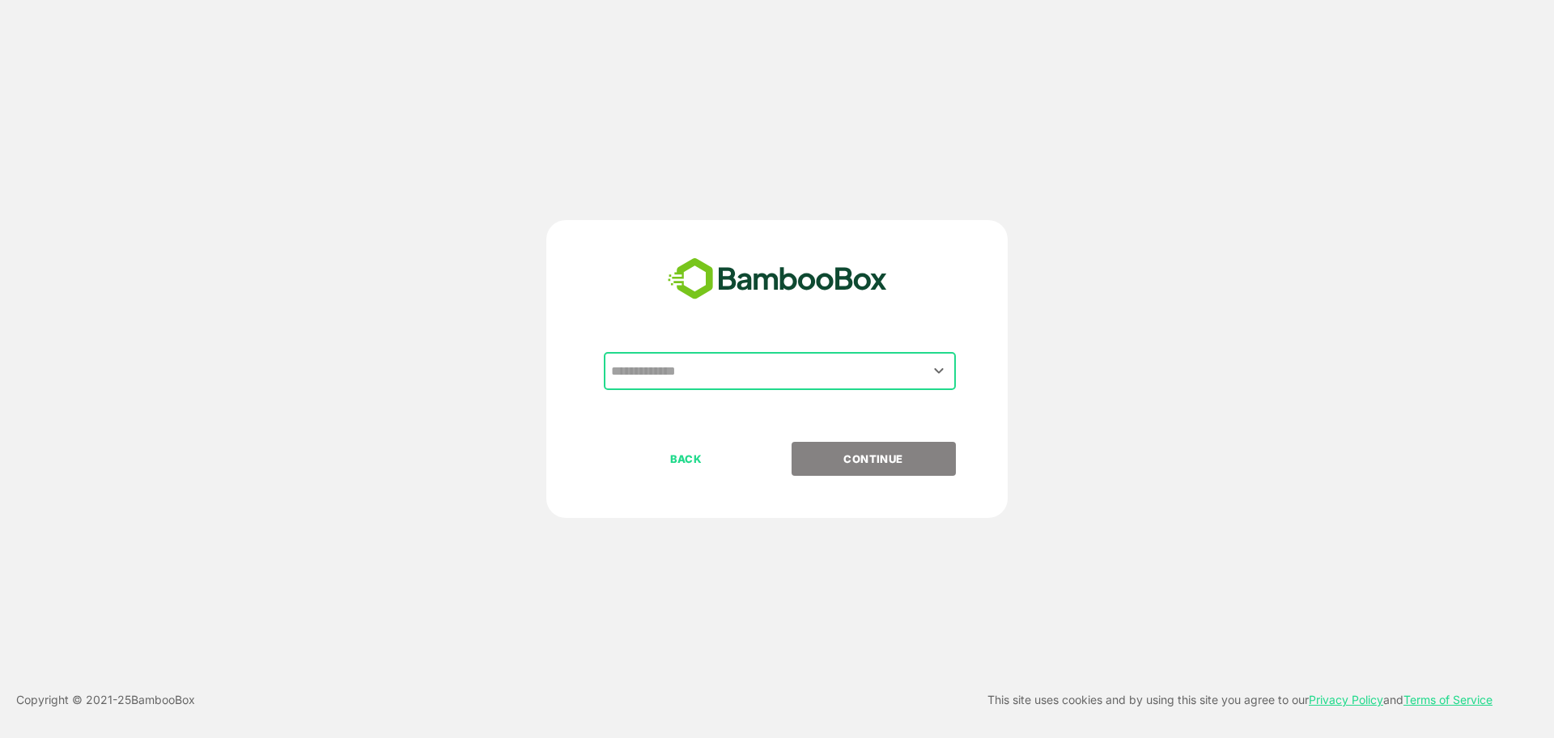
click at [714, 365] on input "text" at bounding box center [780, 371] width 346 height 31
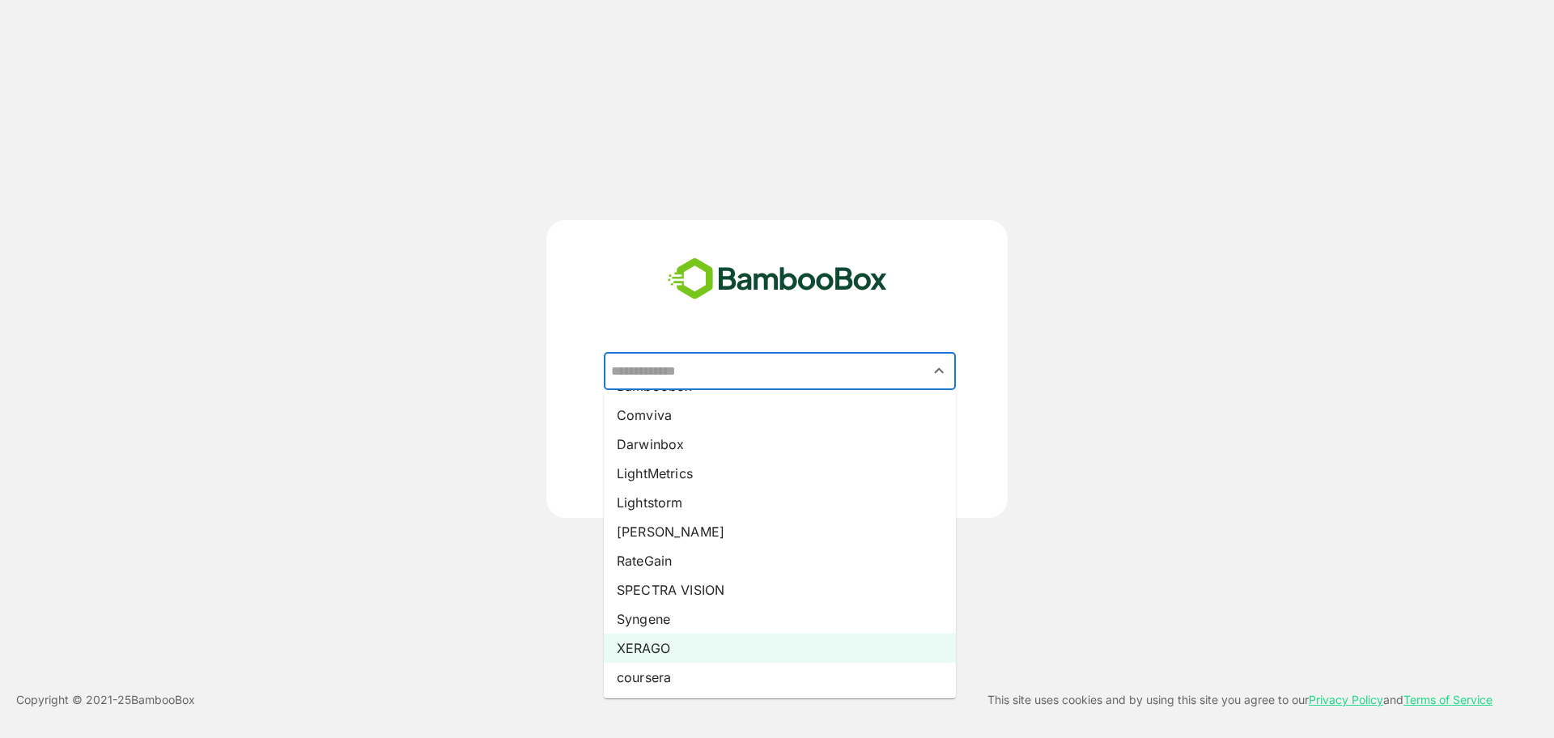
click at [667, 650] on li "XERAGO" at bounding box center [780, 648] width 352 height 29
type input "******"
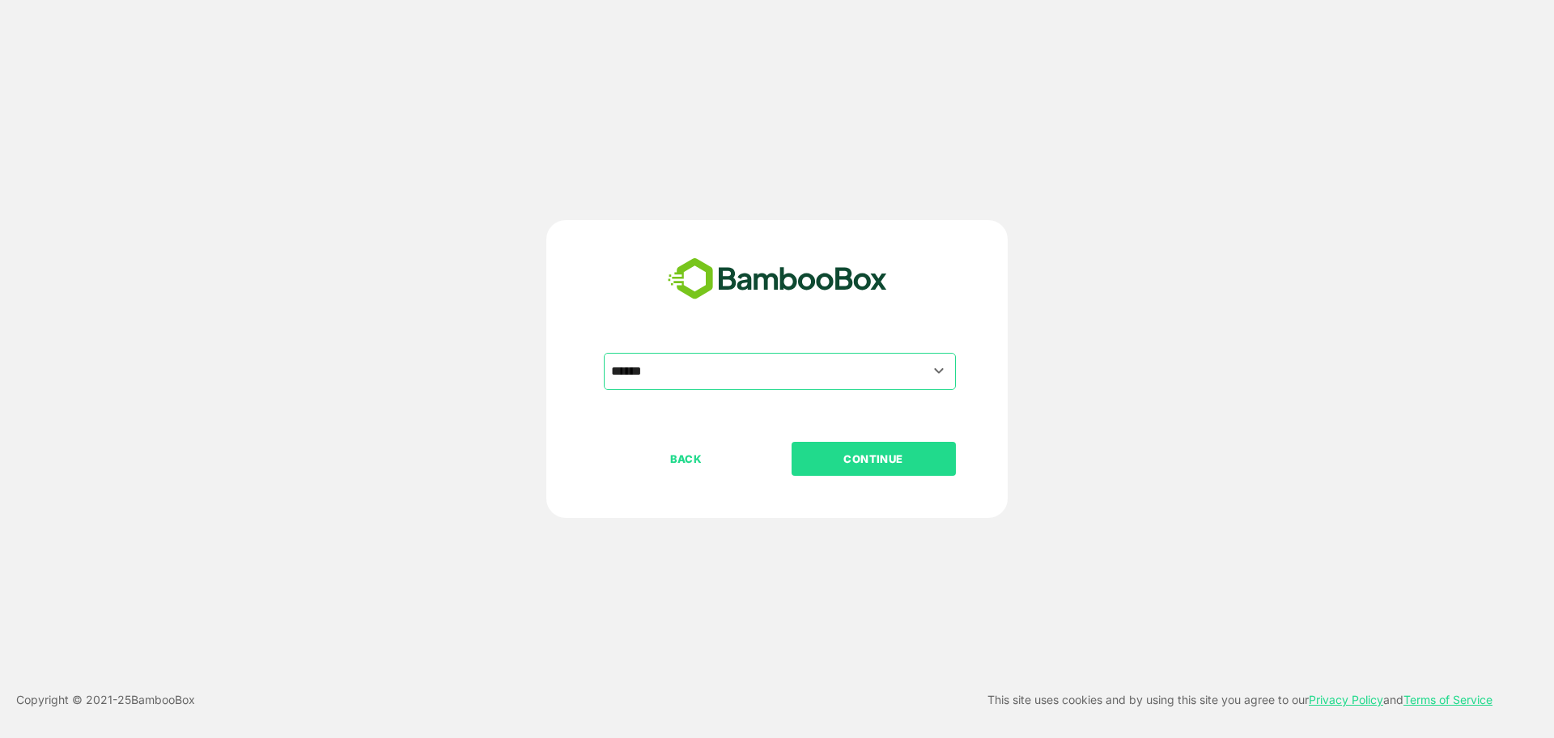
click at [894, 459] on p "CONTINUE" at bounding box center [873, 459] width 162 height 18
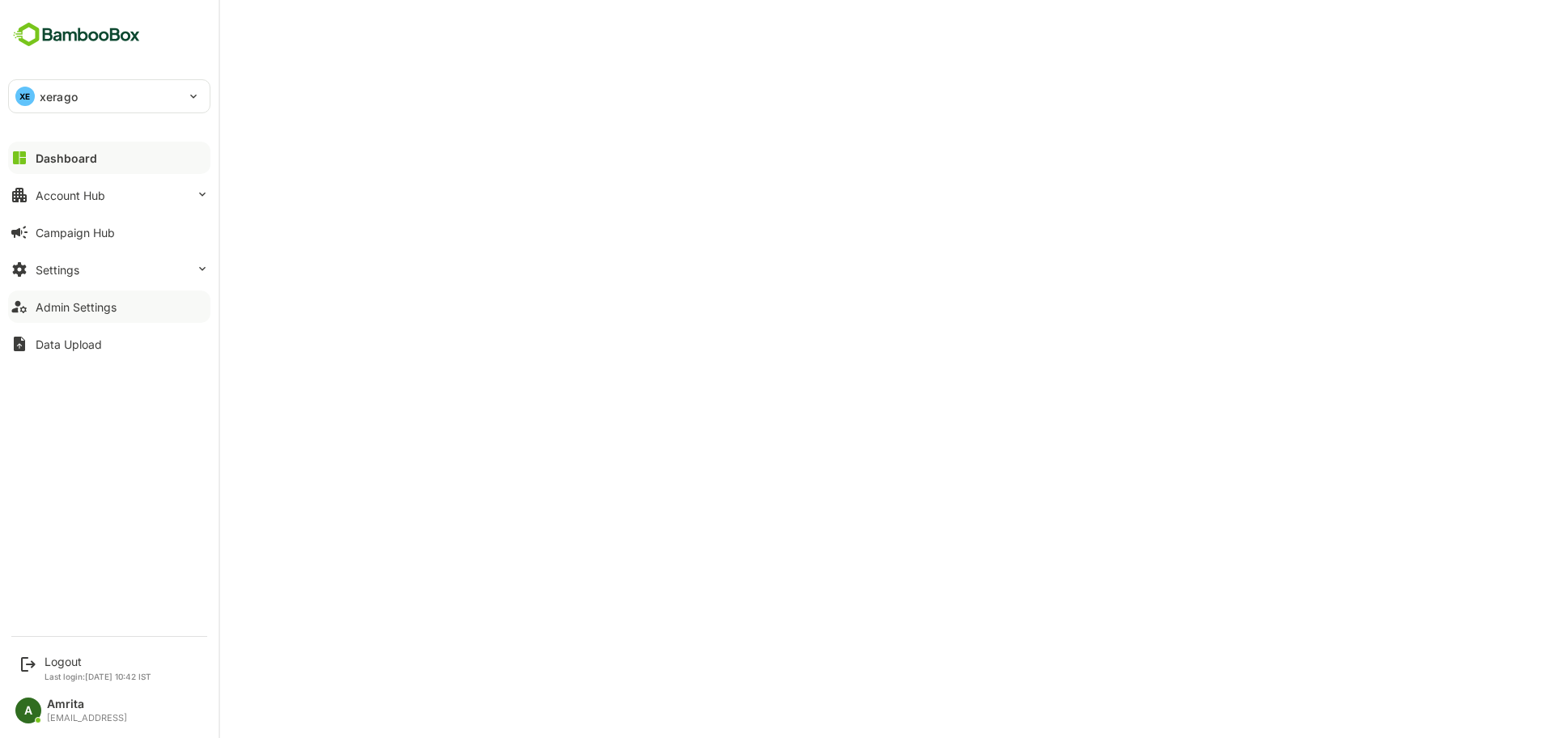
click at [119, 301] on button "Admin Settings" at bounding box center [109, 307] width 202 height 32
click at [64, 195] on div "Account Hub" at bounding box center [71, 196] width 70 height 14
click at [83, 199] on div "Account Hub" at bounding box center [71, 196] width 70 height 14
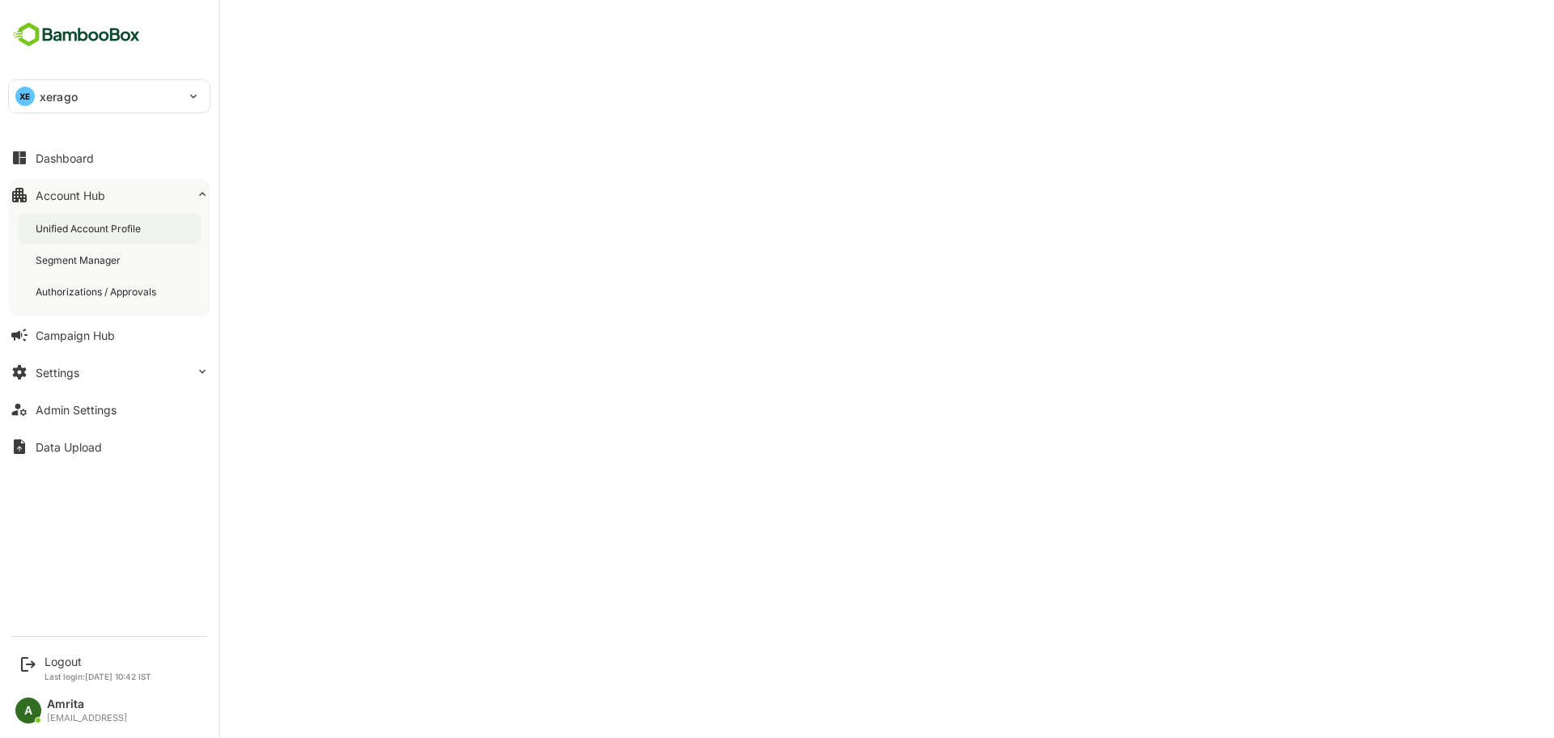
click at [95, 227] on div "Unified Account Profile" at bounding box center [90, 229] width 108 height 14
click at [54, 663] on div "Logout" at bounding box center [98, 662] width 107 height 14
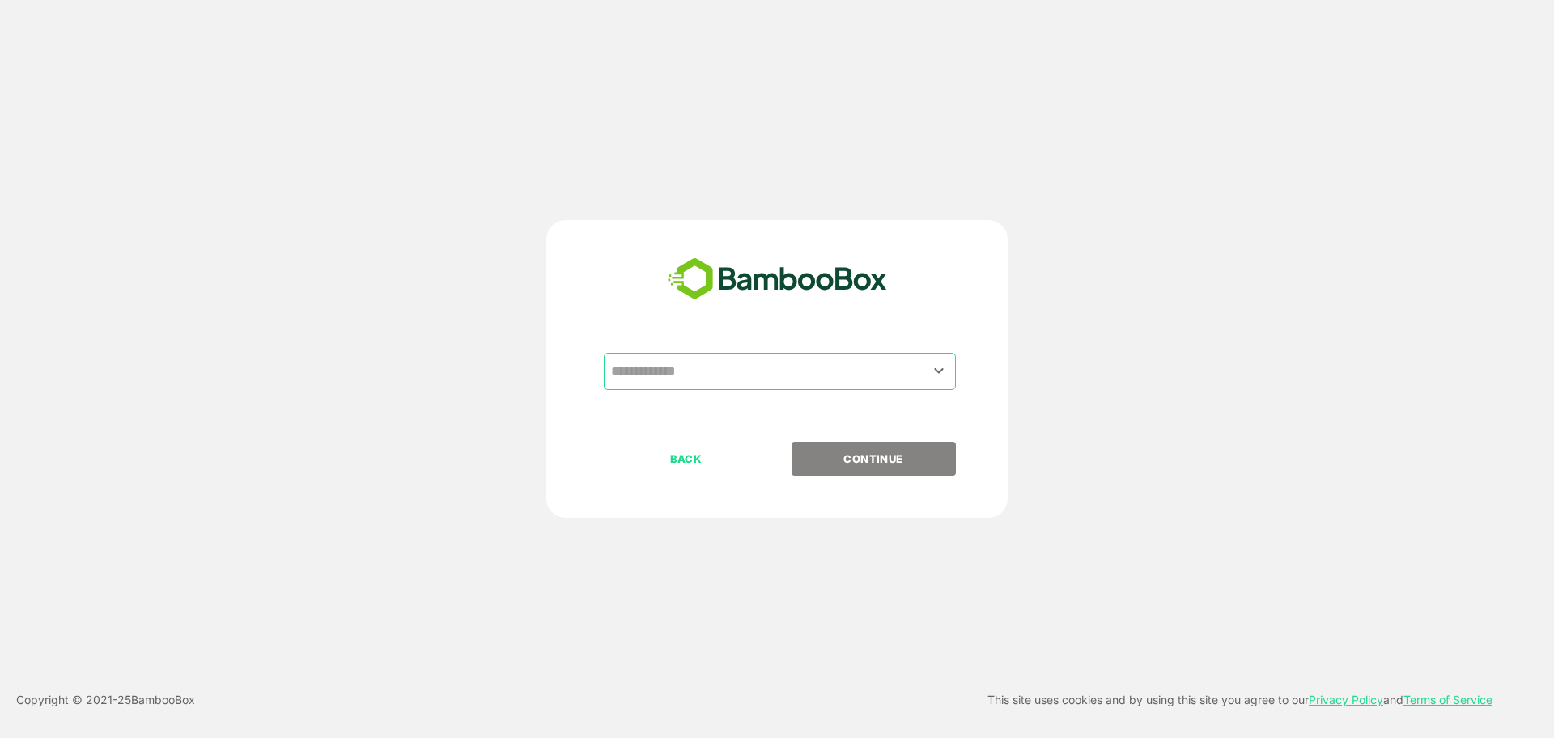
click at [692, 371] on input "text" at bounding box center [780, 371] width 346 height 31
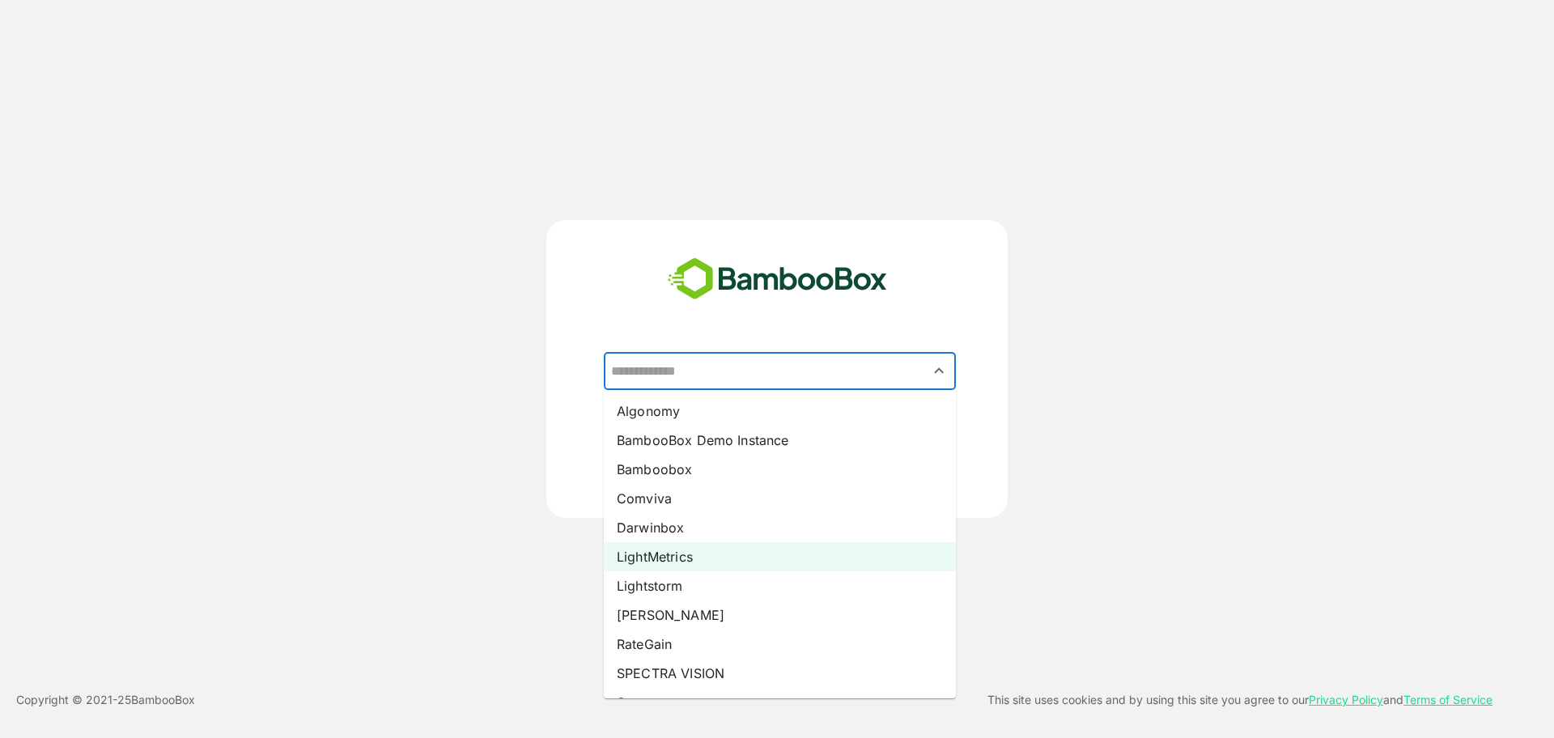
scroll to position [83, 0]
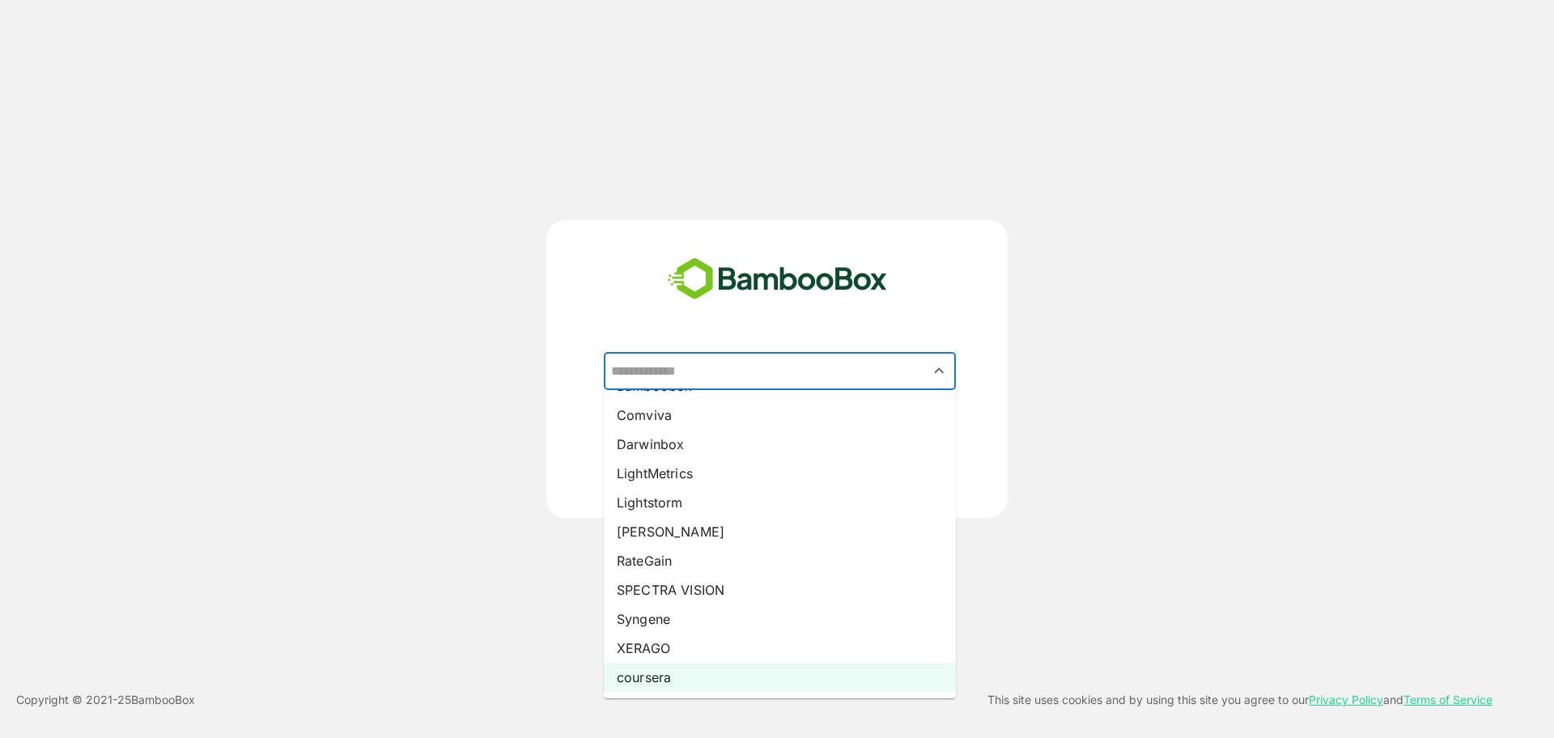
click at [704, 670] on li "coursera" at bounding box center [780, 677] width 352 height 29
type input "********"
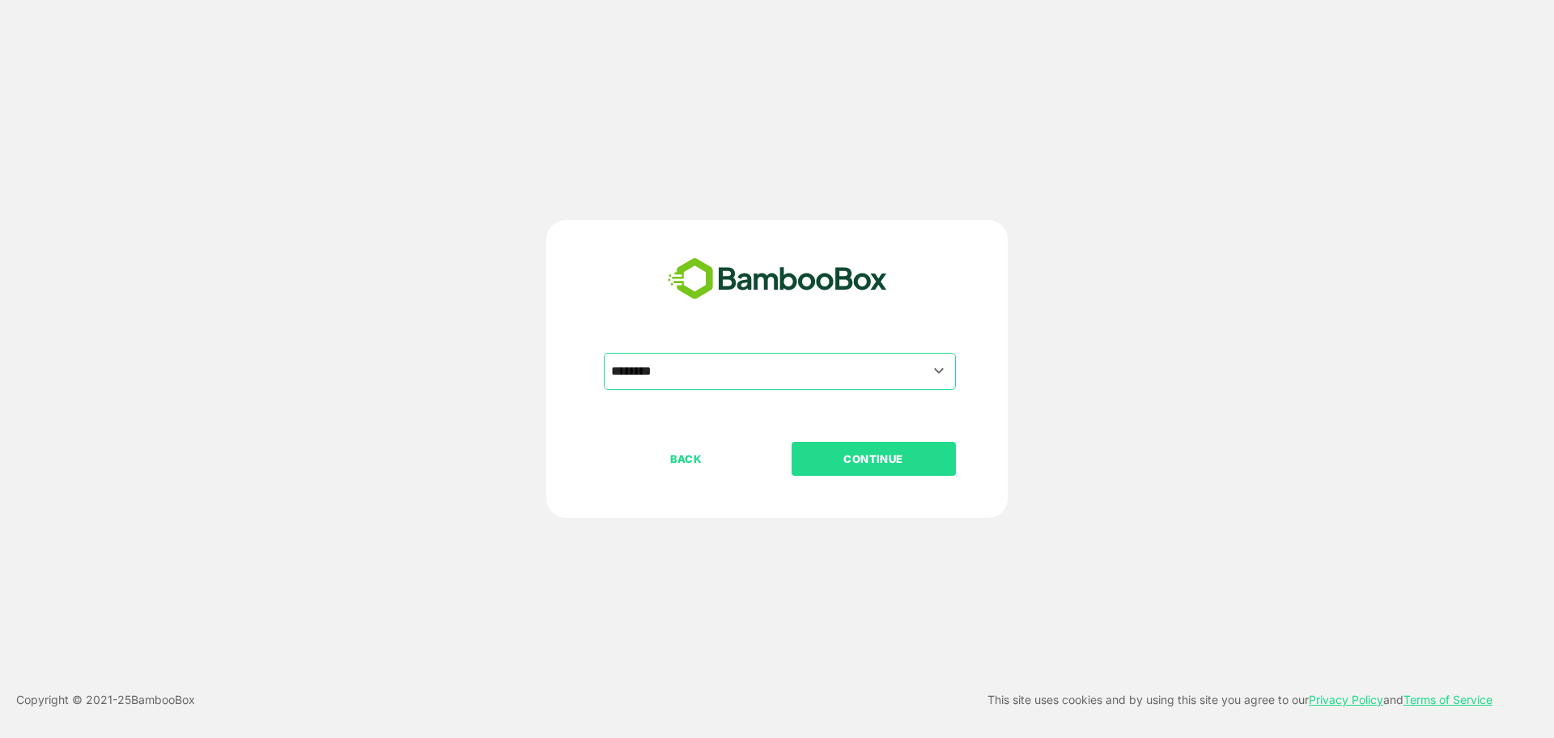
click at [863, 439] on div "******** ​" at bounding box center [776, 397] width 403 height 89
click at [863, 457] on p "CONTINUE" at bounding box center [873, 459] width 162 height 18
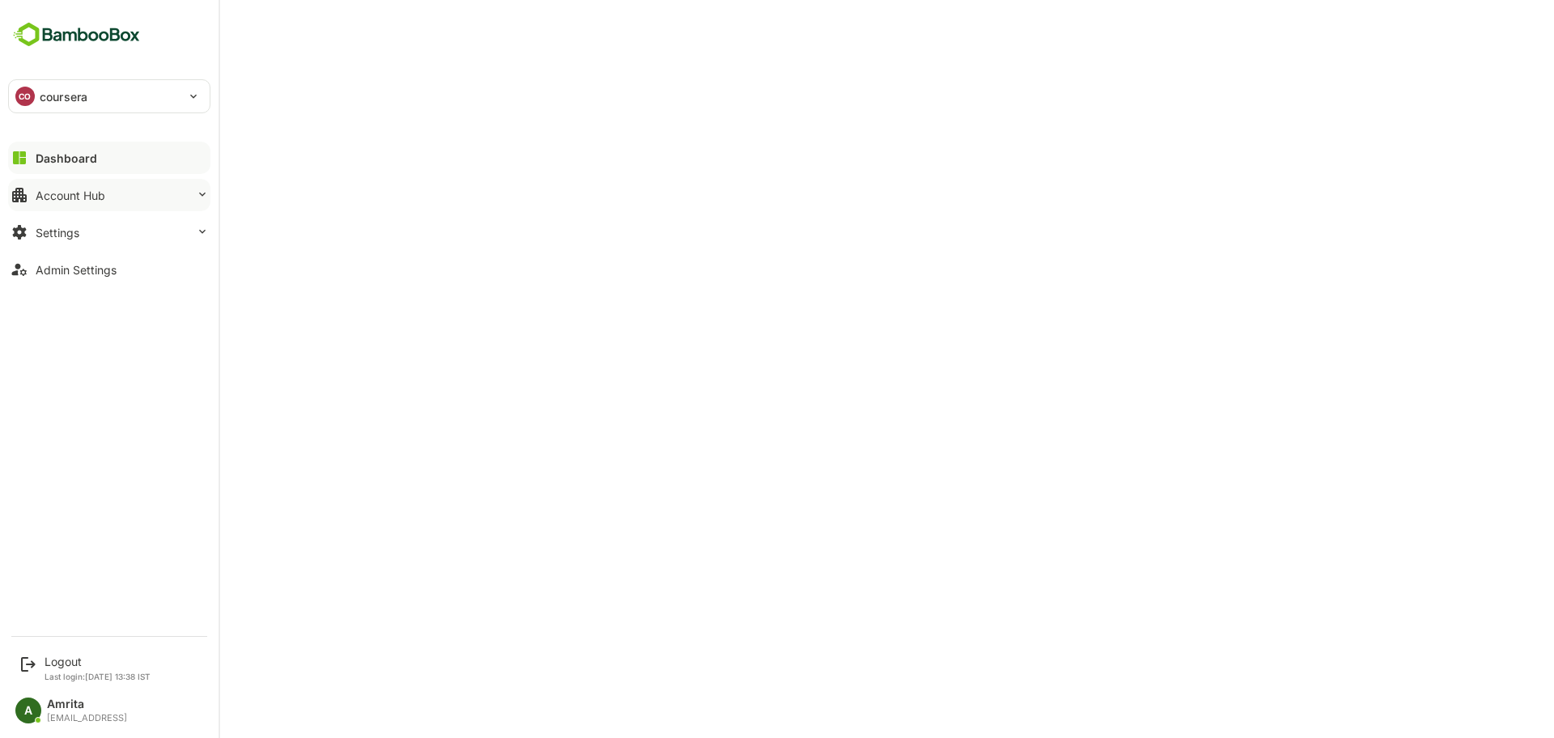
click at [72, 195] on div "Account Hub" at bounding box center [71, 196] width 70 height 14
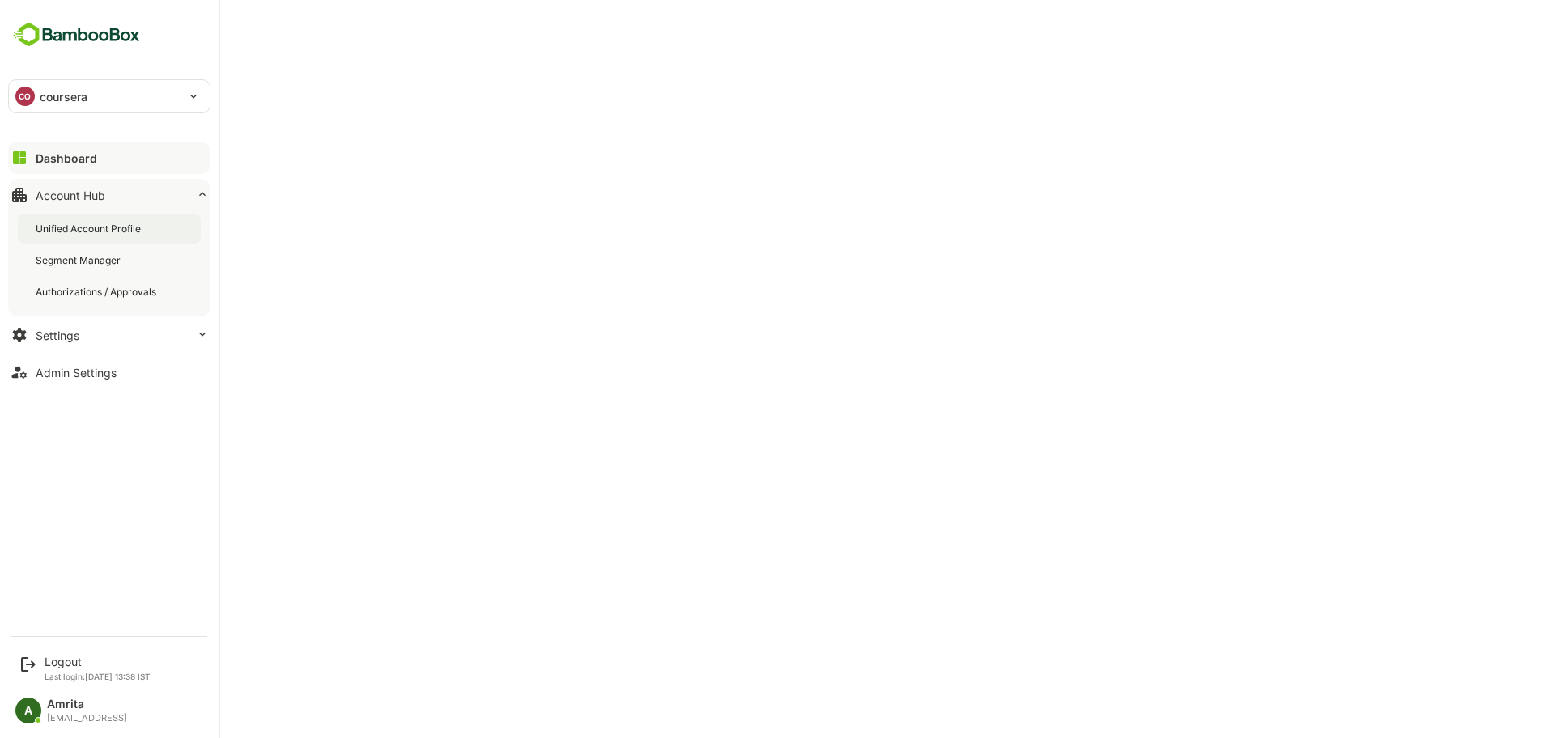
click at [126, 236] on div "Unified Account Profile" at bounding box center [109, 229] width 183 height 30
click at [36, 659] on icon at bounding box center [28, 664] width 19 height 19
click at [72, 661] on div "Logout" at bounding box center [98, 662] width 106 height 14
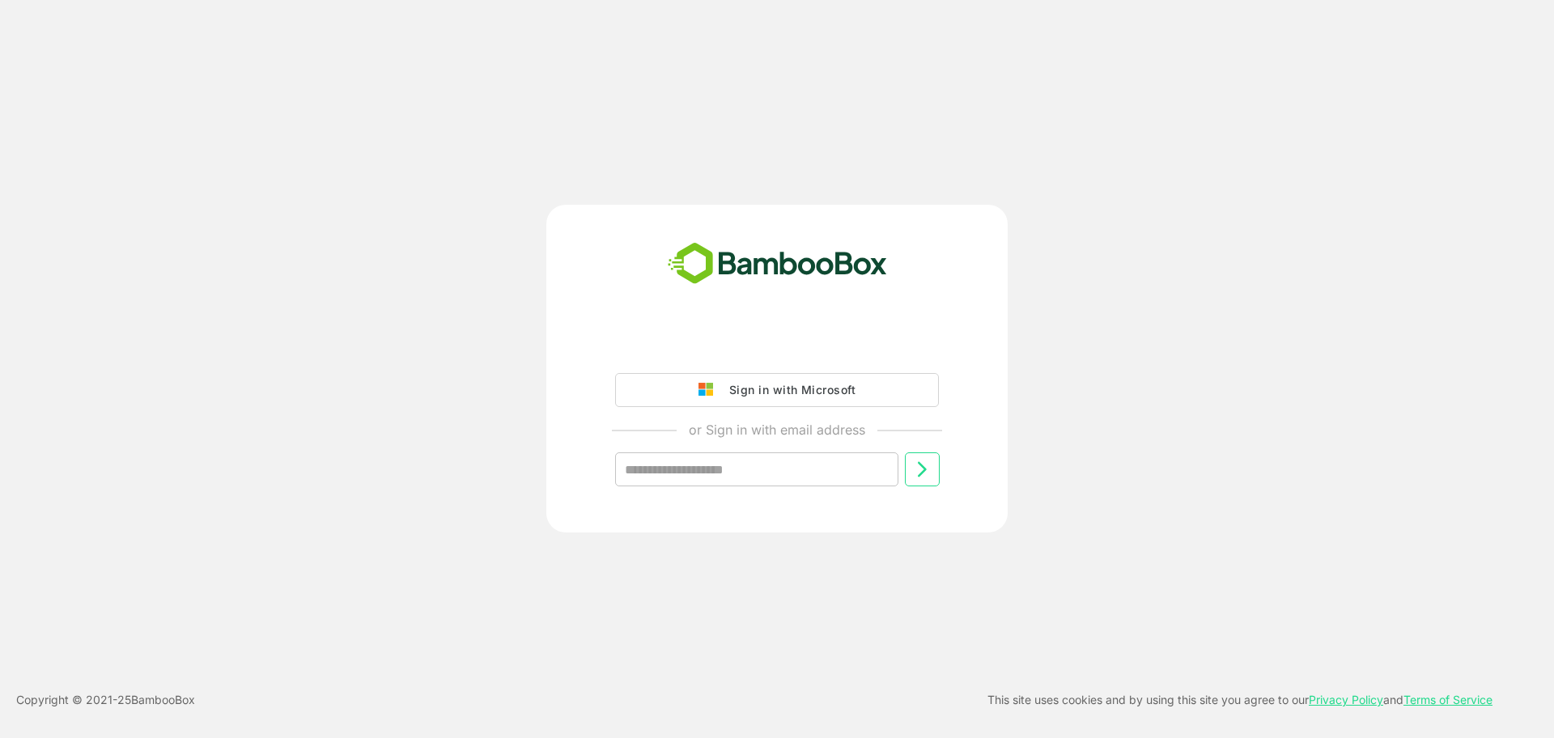
click at [707, 327] on div "Sign in with Microsoft or Sign in with email address ​" at bounding box center [776, 369] width 461 height 328
